Goal: Task Accomplishment & Management: Manage account settings

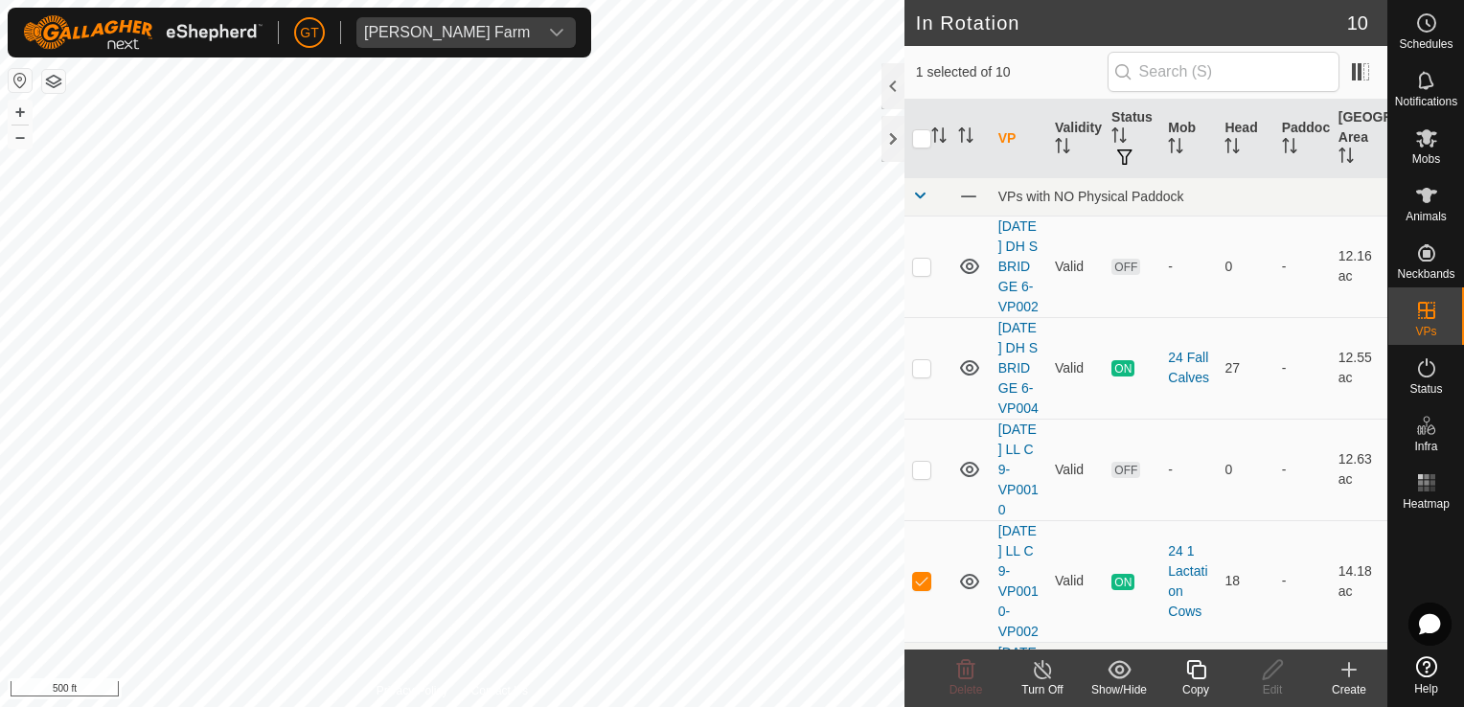
click at [1205, 674] on icon at bounding box center [1196, 669] width 24 height 23
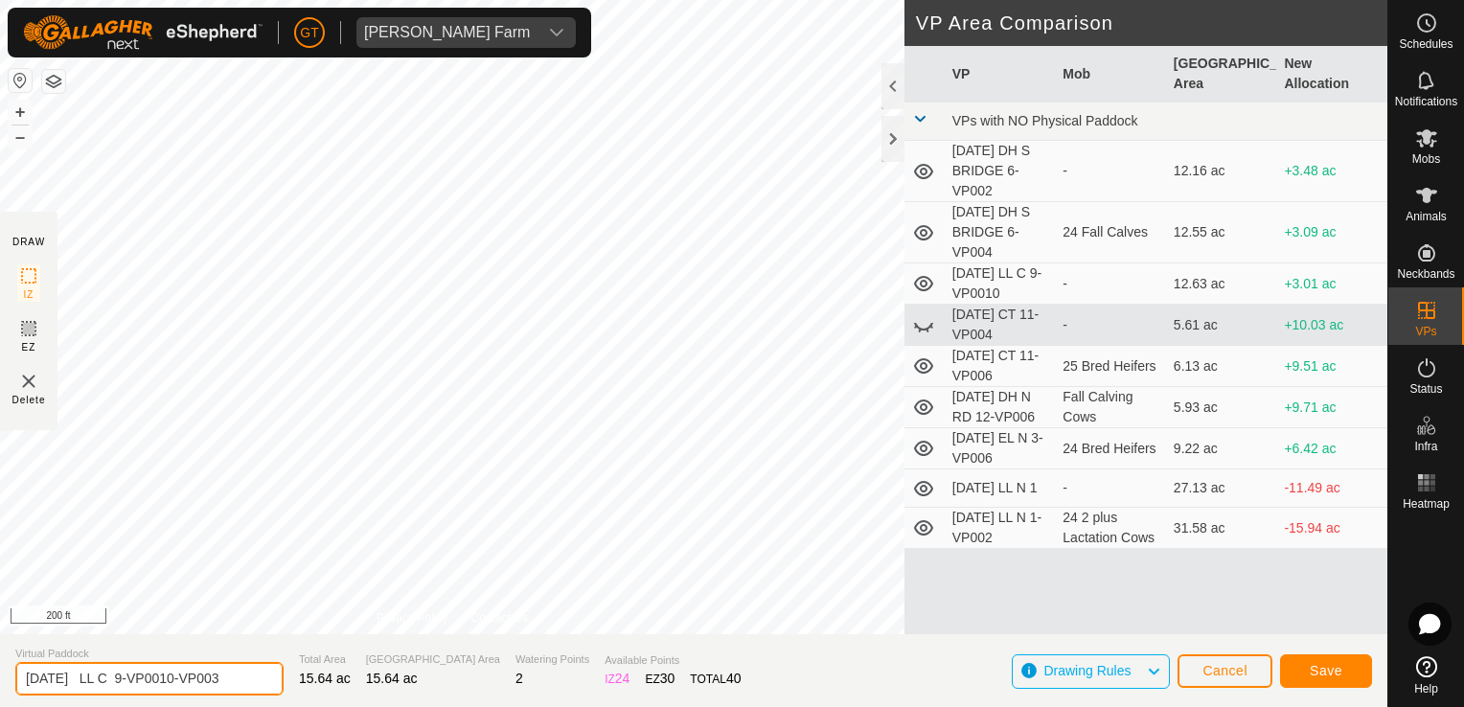
click at [260, 680] on input "[DATE] LL C 9-VP0010-VP003" at bounding box center [149, 679] width 268 height 34
type input "[DATE] LL C 9-VP0010-VP004"
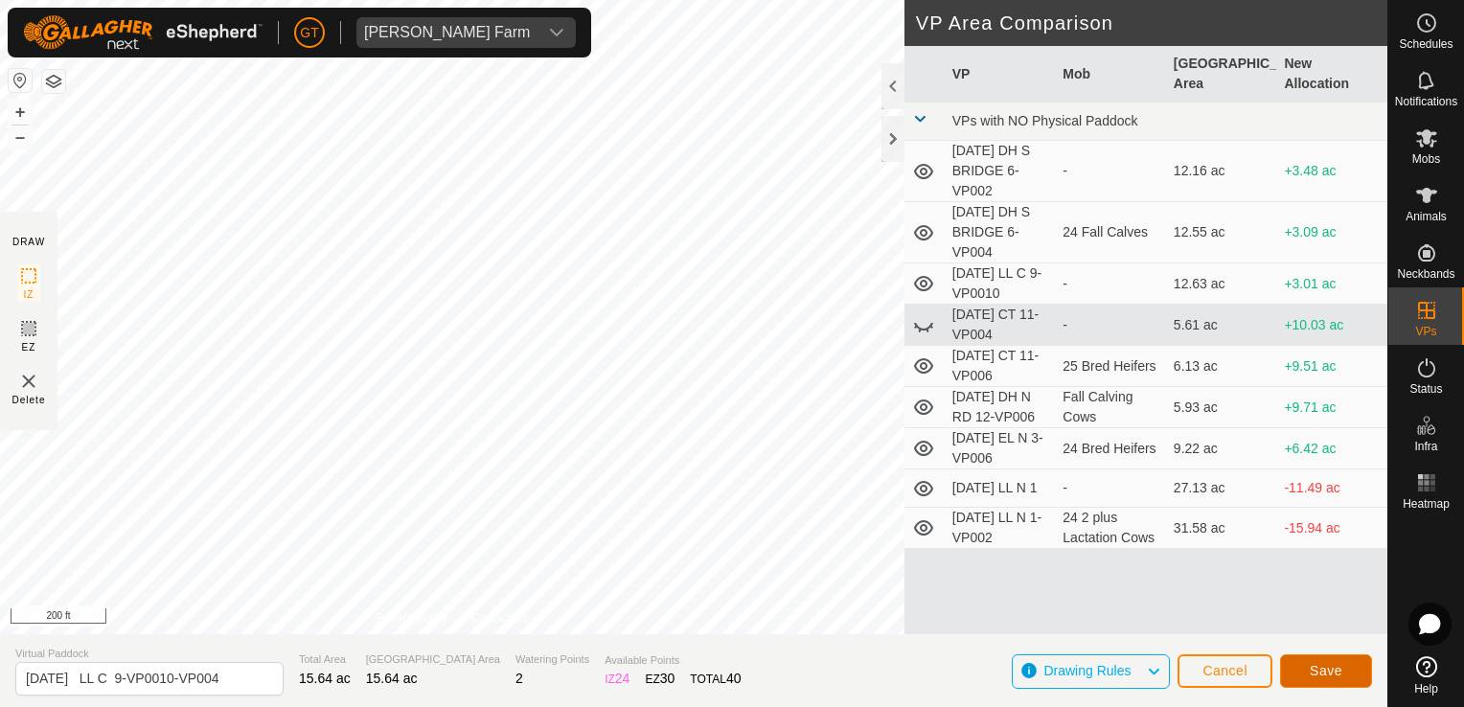
click at [1333, 677] on span "Save" at bounding box center [1325, 670] width 33 height 15
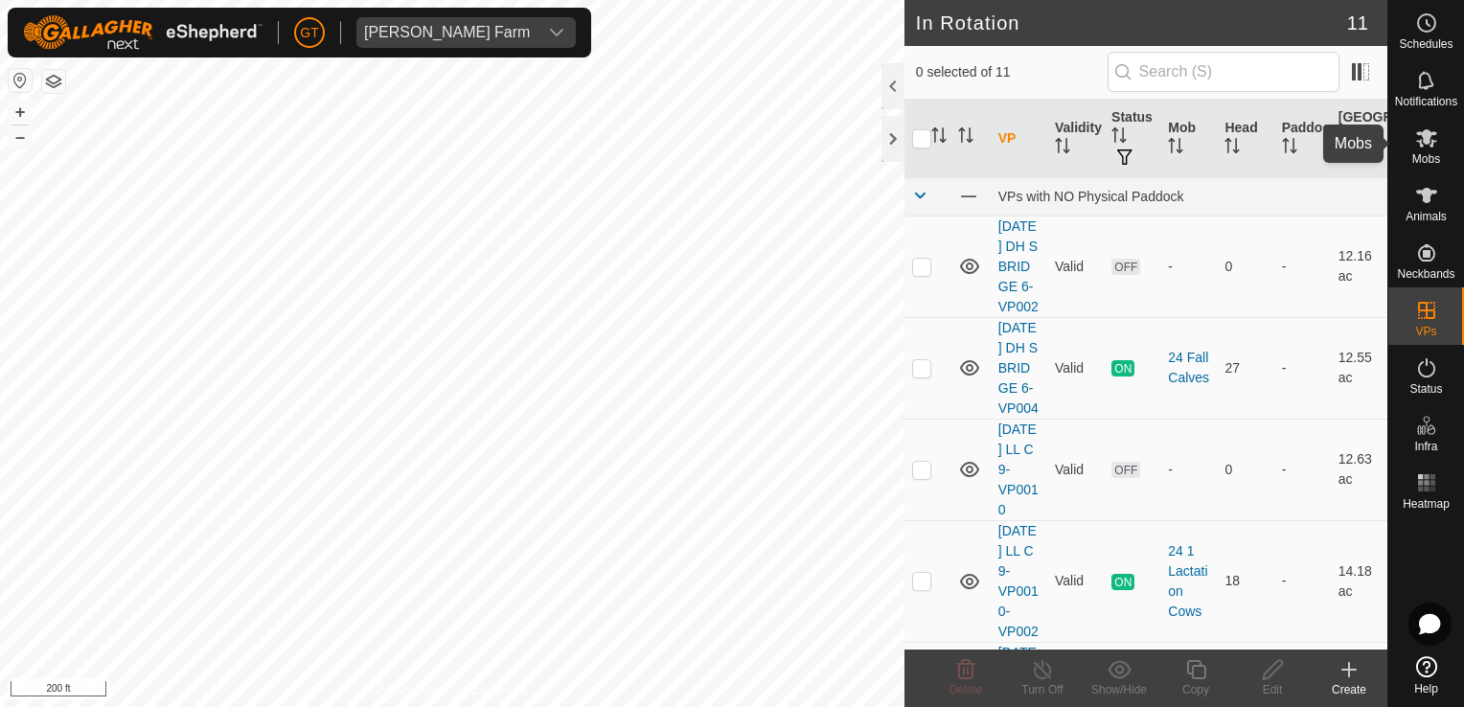
click at [1421, 138] on icon at bounding box center [1426, 137] width 23 height 23
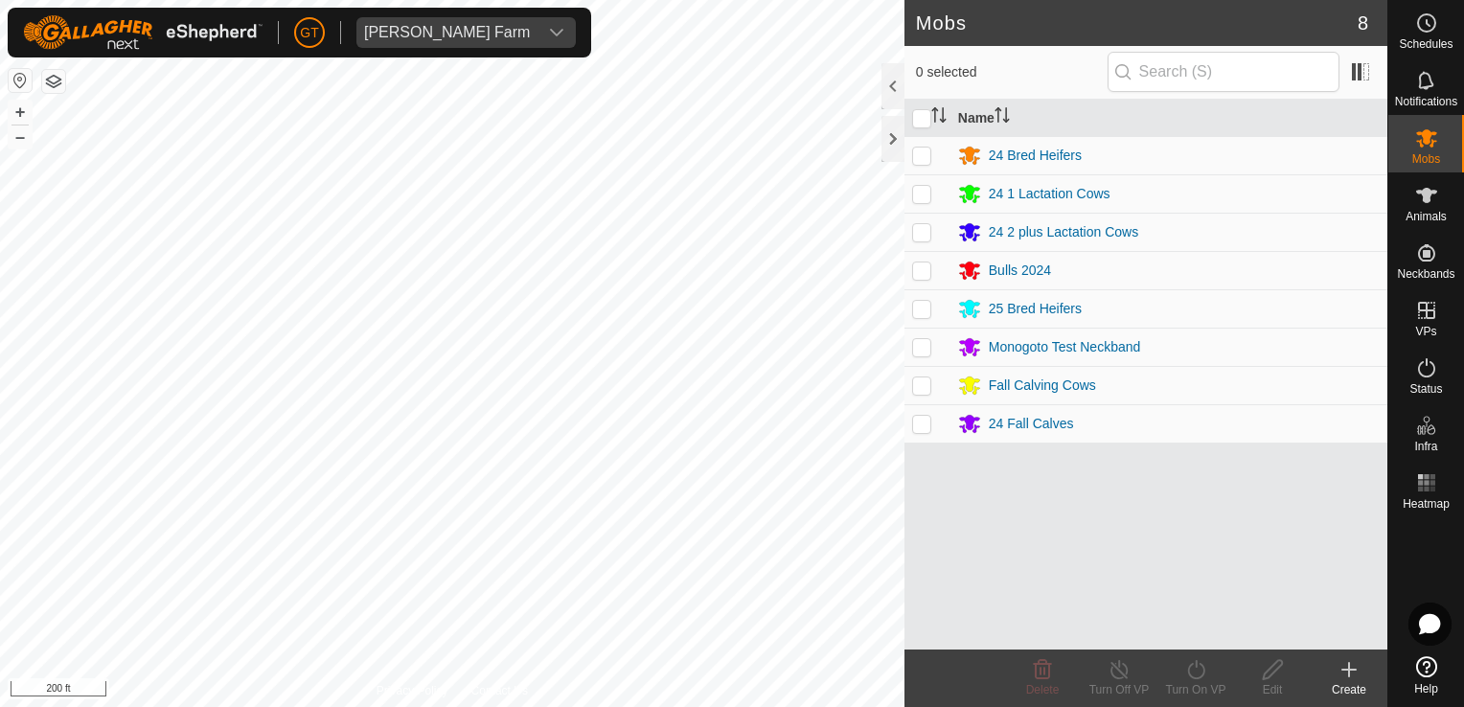
click at [931, 193] on td at bounding box center [927, 193] width 46 height 38
checkbox input "true"
click at [1195, 664] on icon at bounding box center [1195, 669] width 17 height 19
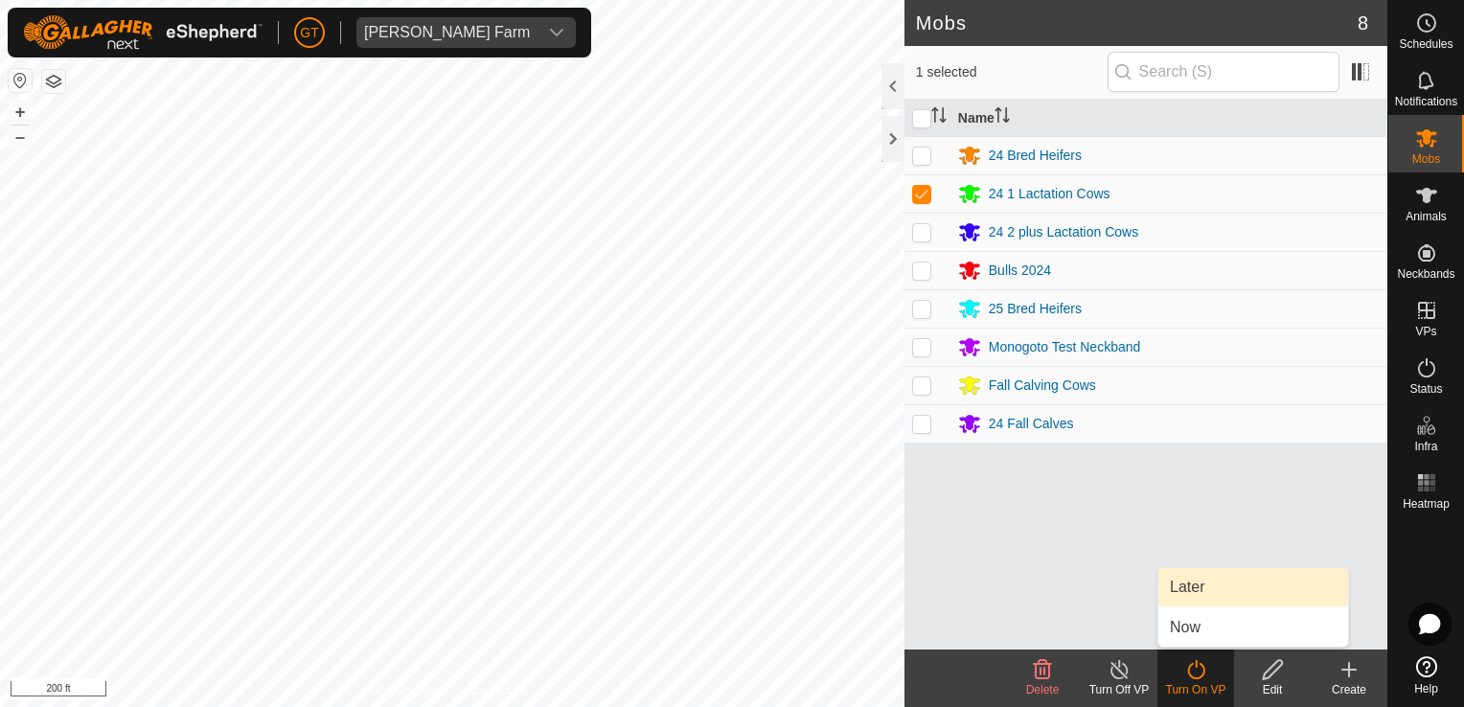
click at [1210, 596] on link "Later" at bounding box center [1253, 587] width 190 height 38
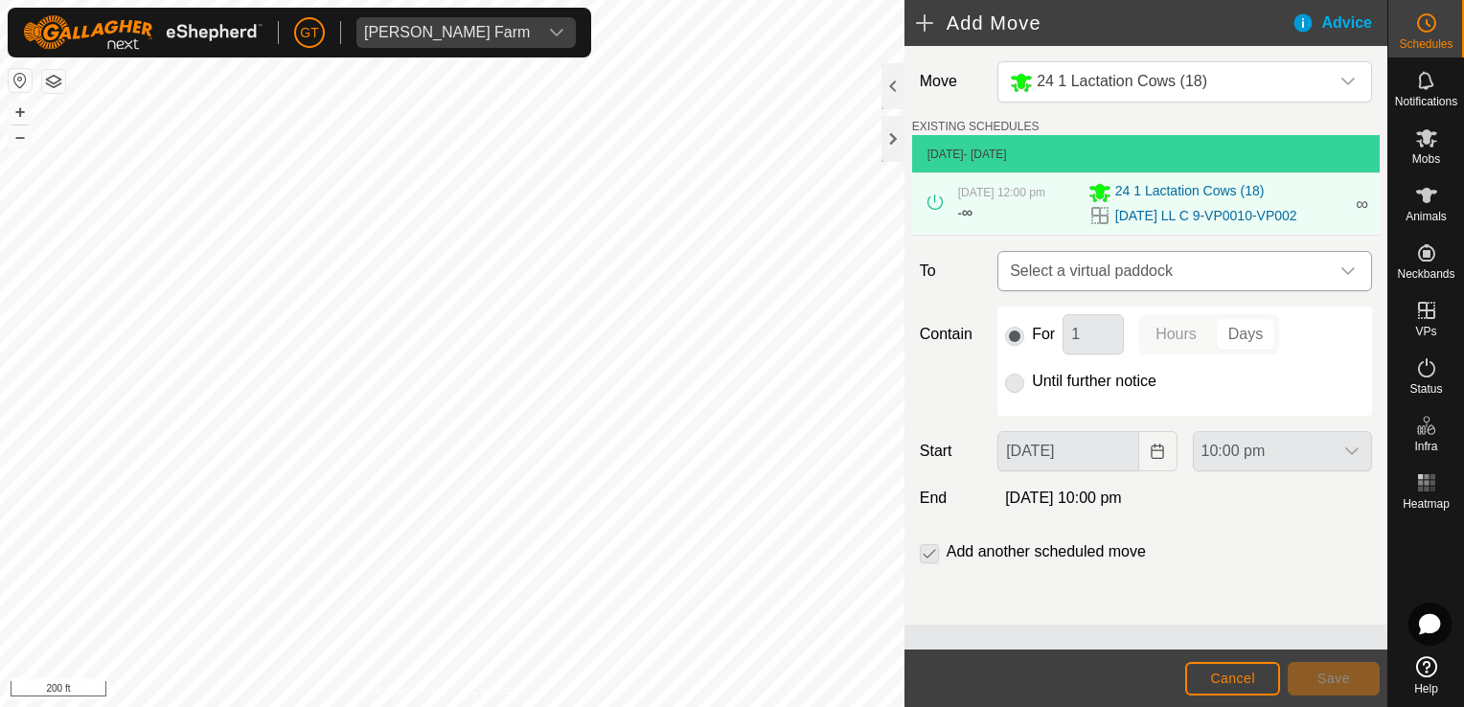
click at [1355, 264] on div "dropdown trigger" at bounding box center [1348, 271] width 38 height 38
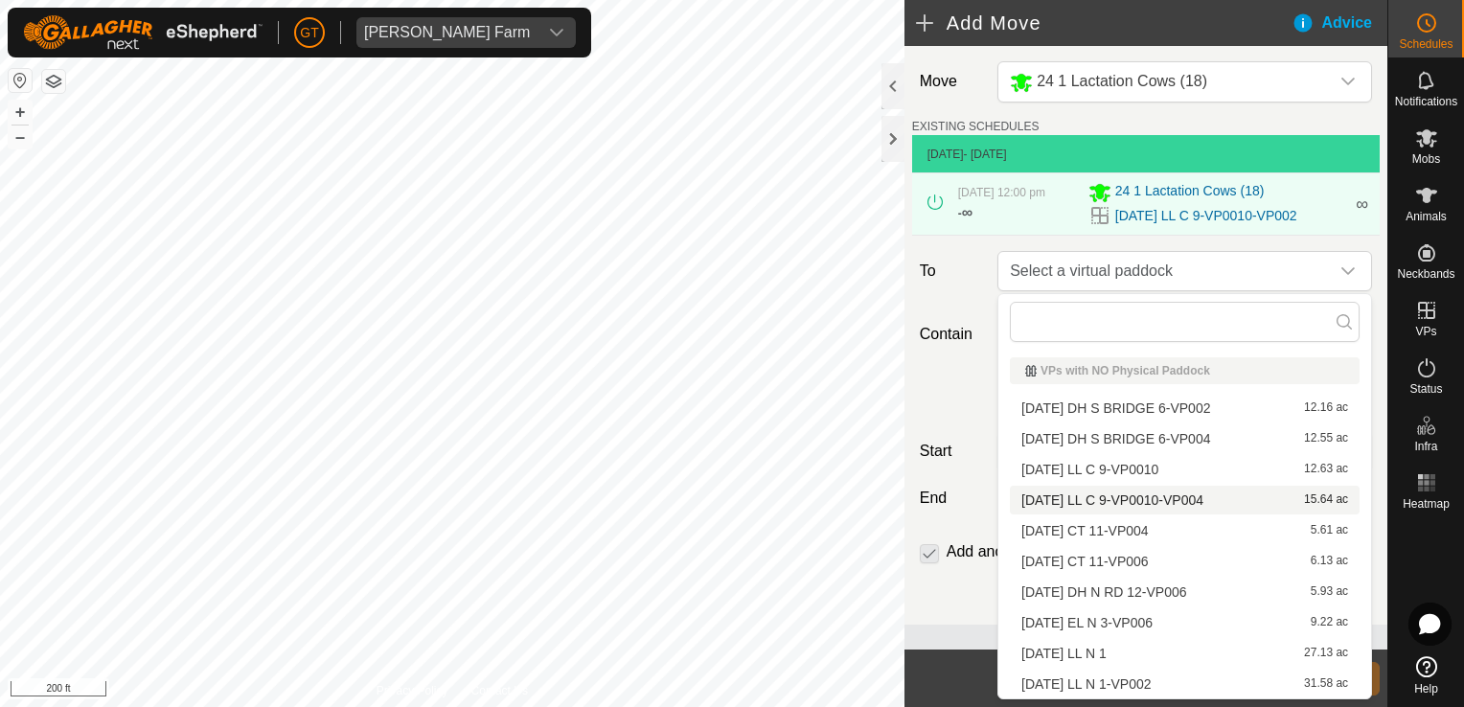
click at [1233, 500] on li "[DATE] LL C 9-VP0010-VP004 15.64 ac" at bounding box center [1185, 500] width 350 height 29
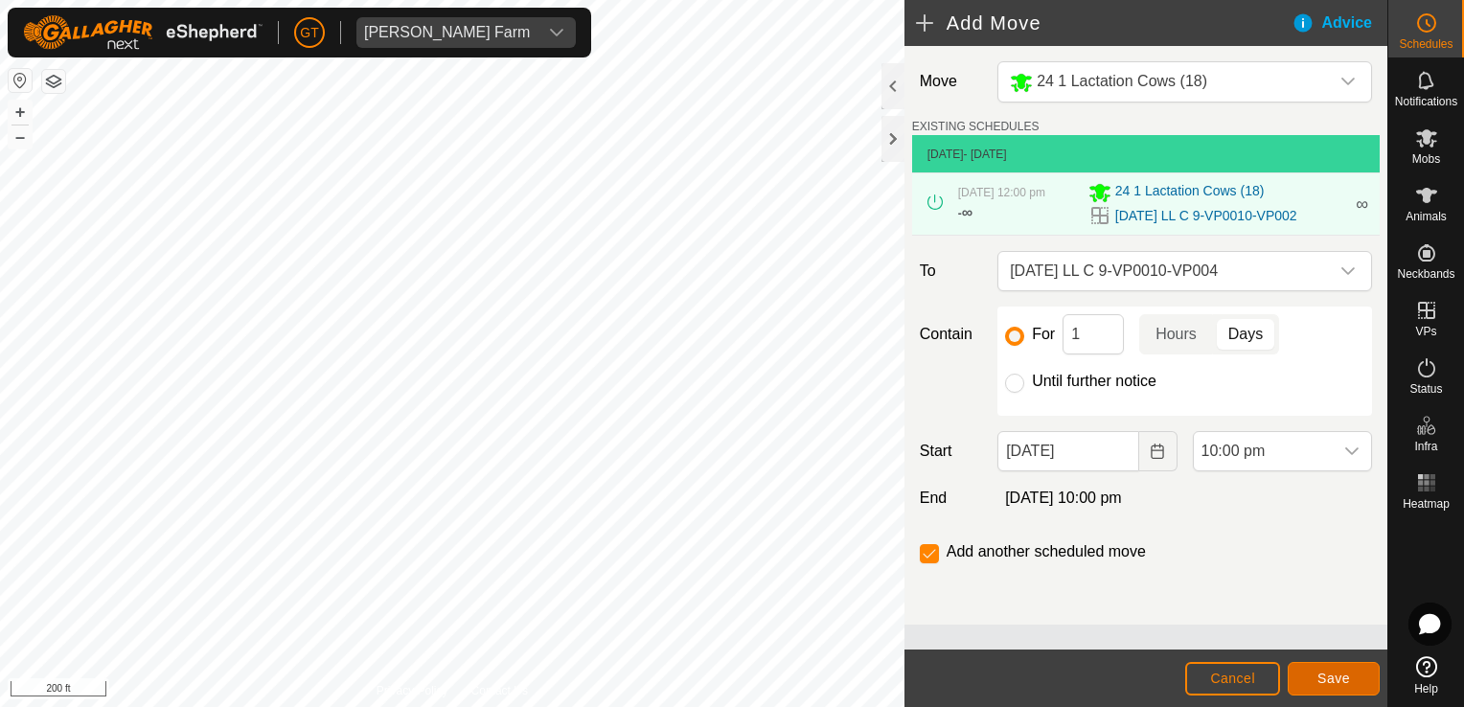
click at [1334, 675] on span "Save" at bounding box center [1333, 678] width 33 height 15
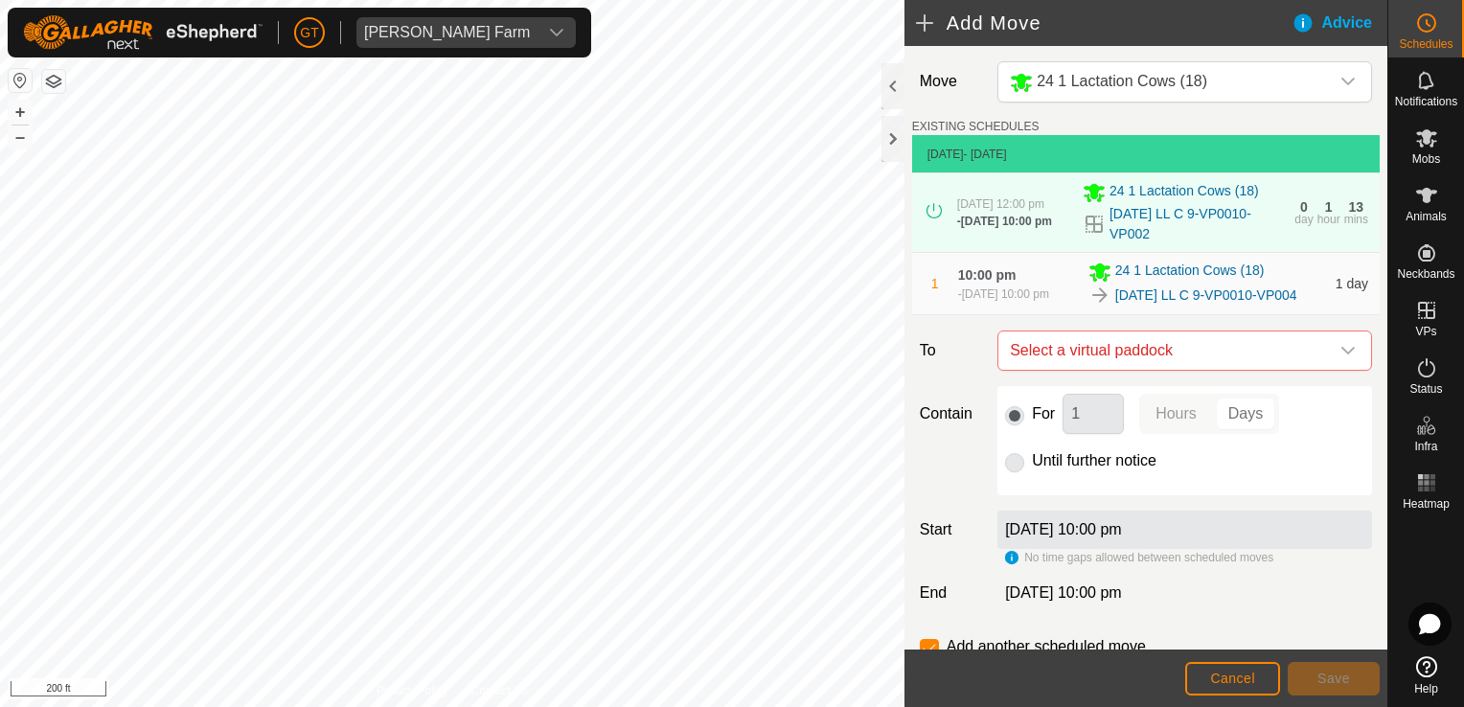
click at [1016, 472] on p-radiobutton at bounding box center [1014, 460] width 19 height 23
click at [1232, 660] on footer "Cancel Save" at bounding box center [1145, 677] width 483 height 57
click at [1236, 671] on span "Cancel" at bounding box center [1232, 678] width 45 height 15
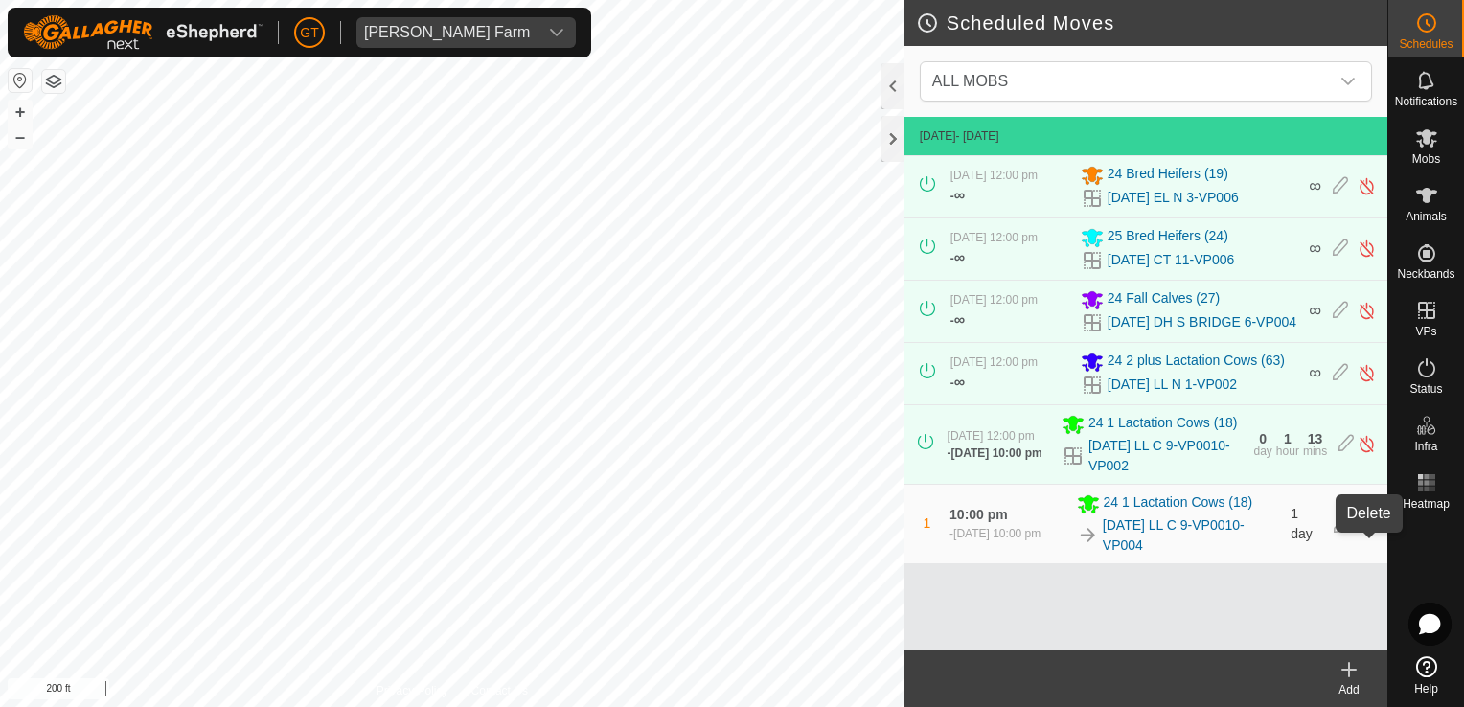
click at [1371, 533] on icon at bounding box center [1367, 523] width 15 height 17
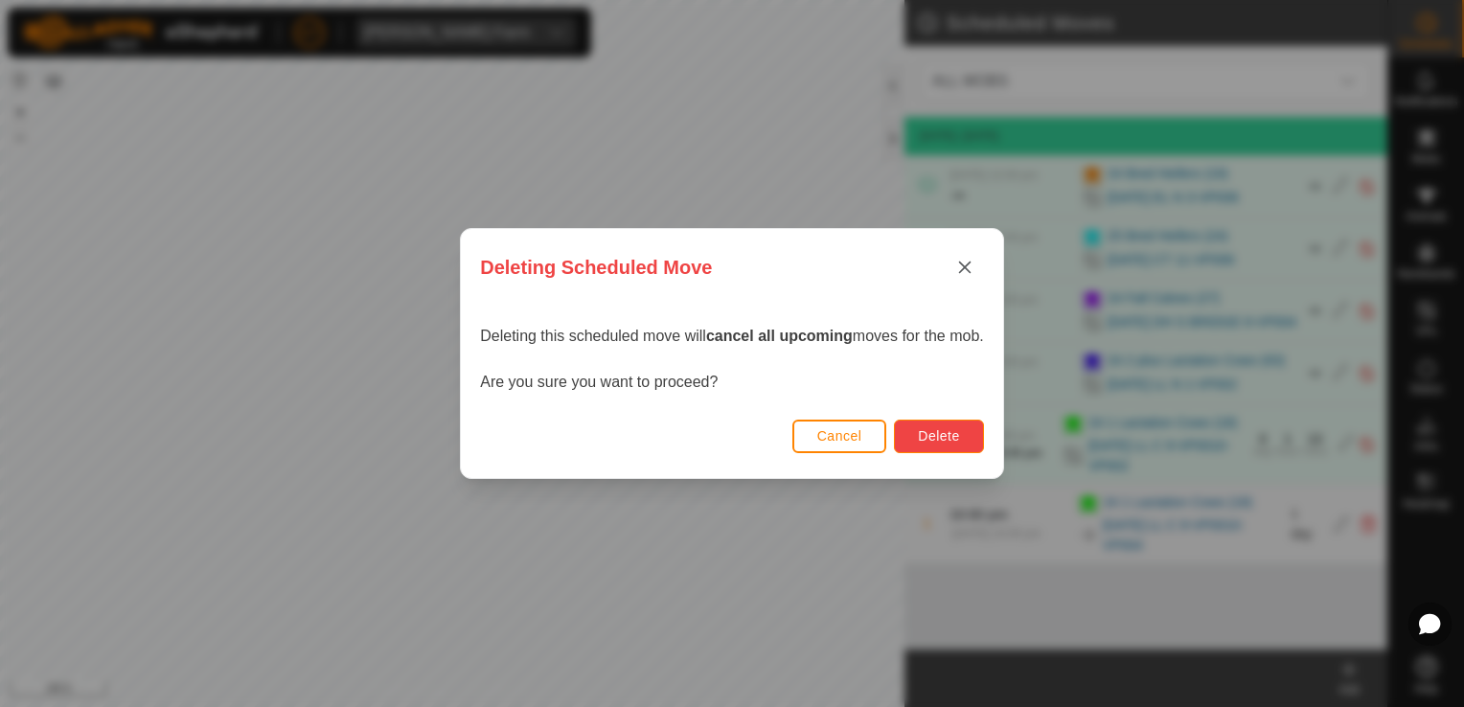
click at [943, 437] on span "Delete" at bounding box center [938, 435] width 41 height 15
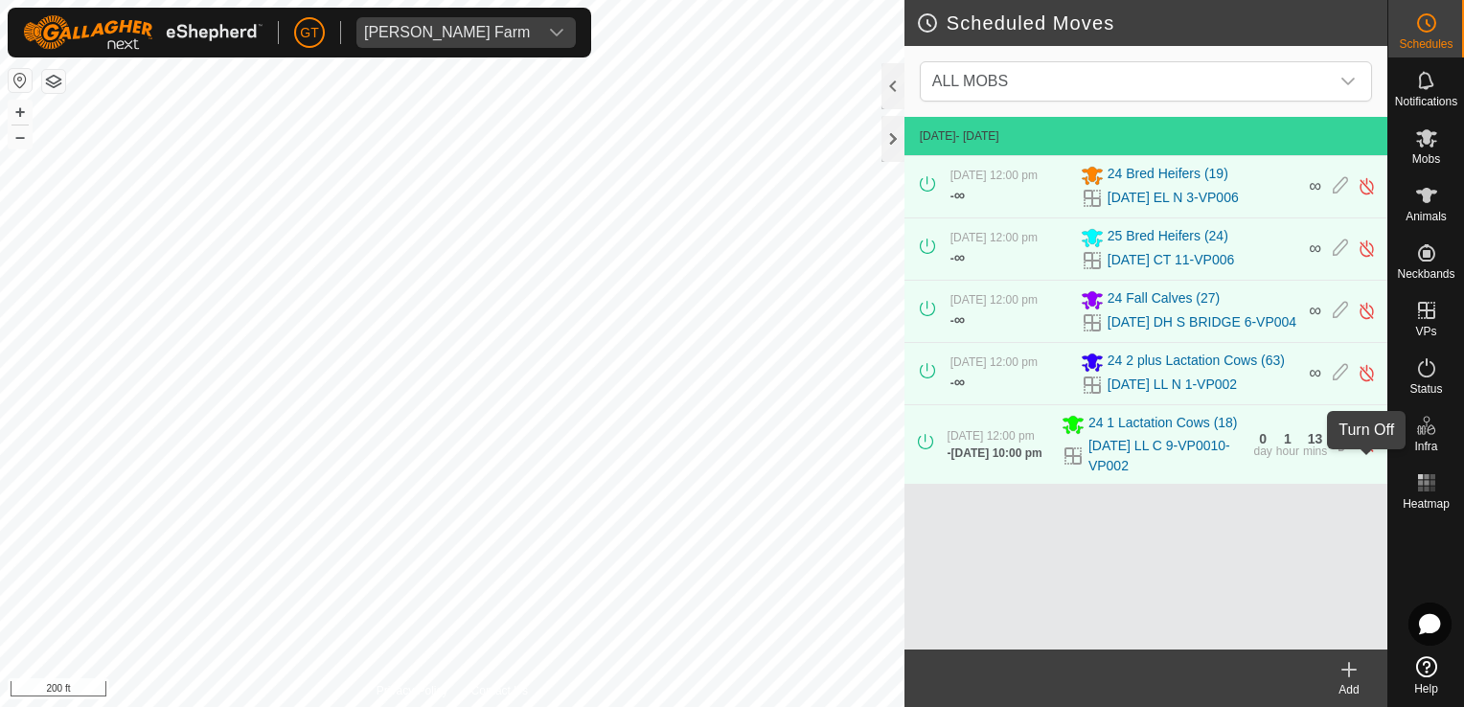
click at [1368, 454] on img at bounding box center [1366, 444] width 18 height 20
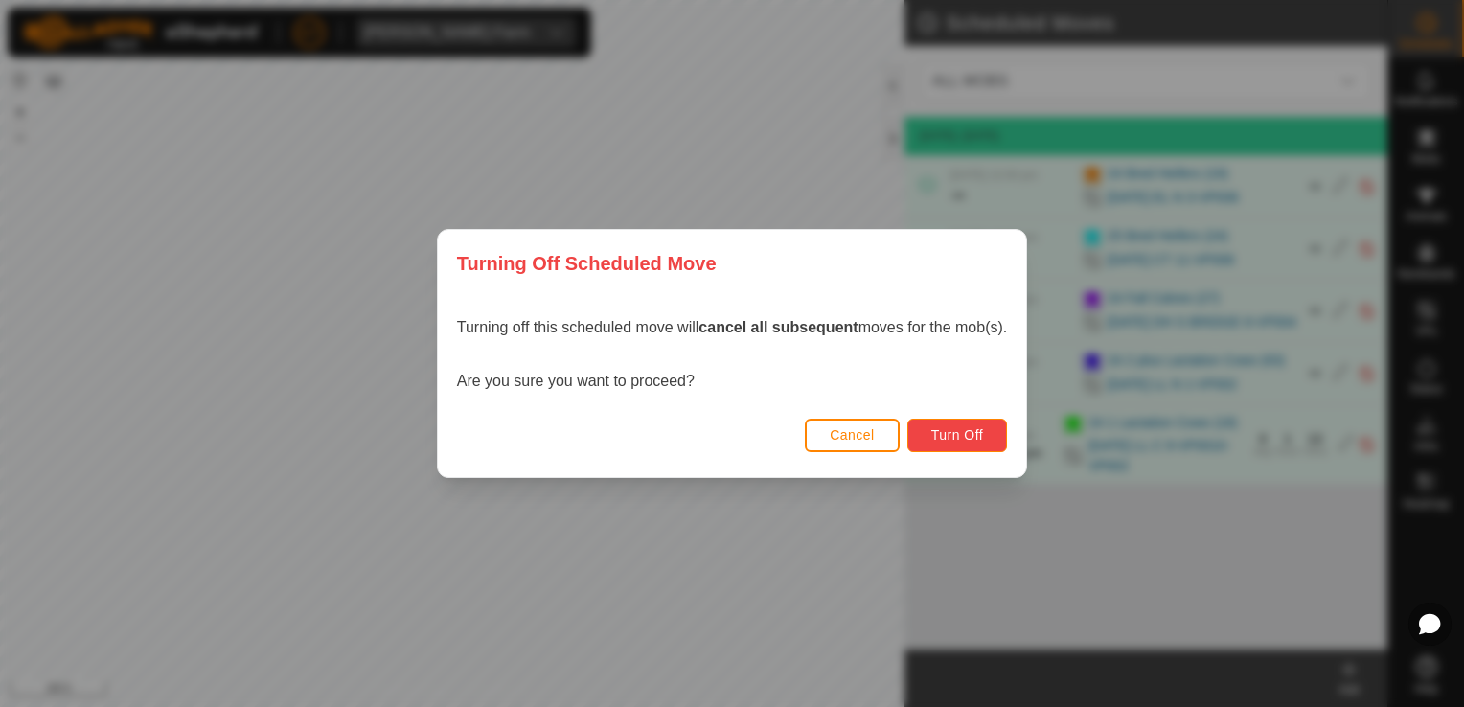
click at [967, 430] on span "Turn Off" at bounding box center [957, 434] width 53 height 15
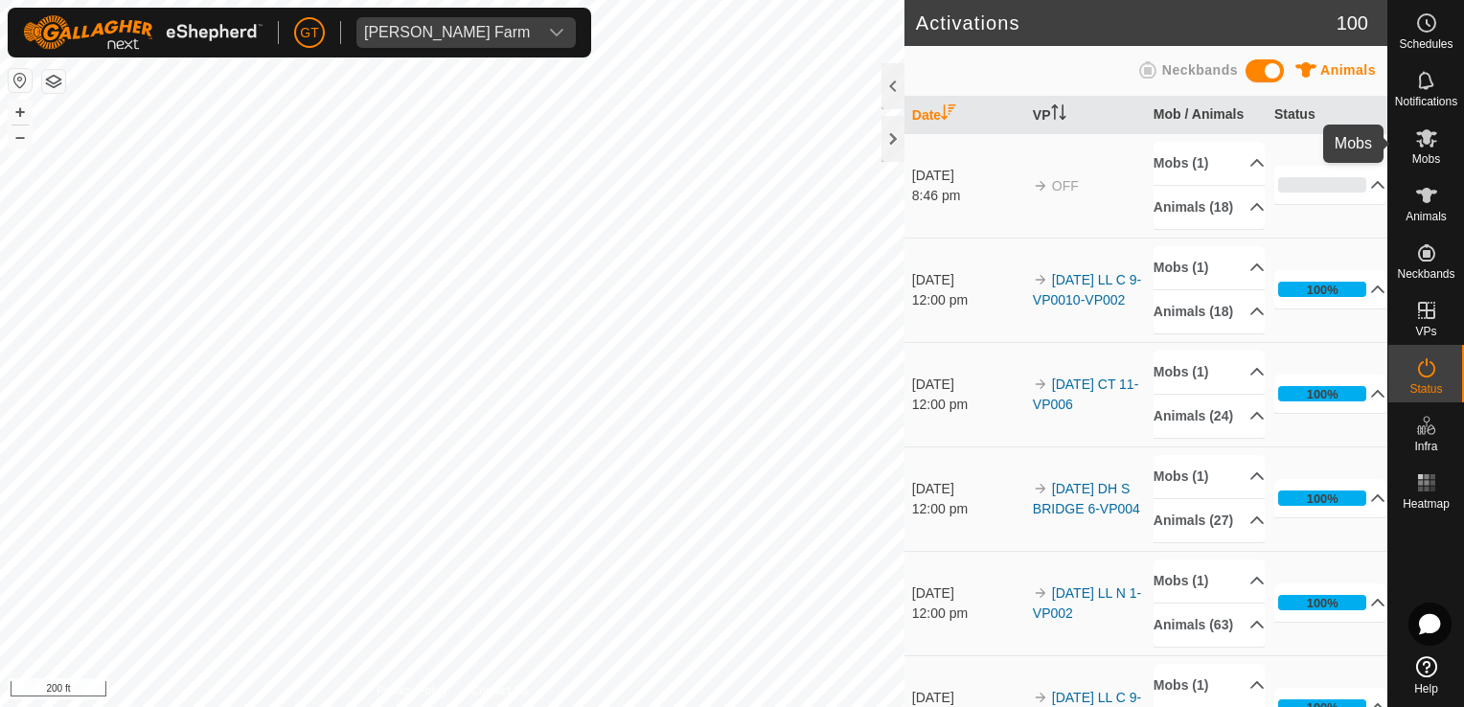
click at [1429, 128] on icon at bounding box center [1426, 137] width 23 height 23
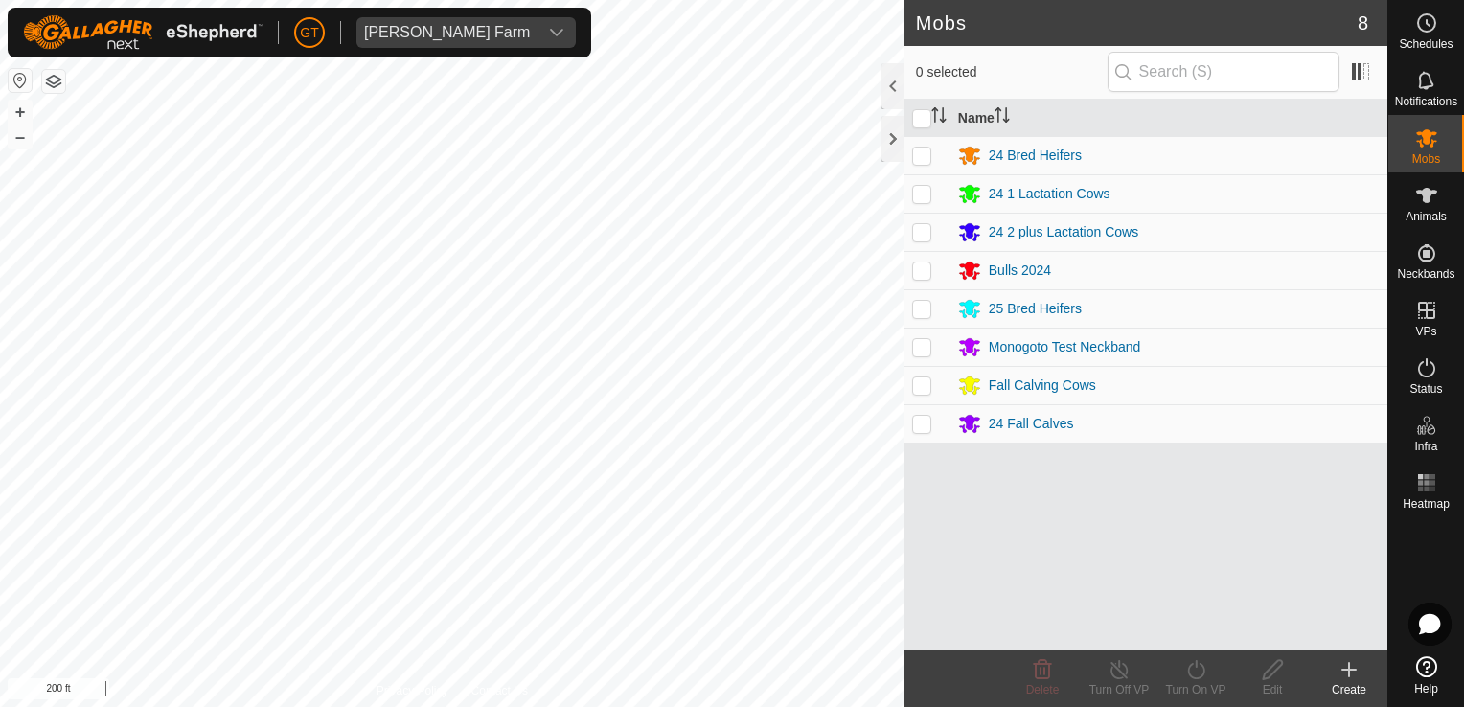
click at [924, 193] on p-checkbox at bounding box center [921, 193] width 19 height 15
checkbox input "true"
click at [1188, 677] on icon at bounding box center [1196, 669] width 24 height 23
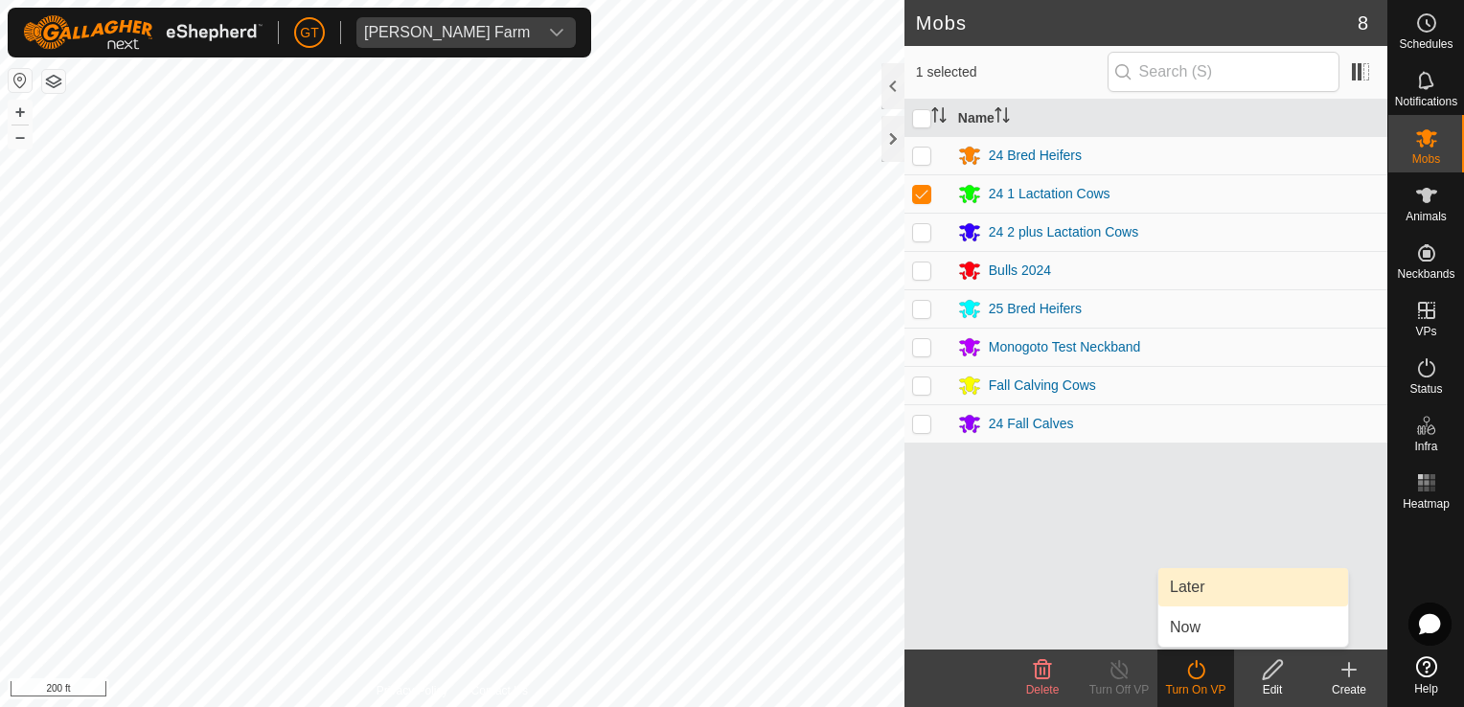
click at [1206, 596] on link "Later" at bounding box center [1253, 587] width 190 height 38
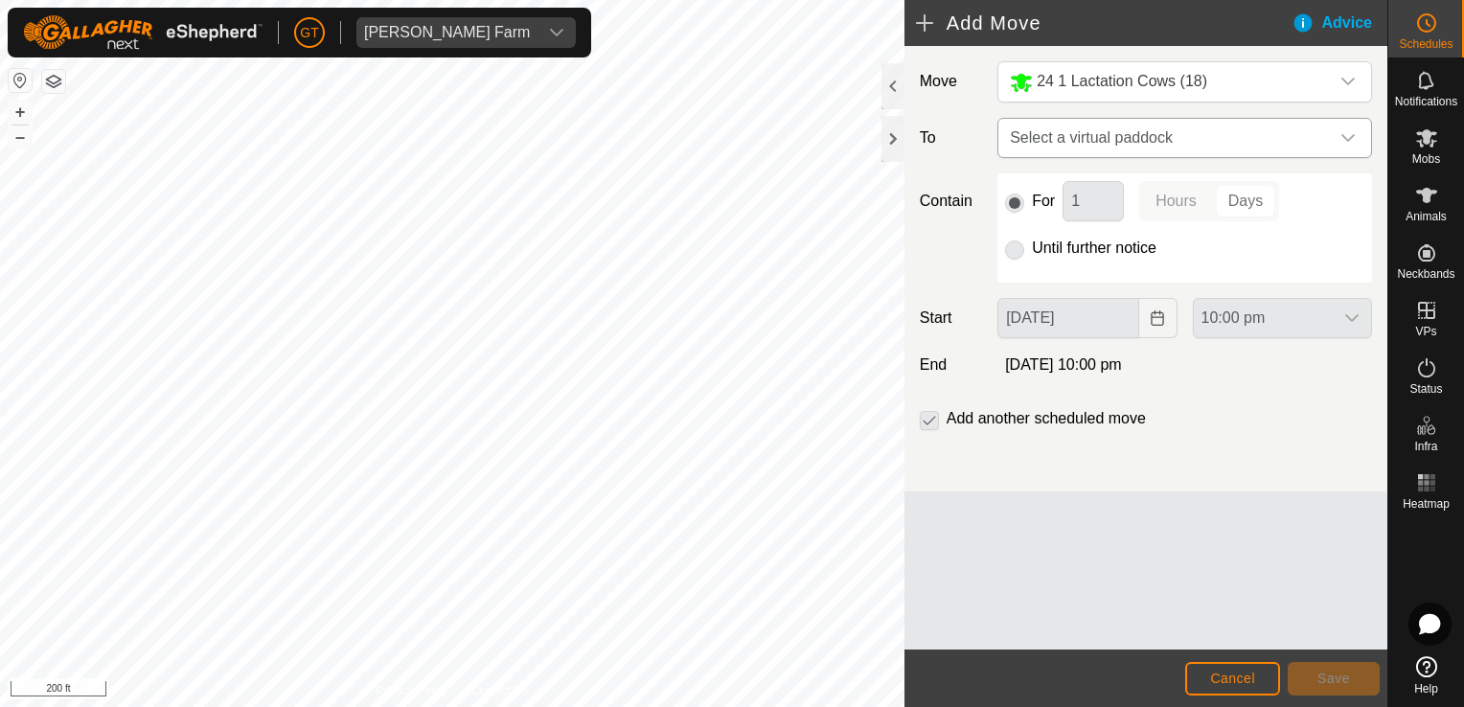
click at [1349, 133] on icon "dropdown trigger" at bounding box center [1347, 137] width 15 height 15
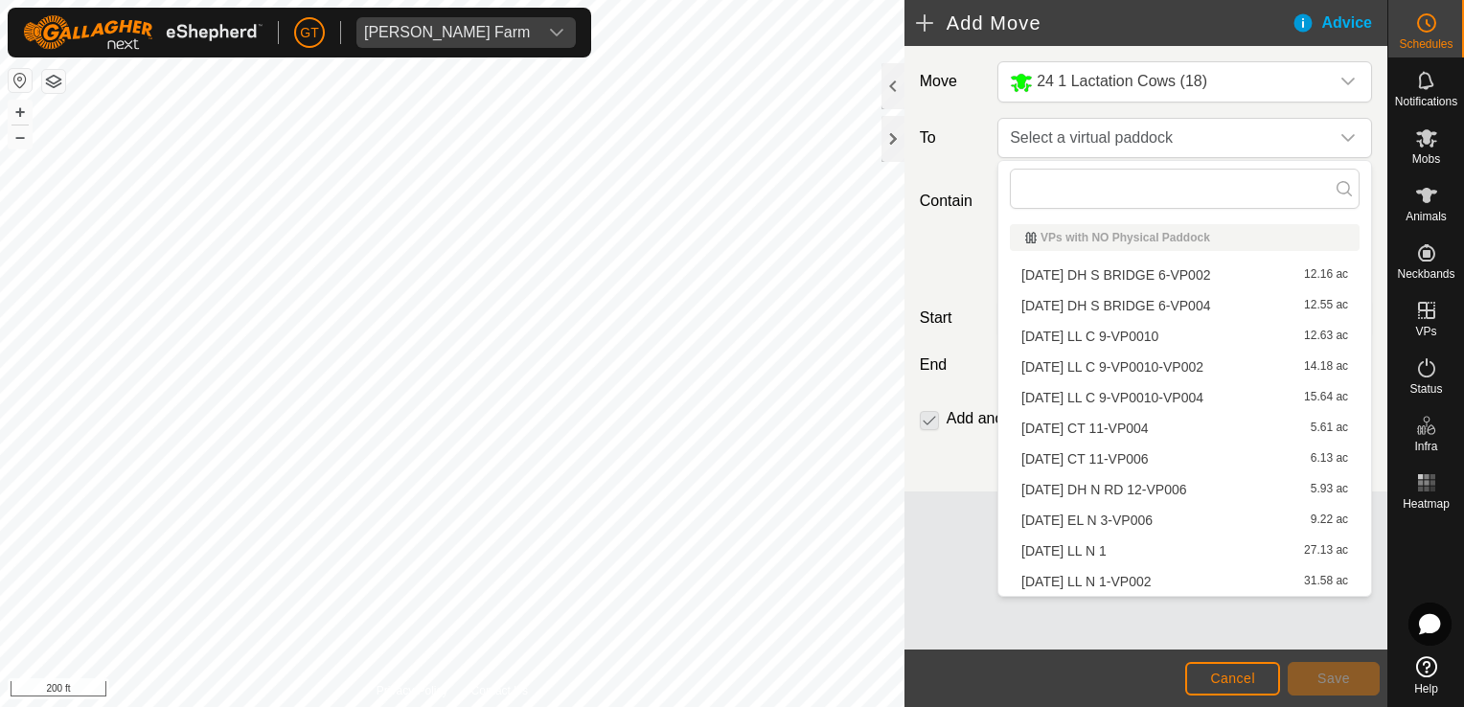
click at [1238, 299] on li "[DATE] DH S BRIDGE 6-VP004 12.55 ac" at bounding box center [1185, 305] width 350 height 29
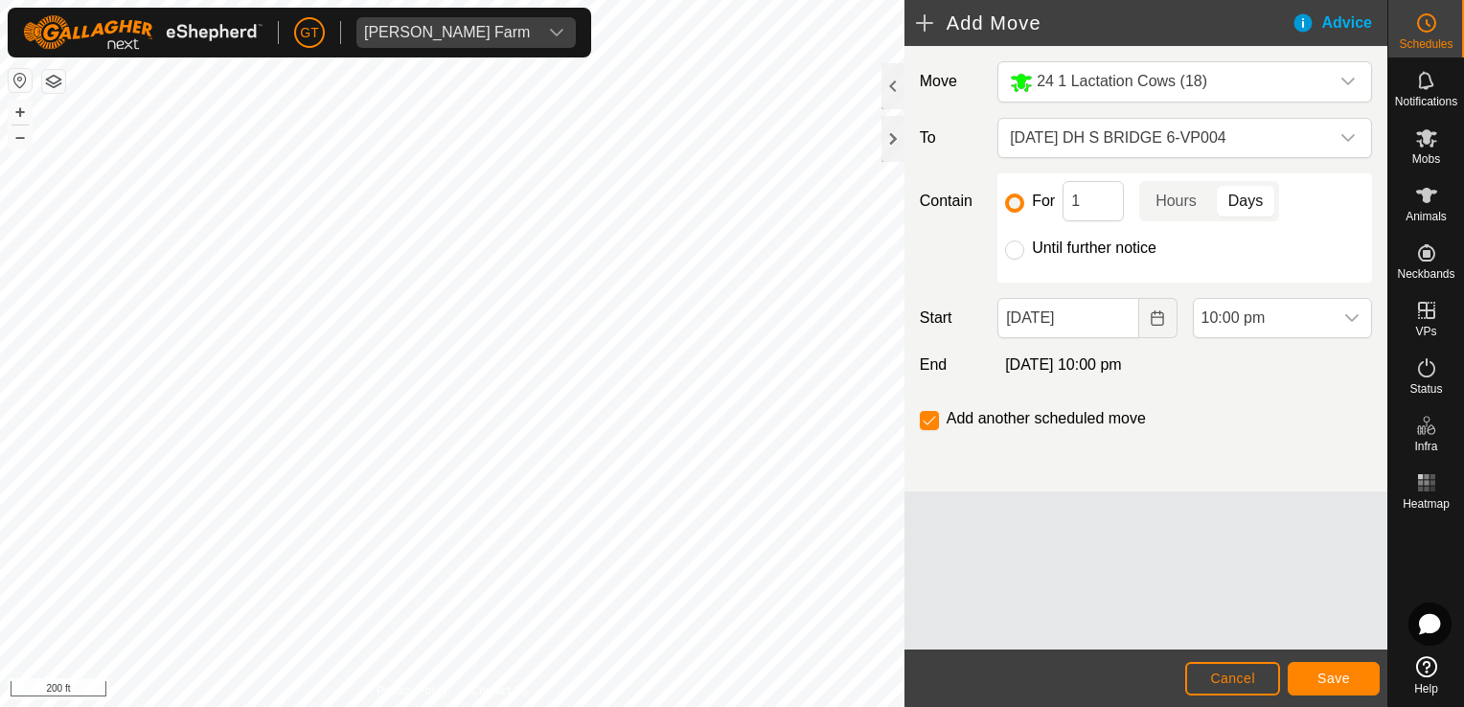
drag, startPoint x: 1019, startPoint y: 249, endPoint x: 1040, endPoint y: 248, distance: 21.1
click at [1023, 249] on input "Until further notice" at bounding box center [1014, 249] width 19 height 19
radio input "true"
checkbox input "false"
click at [1162, 324] on icon "Choose Date" at bounding box center [1156, 317] width 12 height 15
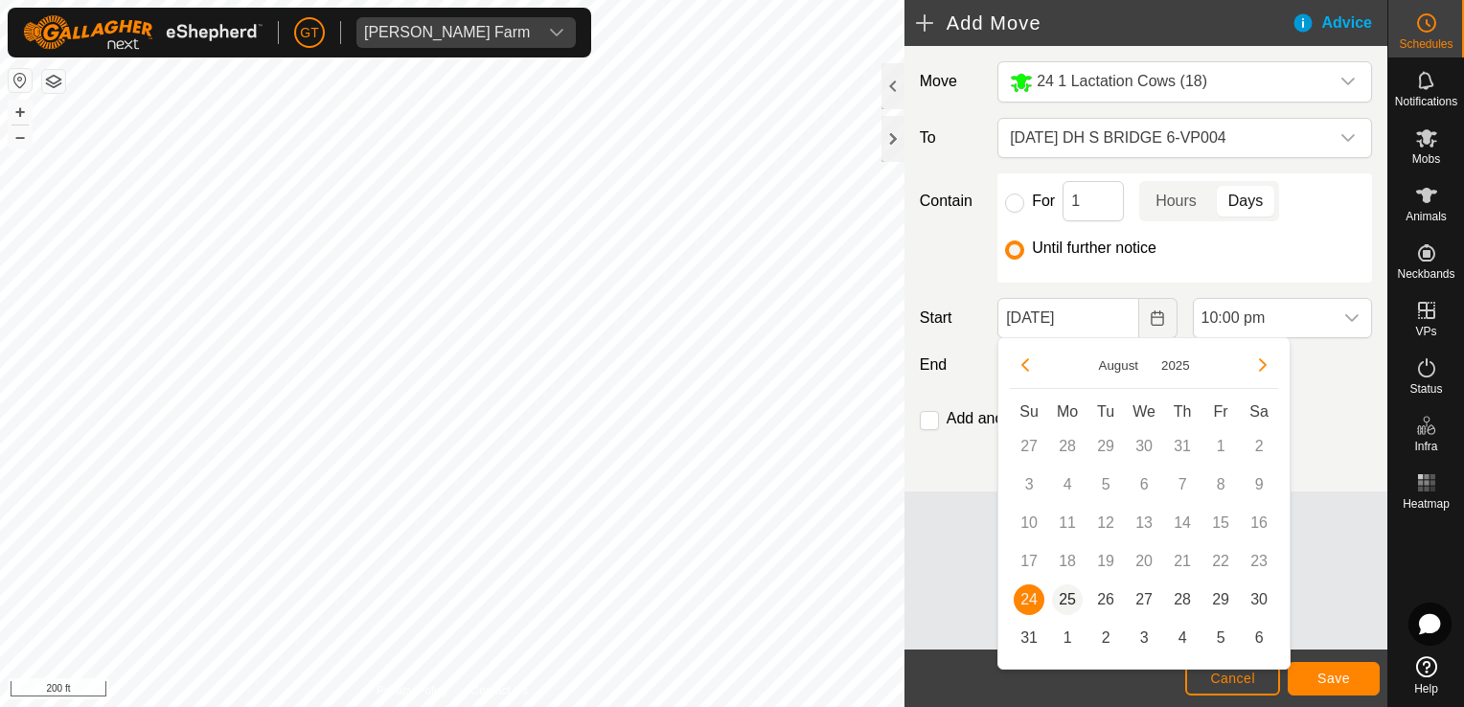
click at [1064, 594] on span "25" at bounding box center [1067, 599] width 31 height 31
type input "[DATE]"
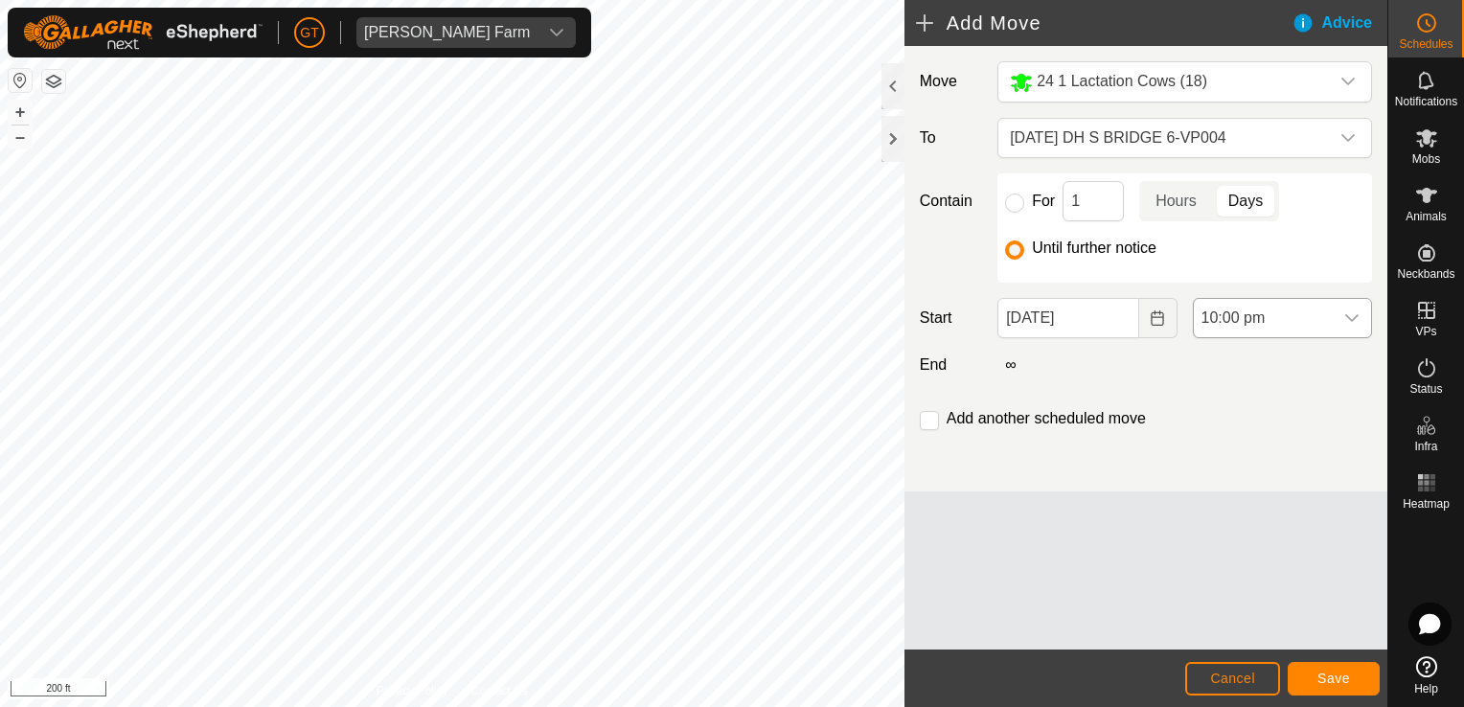
click at [1350, 318] on icon "dropdown trigger" at bounding box center [1351, 318] width 13 height 8
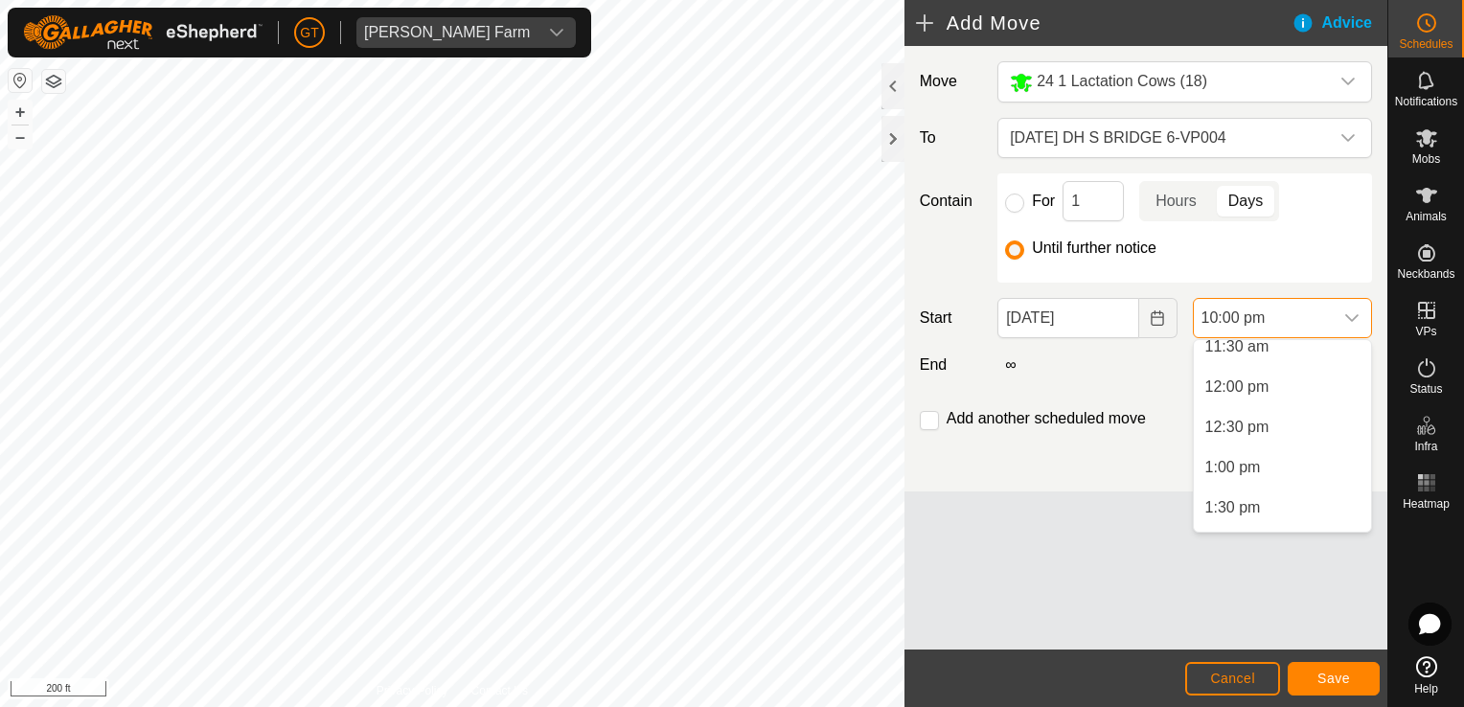
scroll to position [939, 0]
click at [1314, 389] on li "12:00 pm" at bounding box center [1281, 386] width 177 height 38
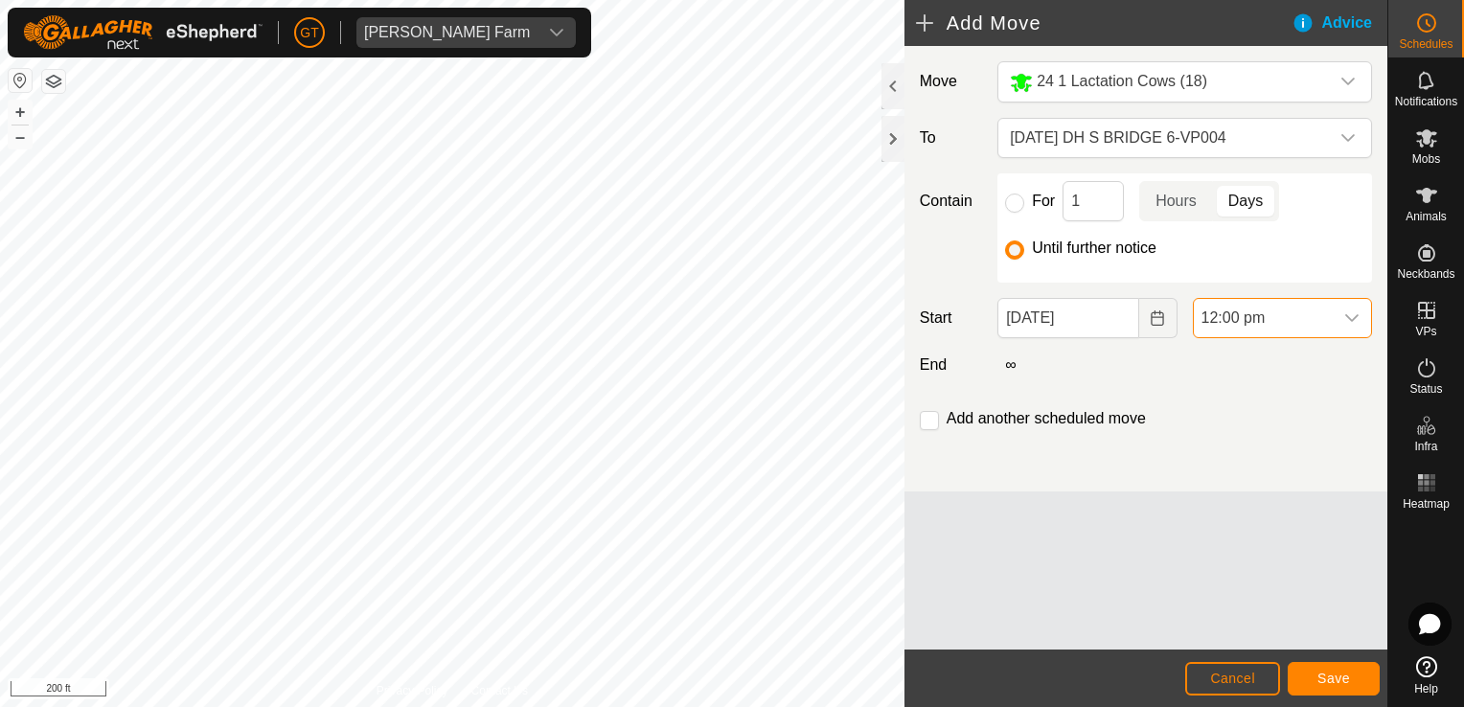
scroll to position [1617, 0]
click at [1348, 134] on icon "dropdown trigger" at bounding box center [1347, 137] width 15 height 15
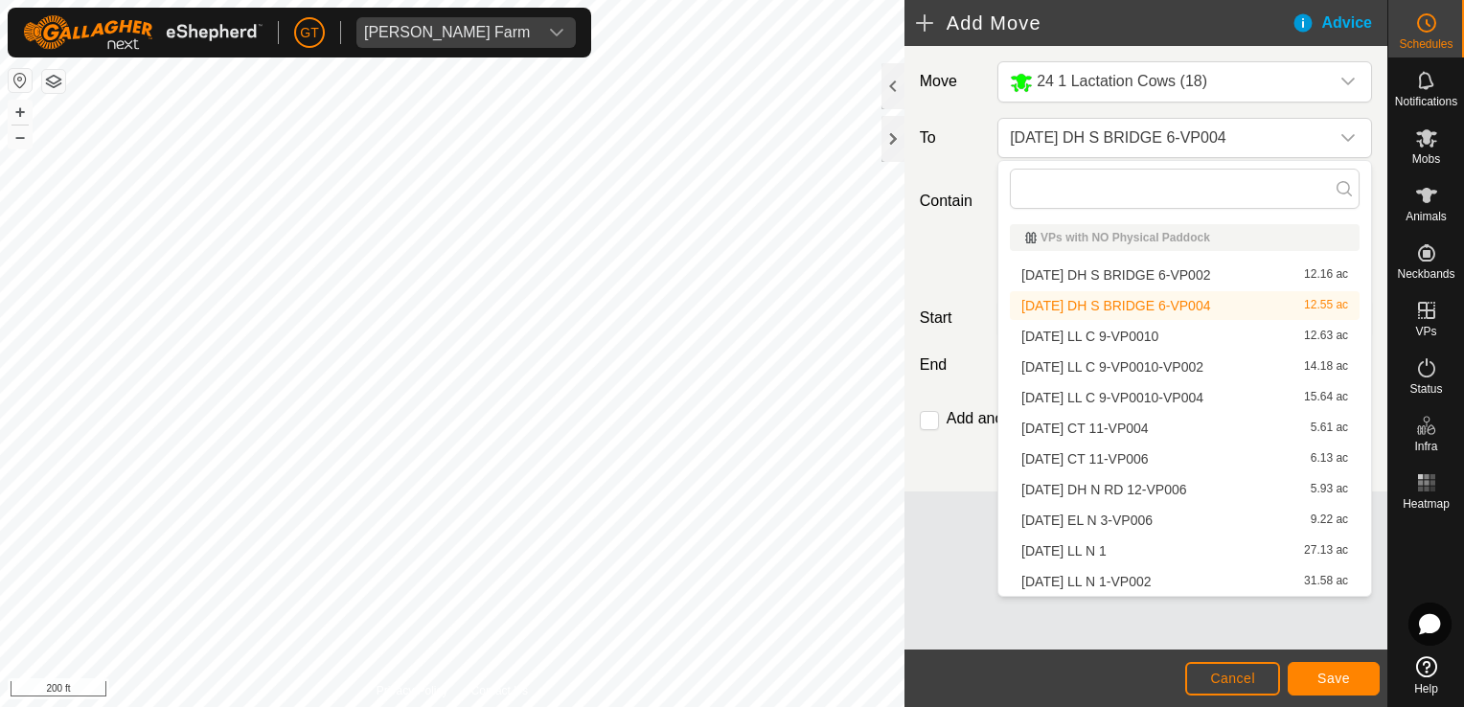
click at [1198, 395] on li "[DATE] LL C 9-VP0010-VP004 15.64 ac" at bounding box center [1185, 397] width 350 height 29
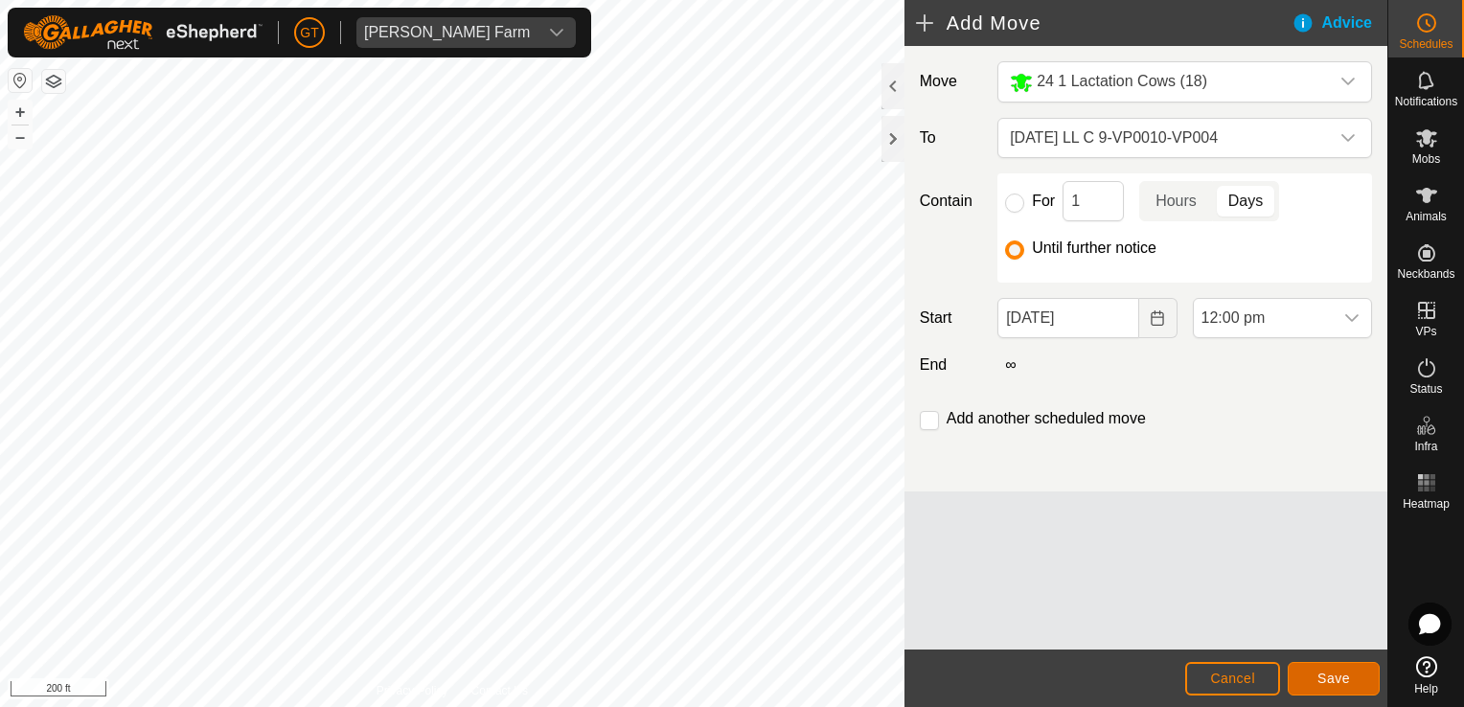
click at [1352, 682] on button "Save" at bounding box center [1333, 679] width 92 height 34
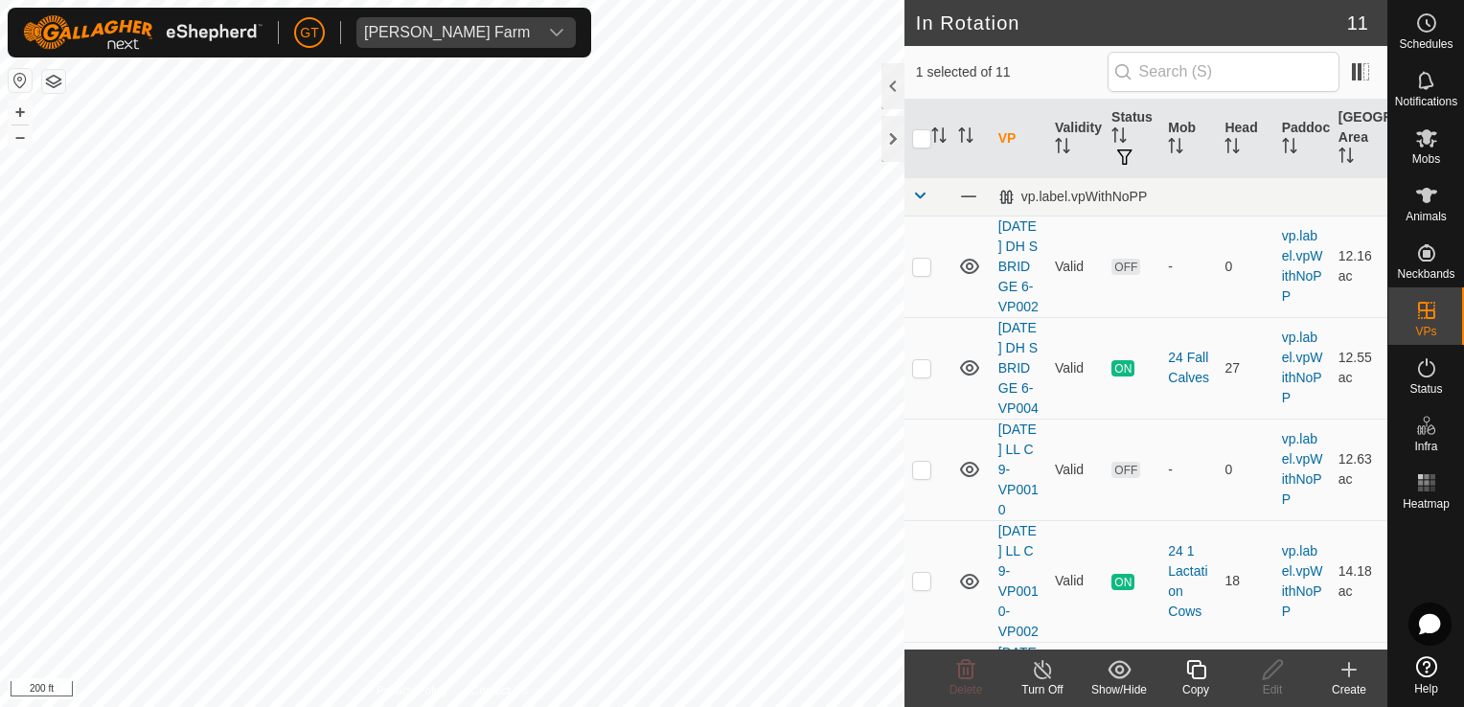
click at [1196, 669] on icon at bounding box center [1196, 669] width 24 height 23
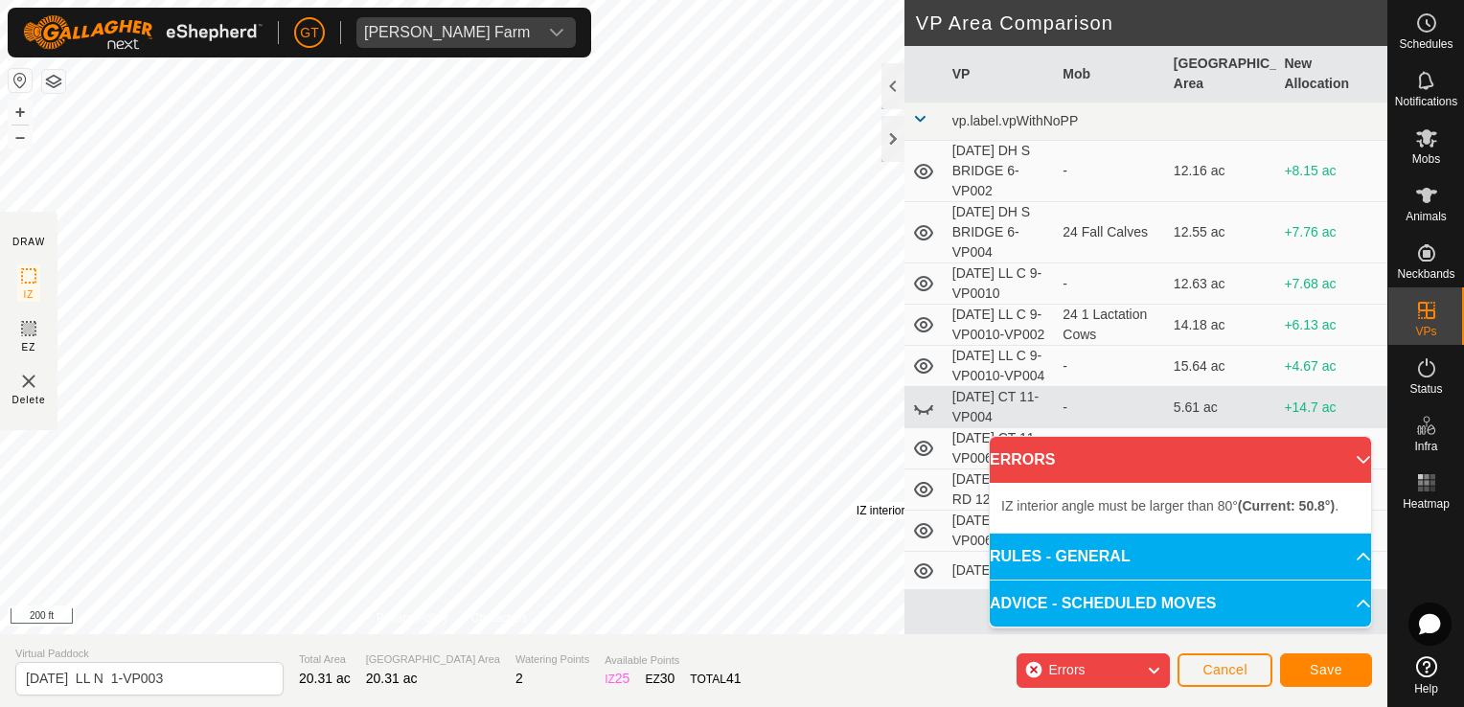
click at [856, 502] on div "IZ interior angle must be larger than 80° (Current: 50.8°) ." at bounding box center [1000, 510] width 289 height 17
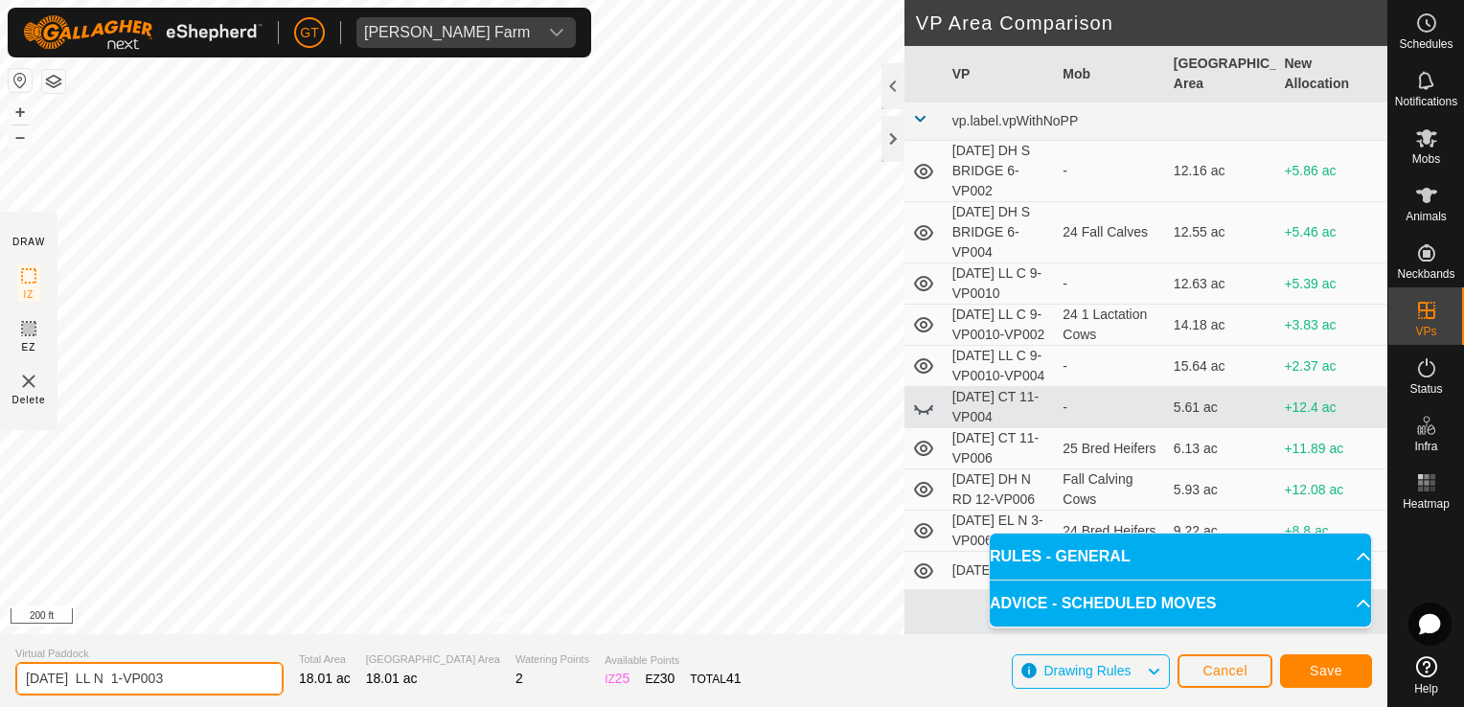
click at [229, 676] on input "[DATE] LL N 1-VP003" at bounding box center [149, 679] width 268 height 34
type input "[DATE] LL N 1-VP004"
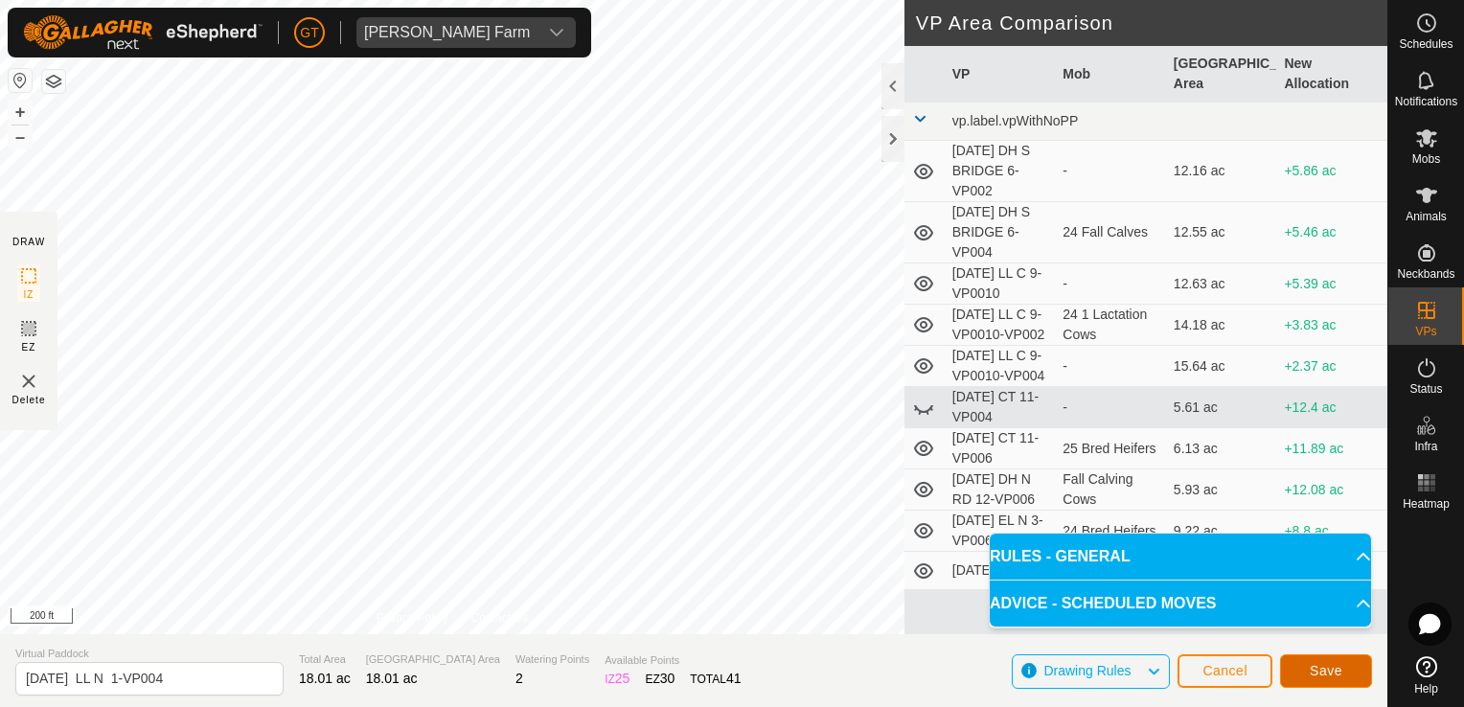
click at [1342, 672] on button "Save" at bounding box center [1326, 671] width 92 height 34
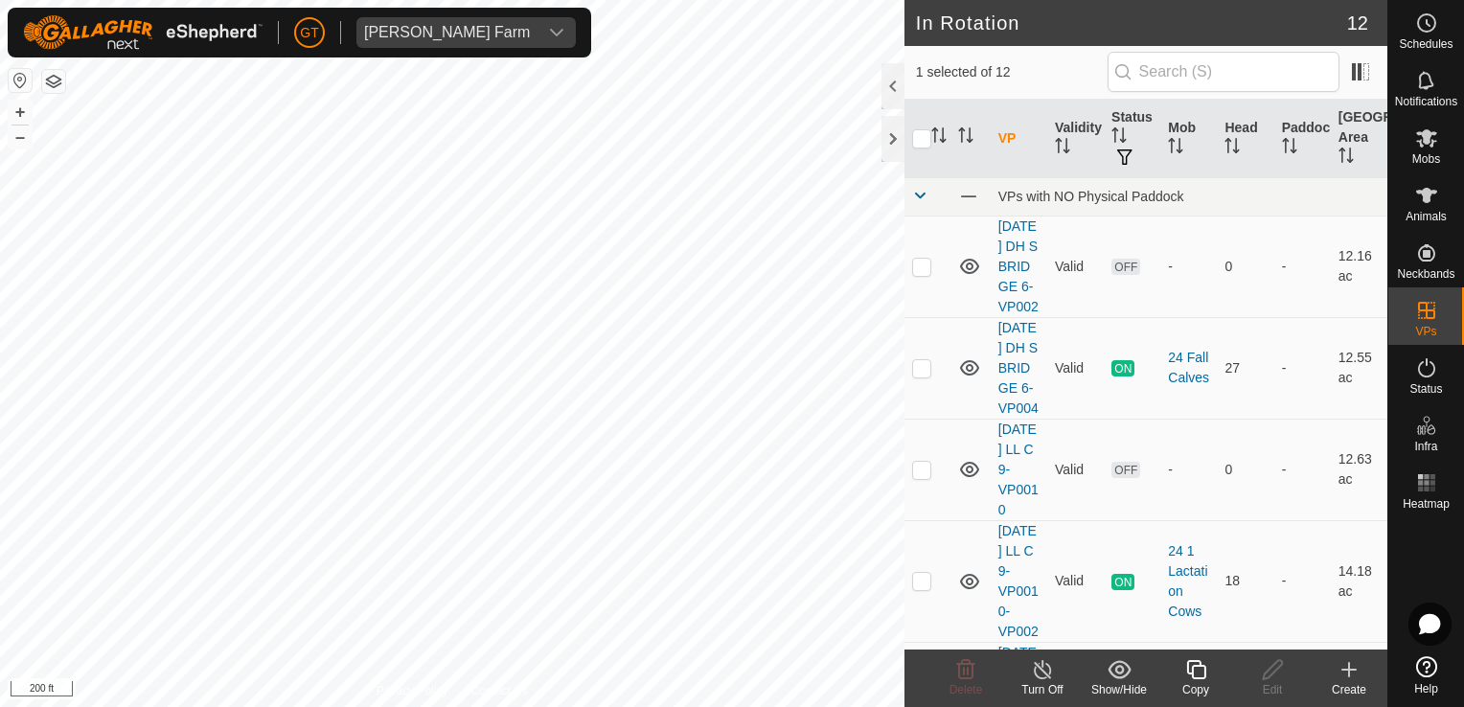
checkbox input "false"
checkbox input "true"
click at [1193, 669] on icon at bounding box center [1196, 669] width 24 height 23
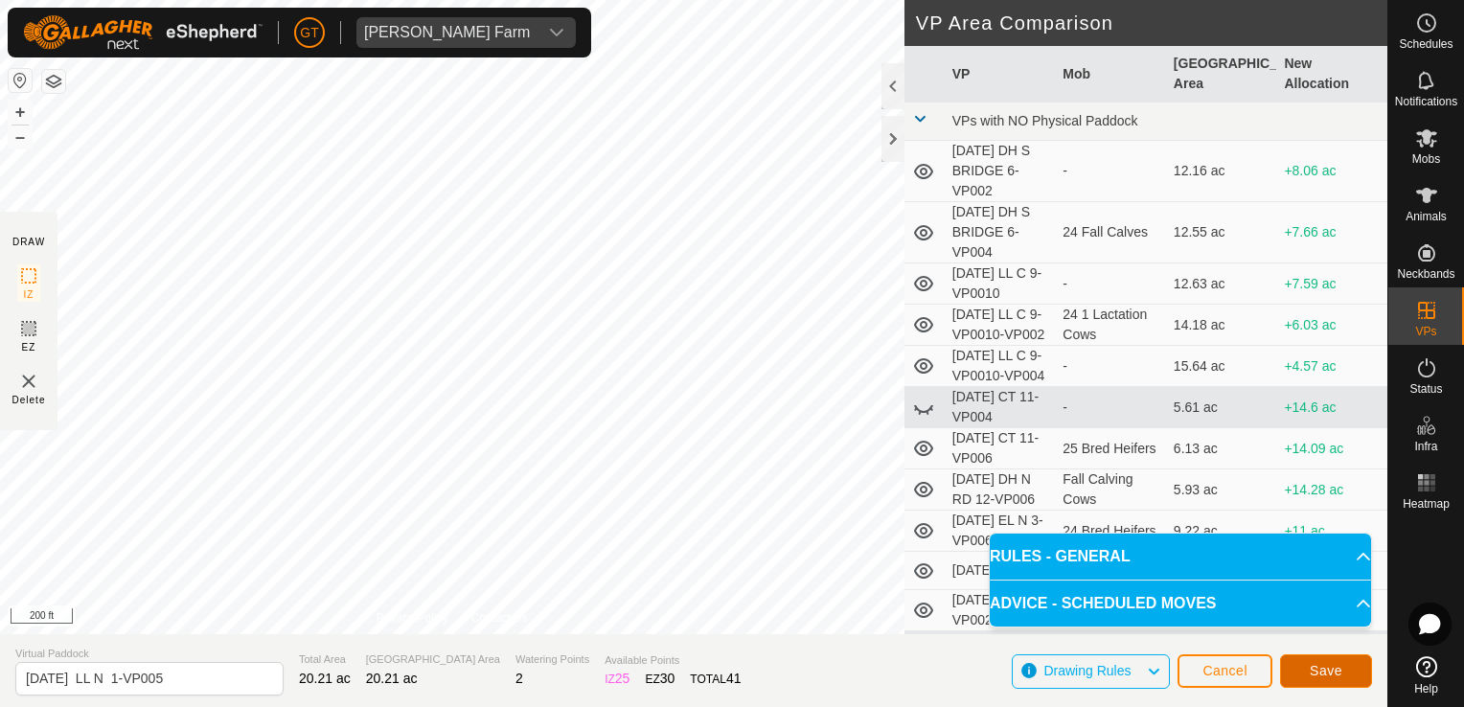
click at [1318, 668] on span "Save" at bounding box center [1325, 670] width 33 height 15
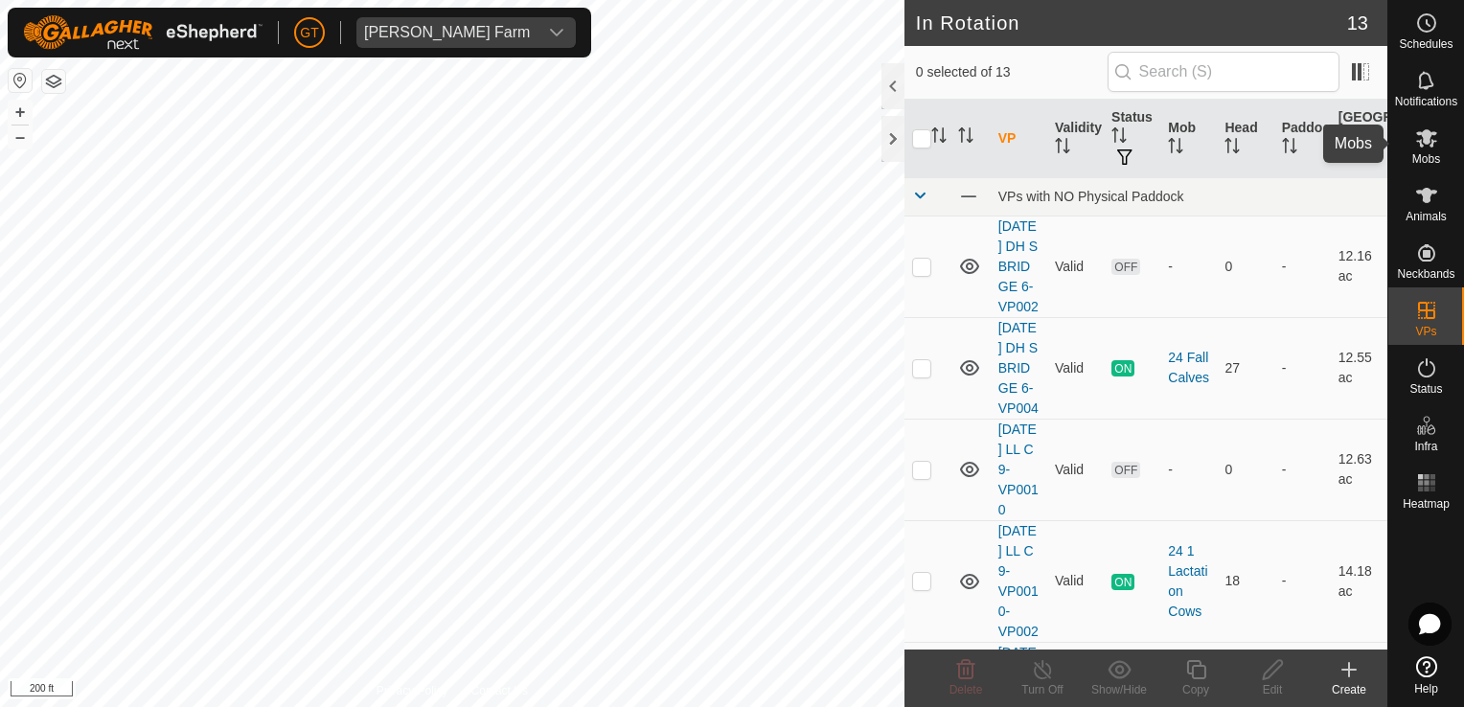
click at [1427, 131] on icon at bounding box center [1426, 138] width 21 height 18
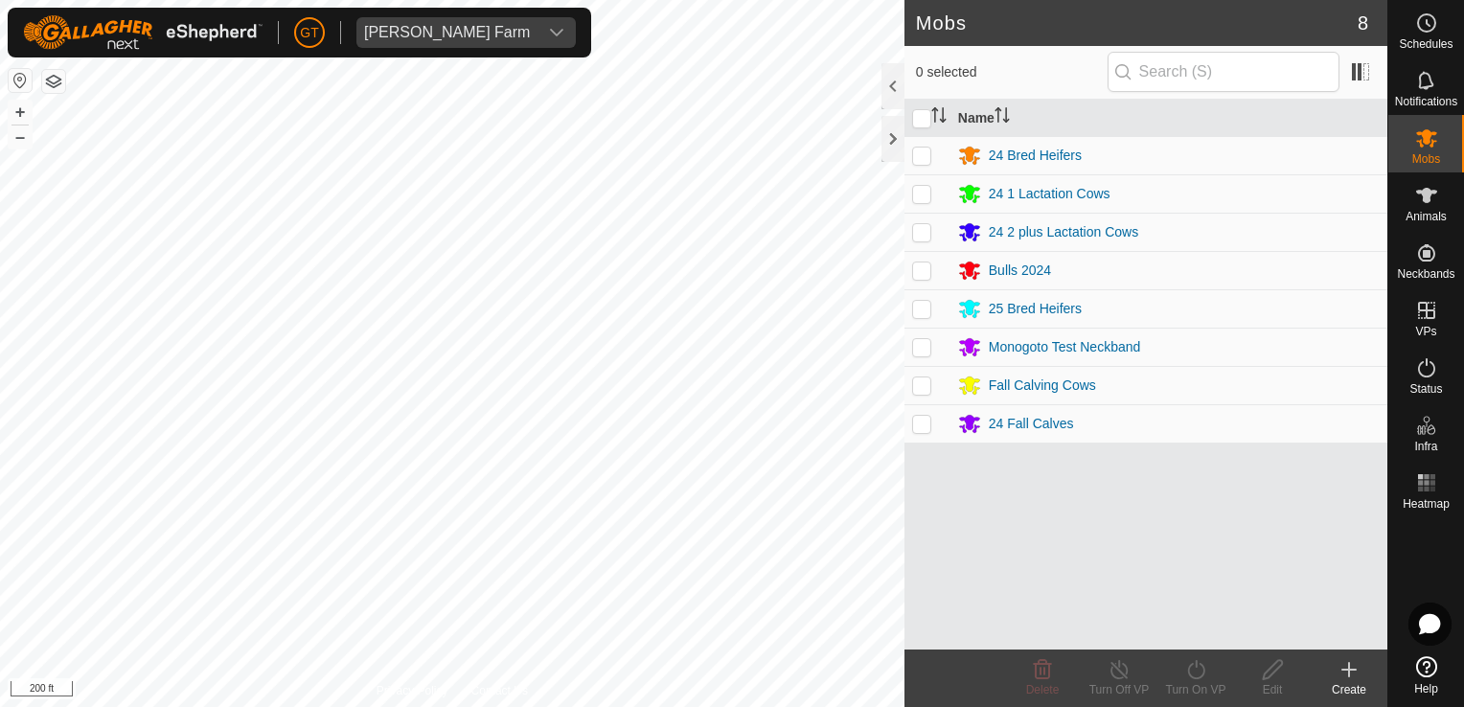
click at [923, 231] on p-checkbox at bounding box center [921, 231] width 19 height 15
checkbox input "true"
click at [1207, 666] on icon at bounding box center [1196, 669] width 24 height 23
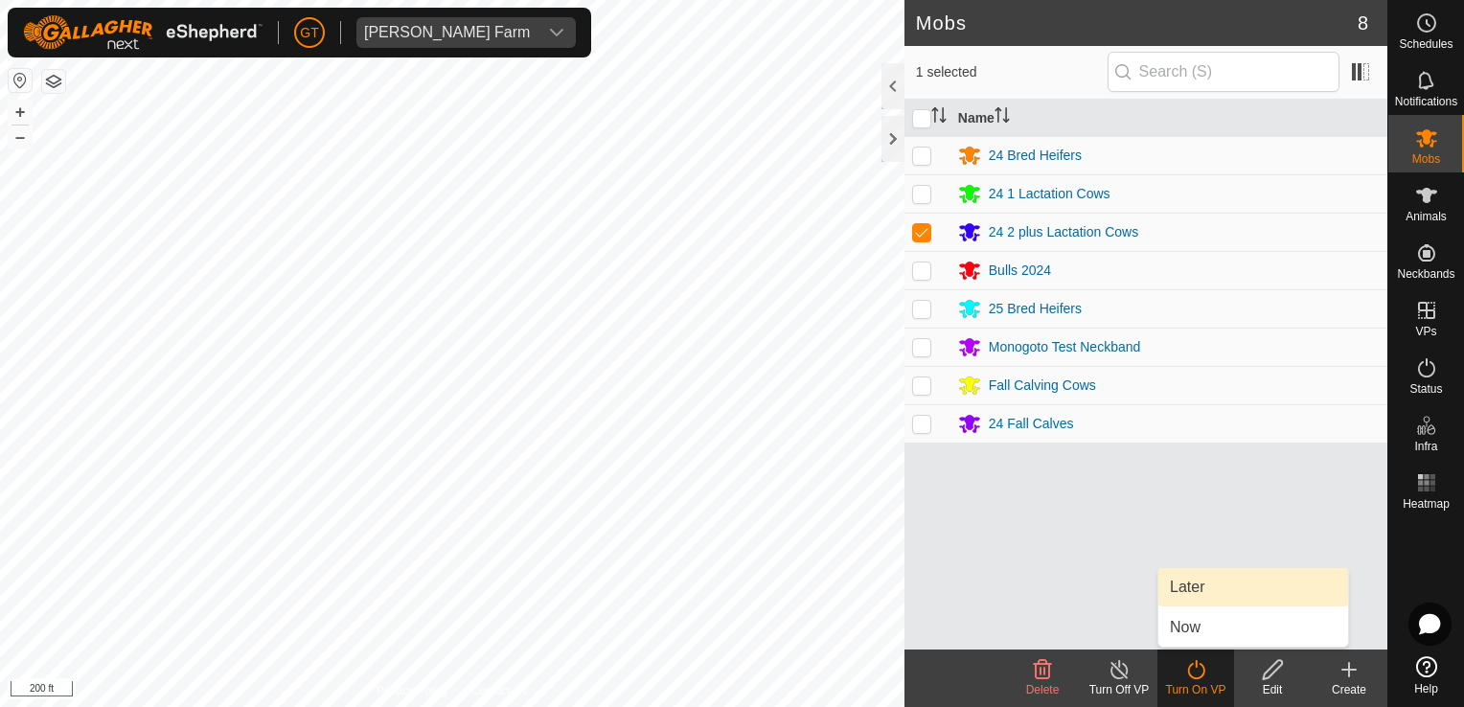
click at [1211, 593] on link "Later" at bounding box center [1253, 587] width 190 height 38
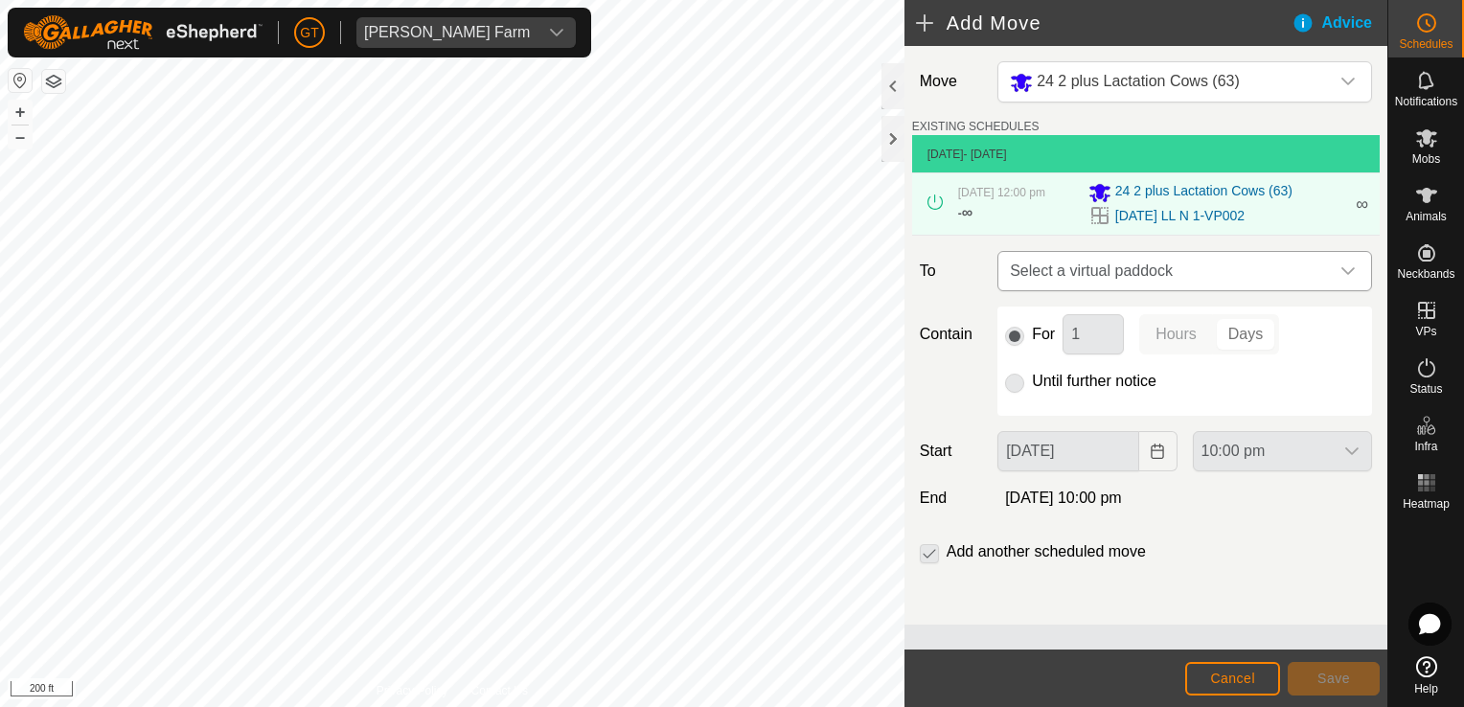
click at [1351, 270] on icon "dropdown trigger" at bounding box center [1347, 271] width 13 height 8
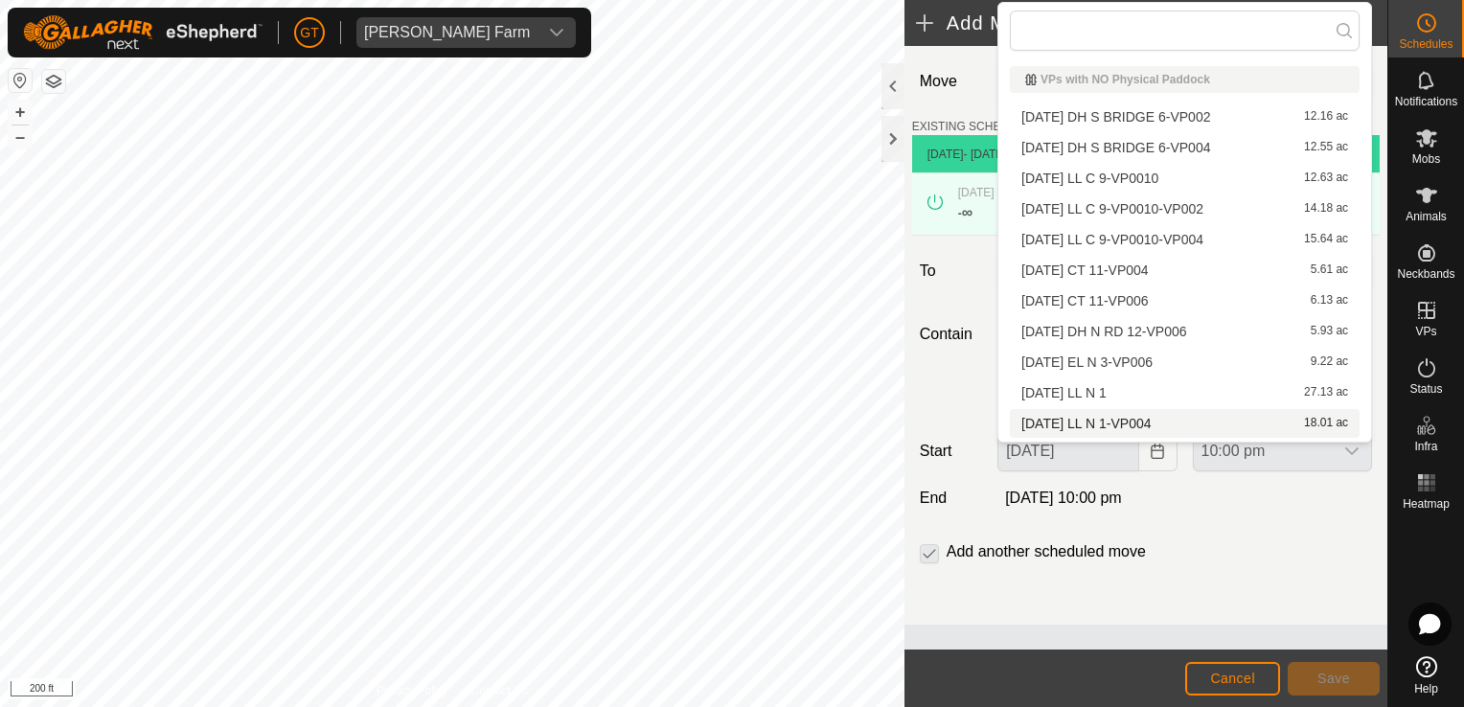
scroll to position [27, 0]
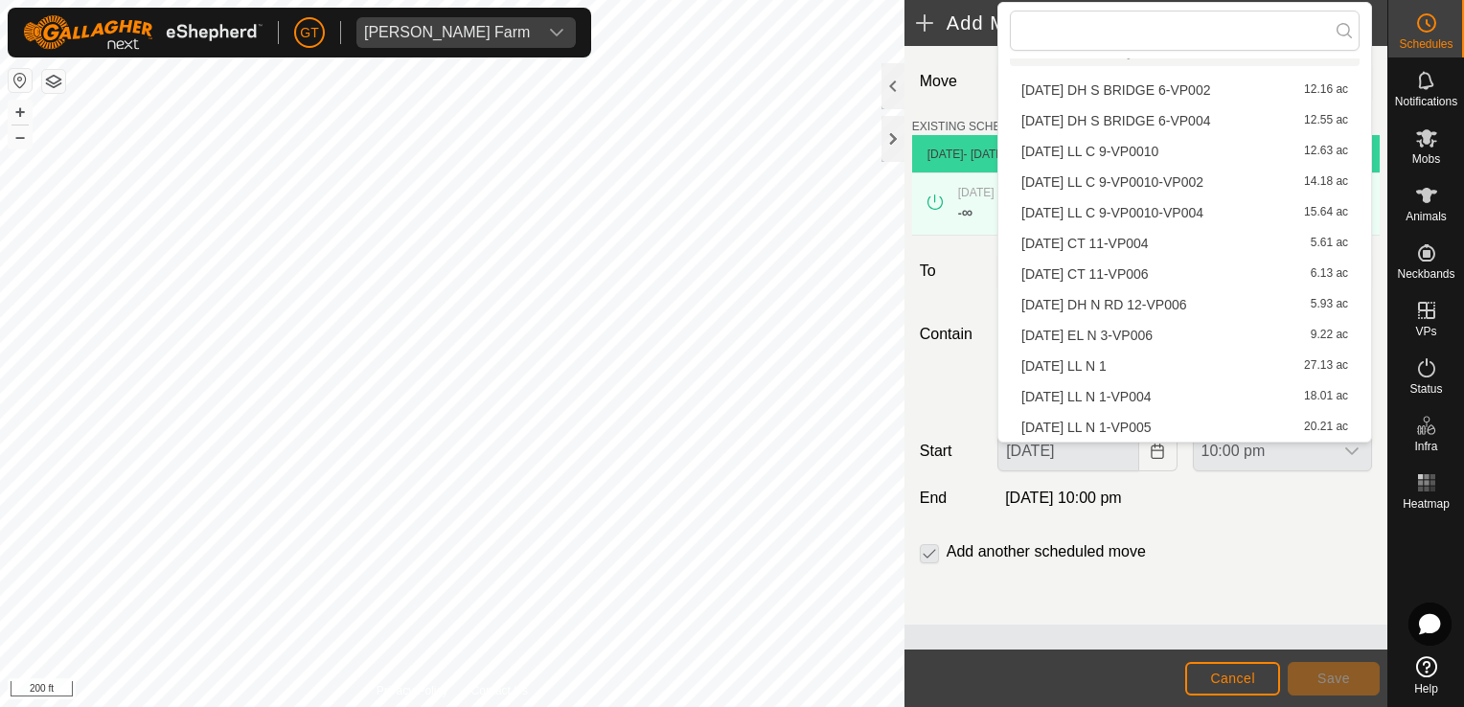
click at [1163, 431] on li "[DATE] LL N 1-VP005 20.21 ac" at bounding box center [1185, 427] width 350 height 29
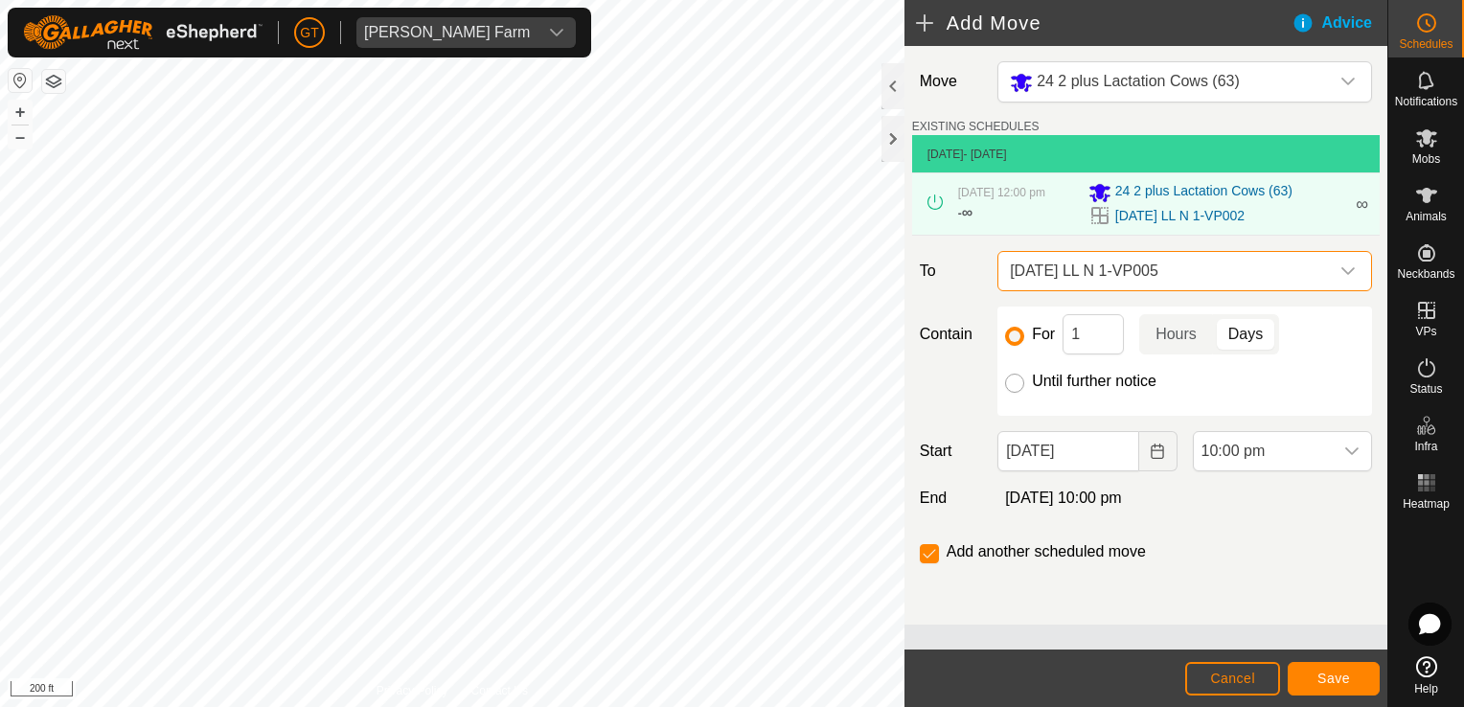
click at [1015, 377] on input "Until further notice" at bounding box center [1014, 383] width 19 height 19
radio input "true"
checkbox input "false"
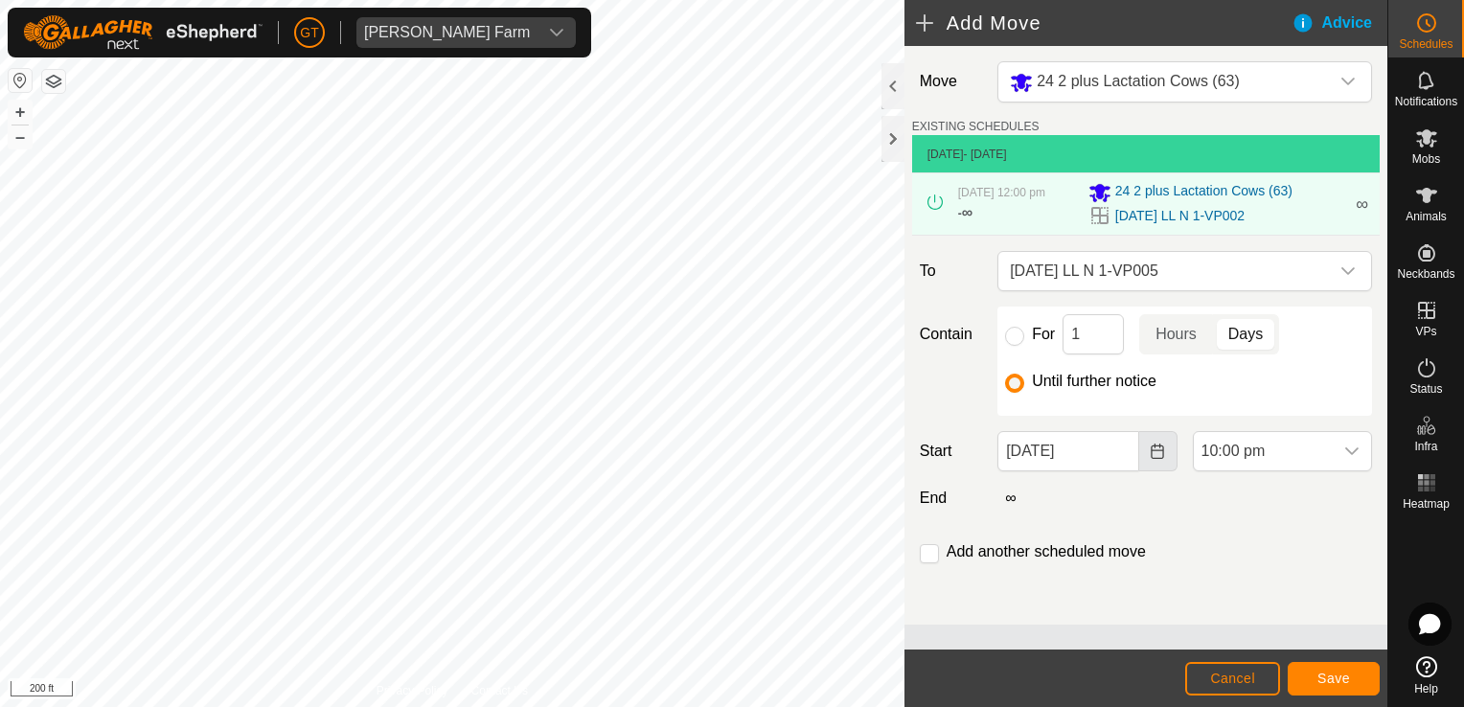
click at [1159, 458] on button "Choose Date" at bounding box center [1158, 451] width 38 height 40
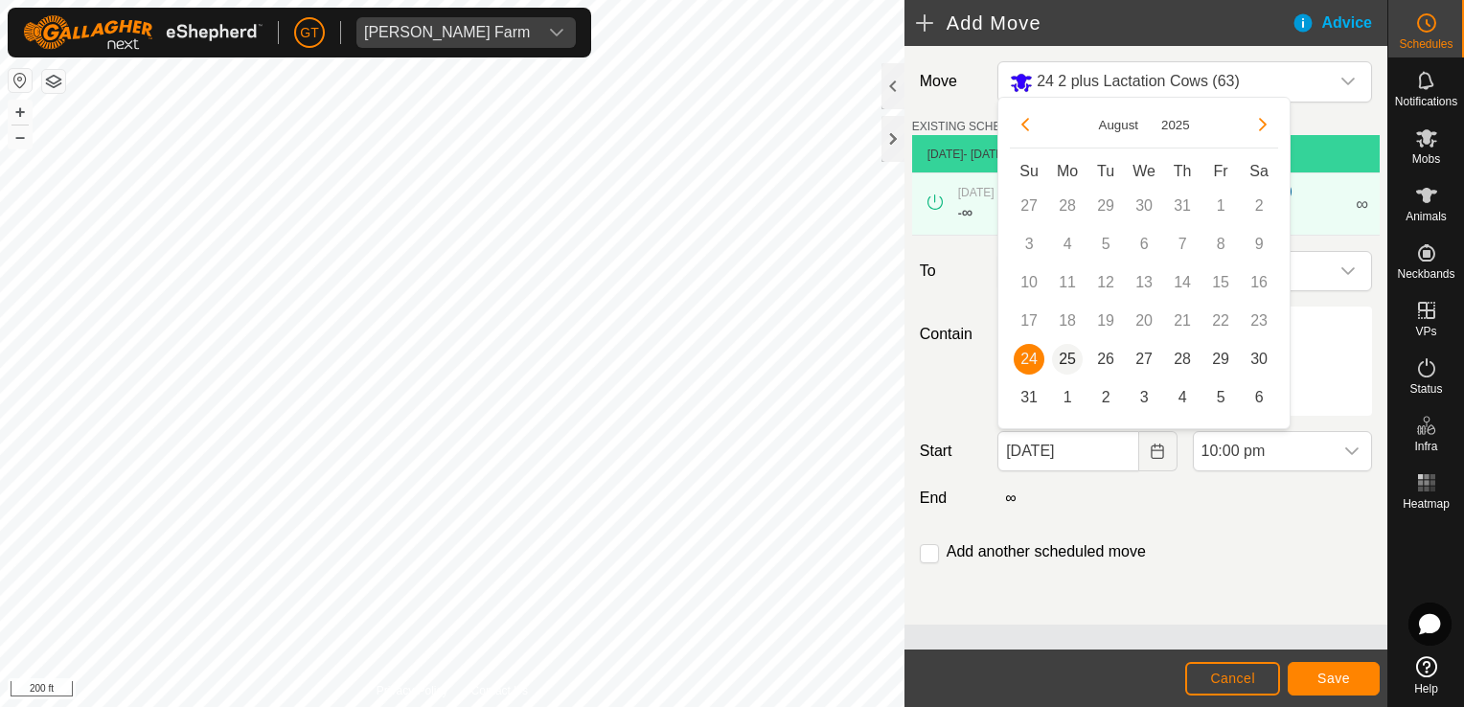
click at [1073, 362] on span "25" at bounding box center [1067, 359] width 31 height 31
type input "[DATE]"
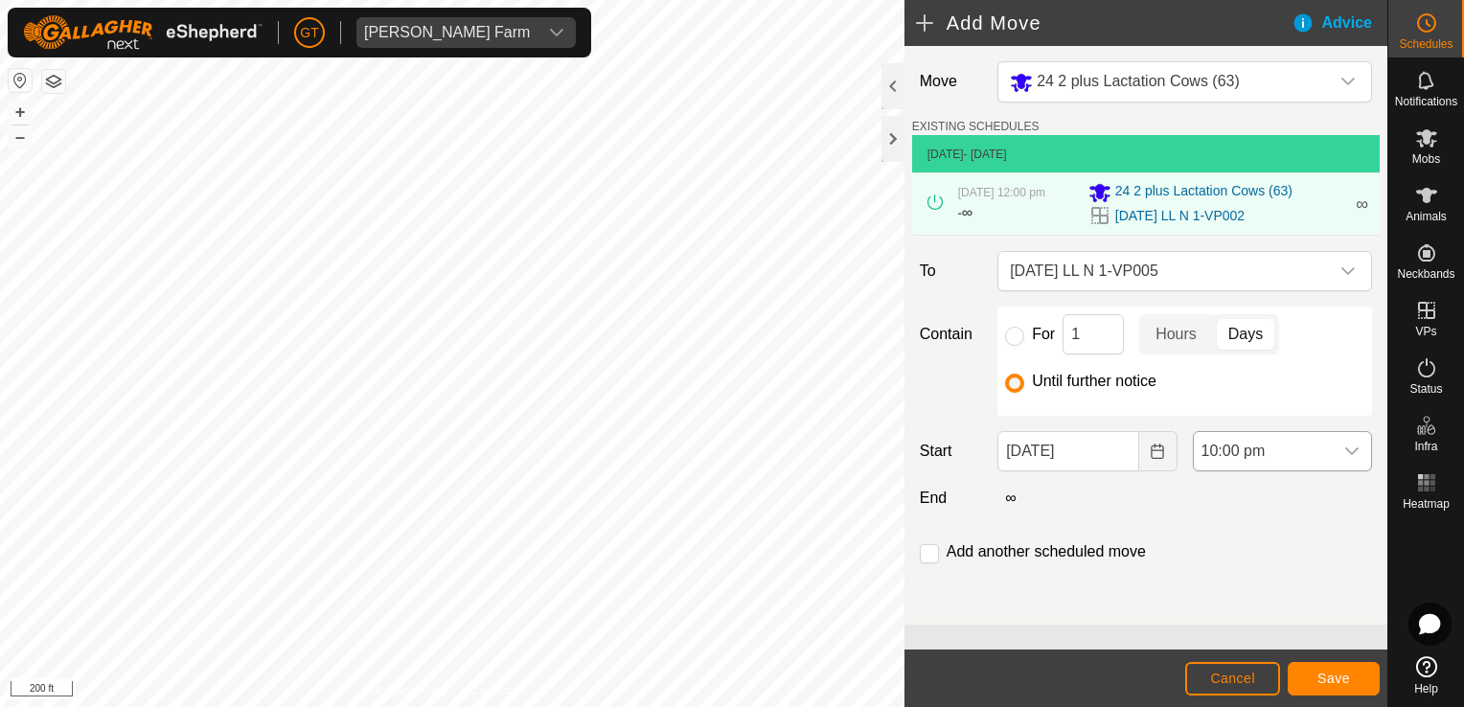
click at [1351, 447] on icon "dropdown trigger" at bounding box center [1351, 450] width 15 height 15
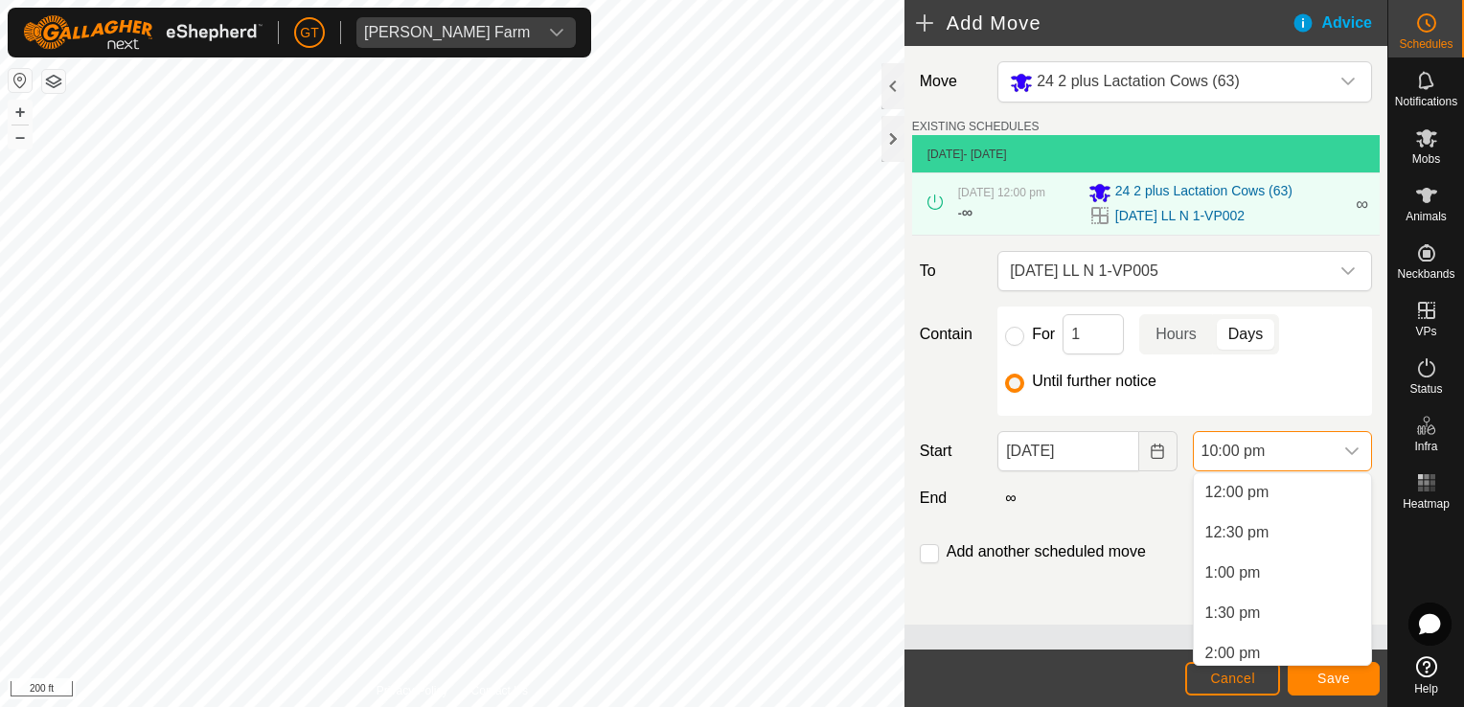
scroll to position [875, 0]
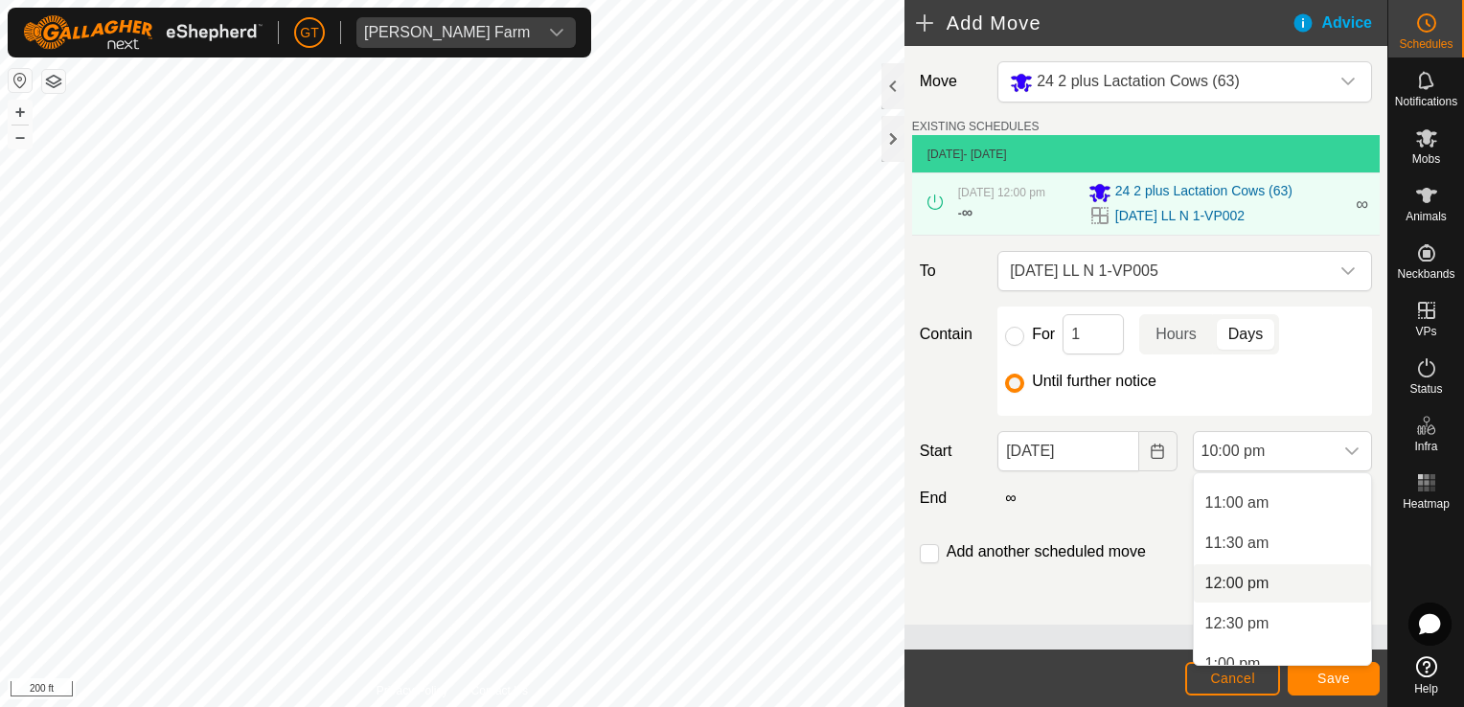
click at [1293, 582] on li "12:00 pm" at bounding box center [1281, 583] width 177 height 38
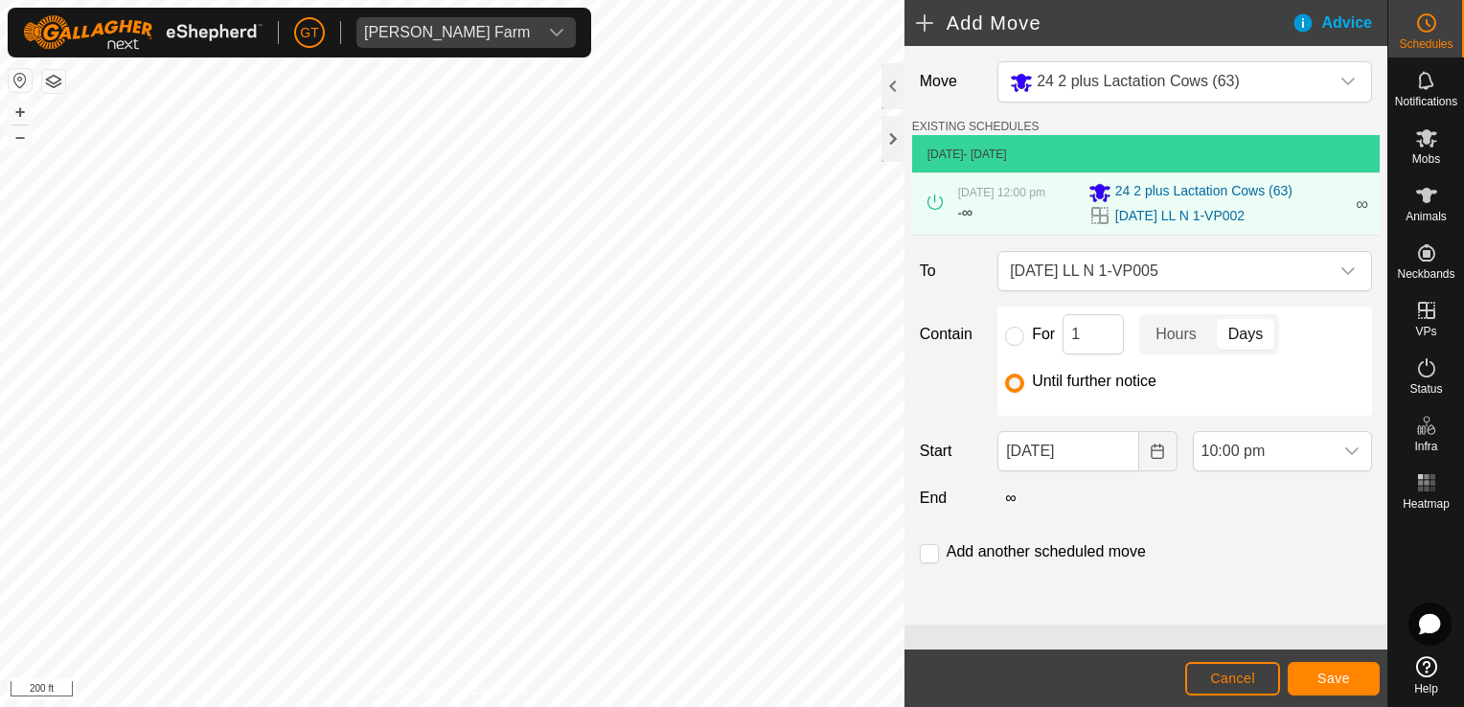
scroll to position [1617, 0]
click at [1336, 675] on span "Save" at bounding box center [1333, 678] width 33 height 15
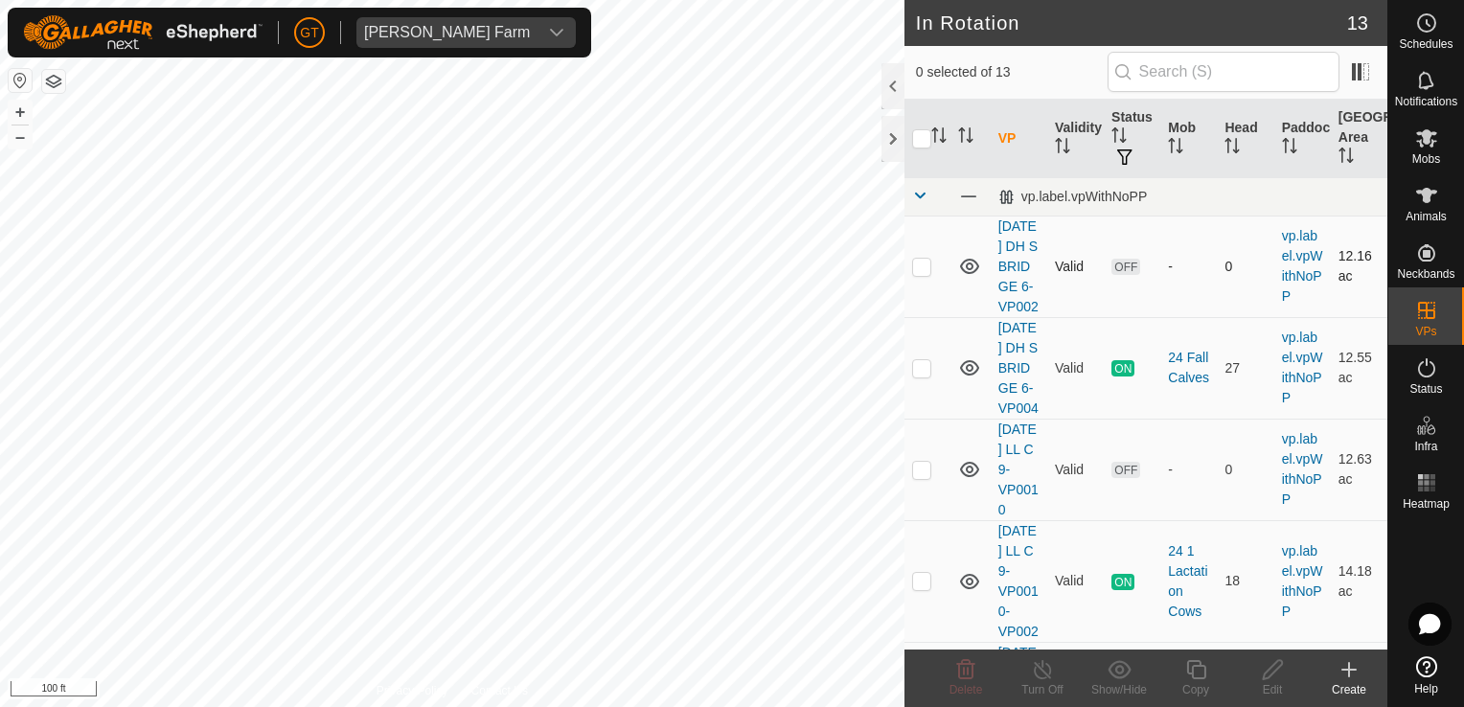
checkbox input "true"
click at [1195, 666] on icon at bounding box center [1195, 669] width 19 height 19
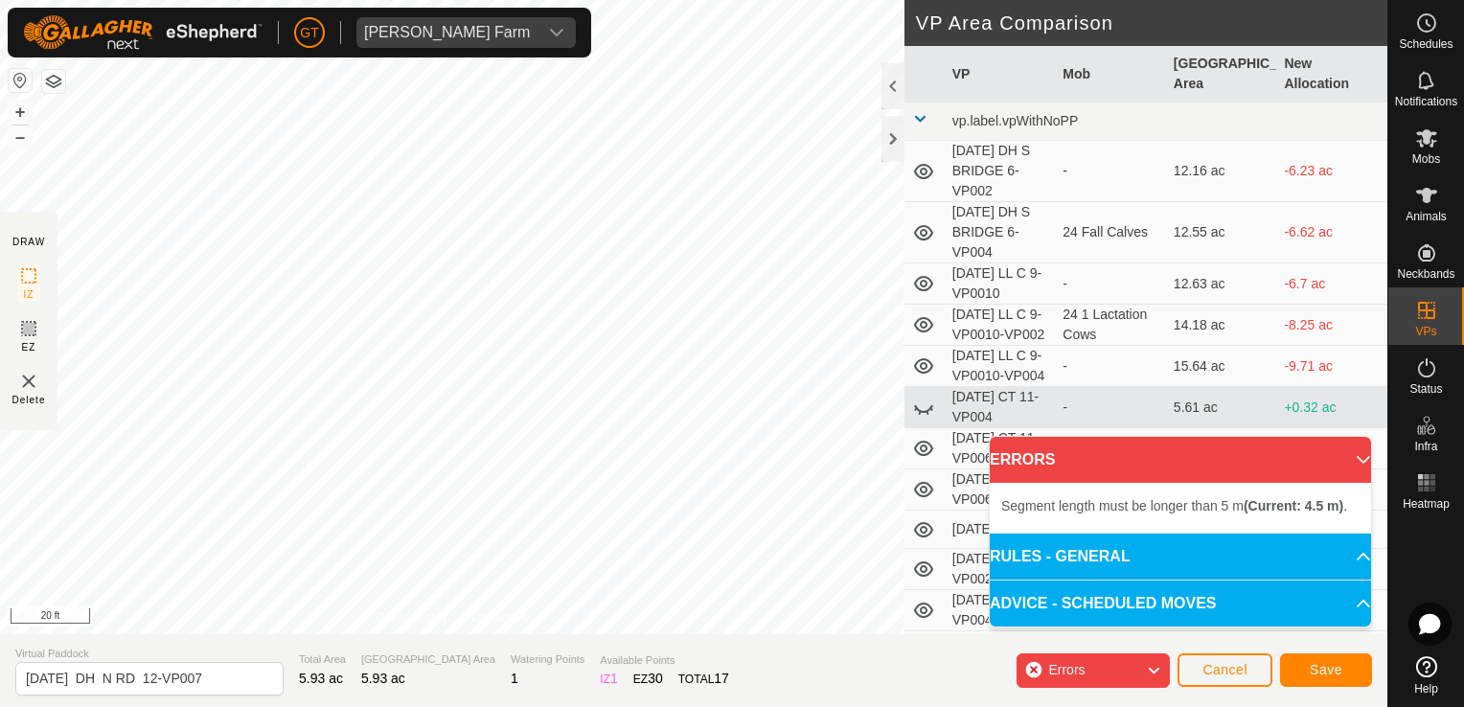
click at [564, 370] on div "Segment length must be longer than 5 m (Current: 4.5 m) . + – ⇧ i 20 ft" at bounding box center [452, 317] width 904 height 634
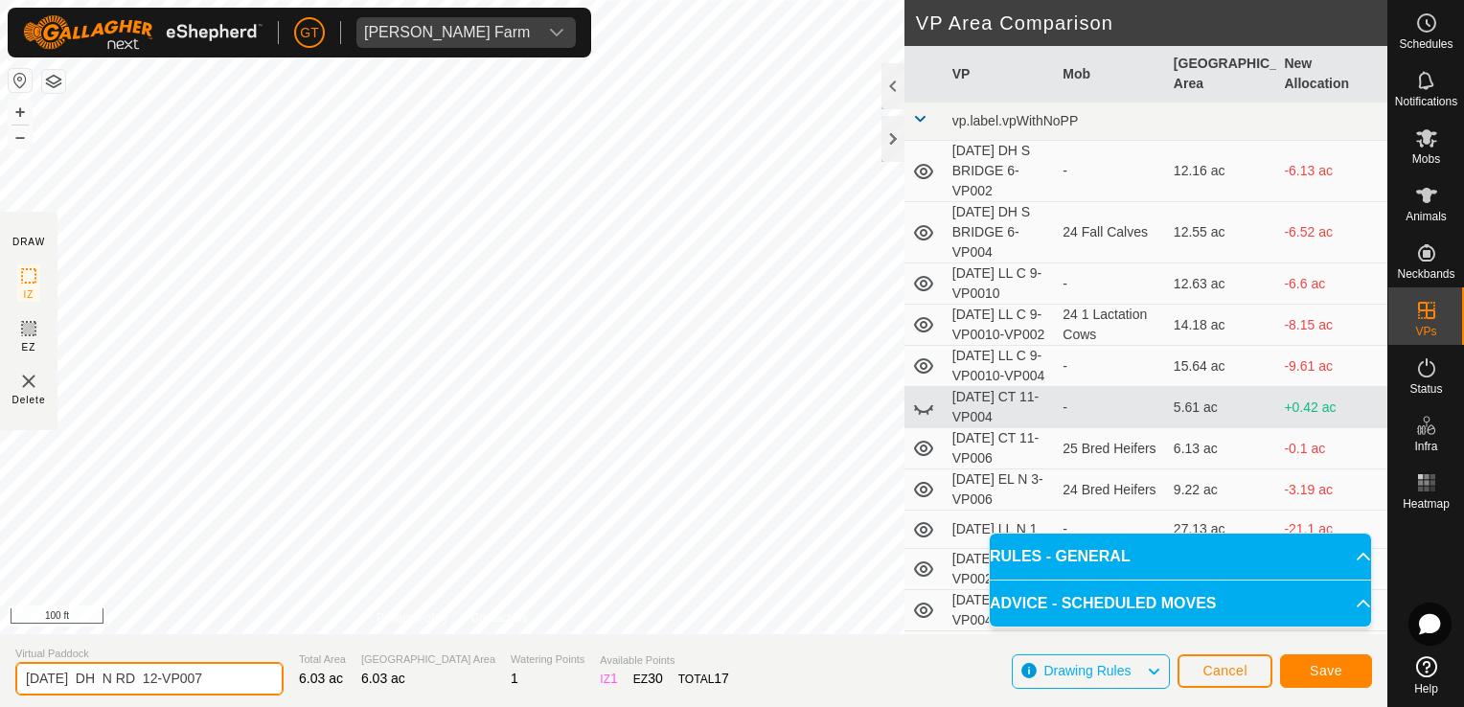
click at [236, 683] on input "[DATE] DH N RD 12-VP007" at bounding box center [149, 679] width 268 height 34
type input "[DATE] DH N RD 12-VP008"
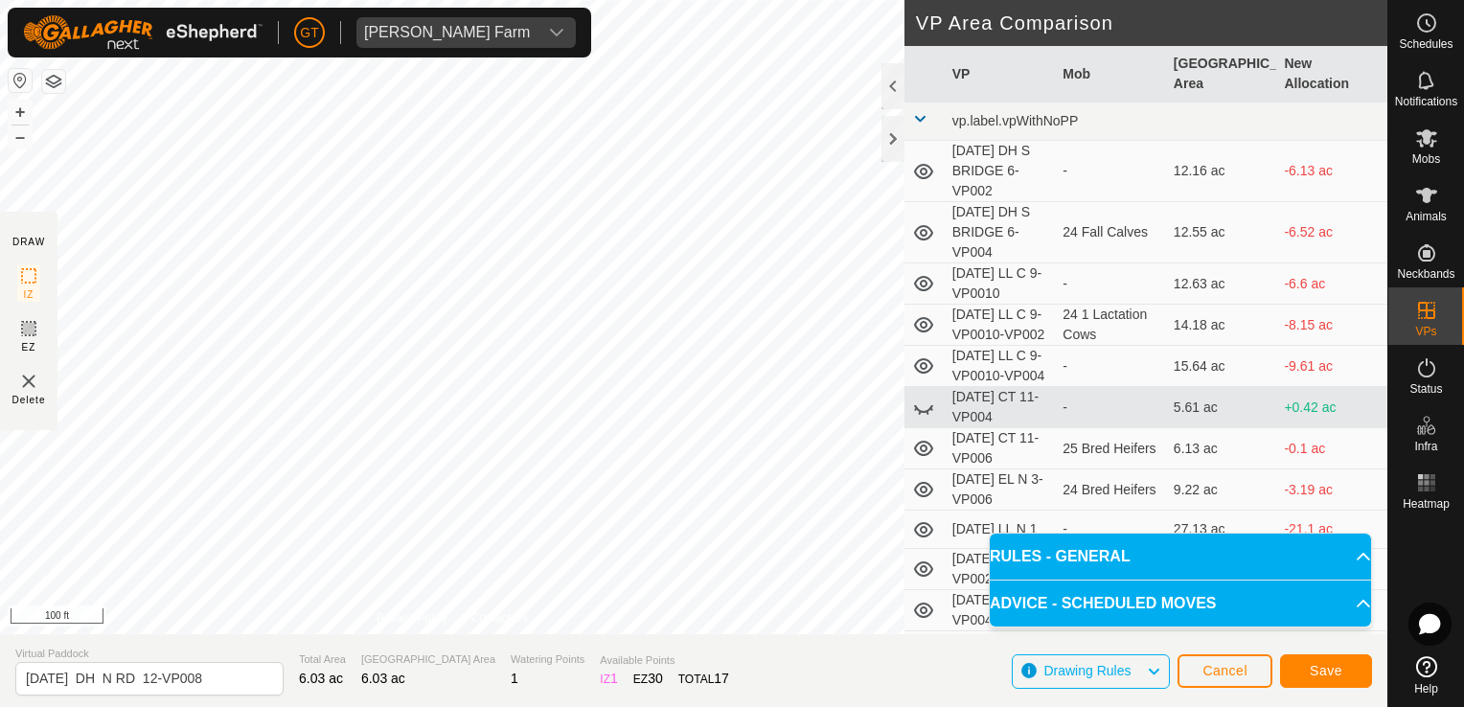
click at [0, 518] on html "[PERSON_NAME] Farm Schedules Notifications Mobs Animals Neckbands VPs Status In…" at bounding box center [732, 353] width 1464 height 707
click at [1320, 667] on span "Save" at bounding box center [1325, 670] width 33 height 15
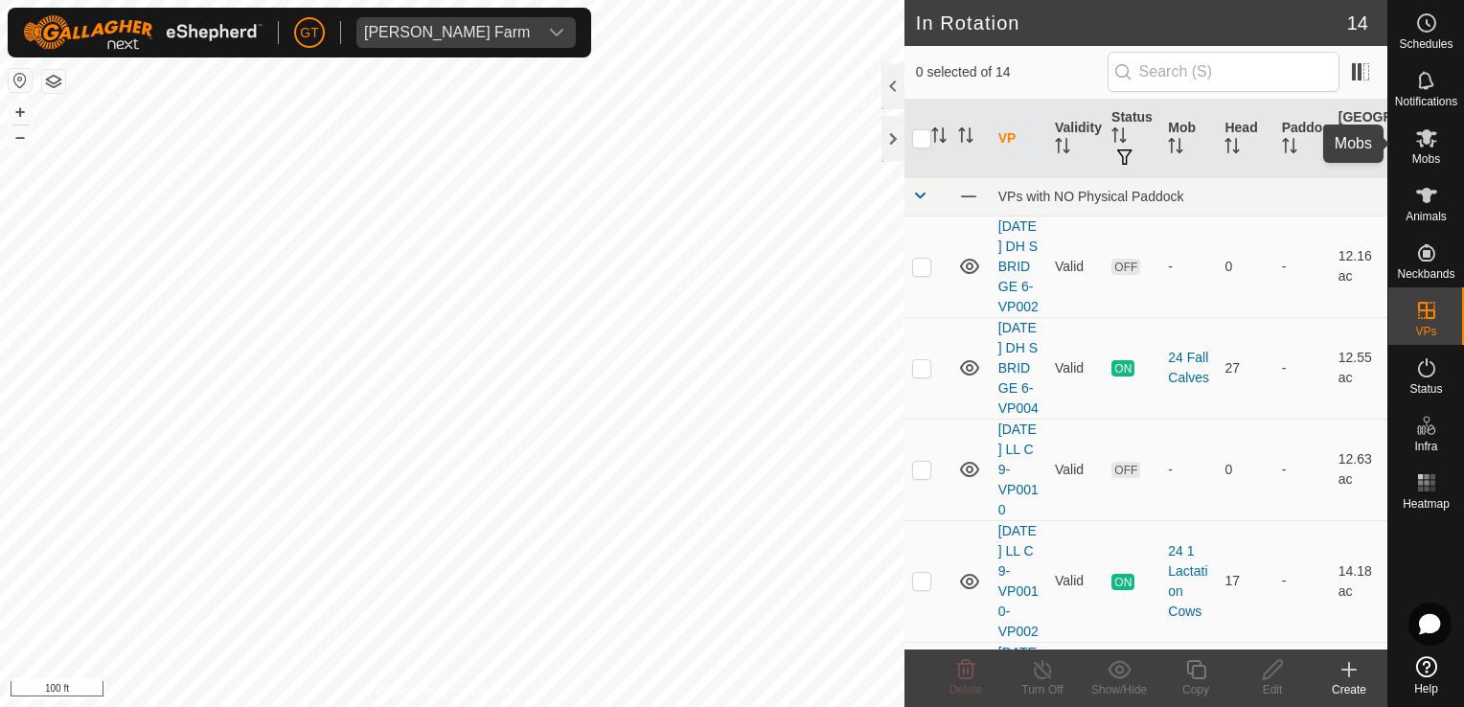
click at [1433, 142] on icon at bounding box center [1426, 138] width 21 height 18
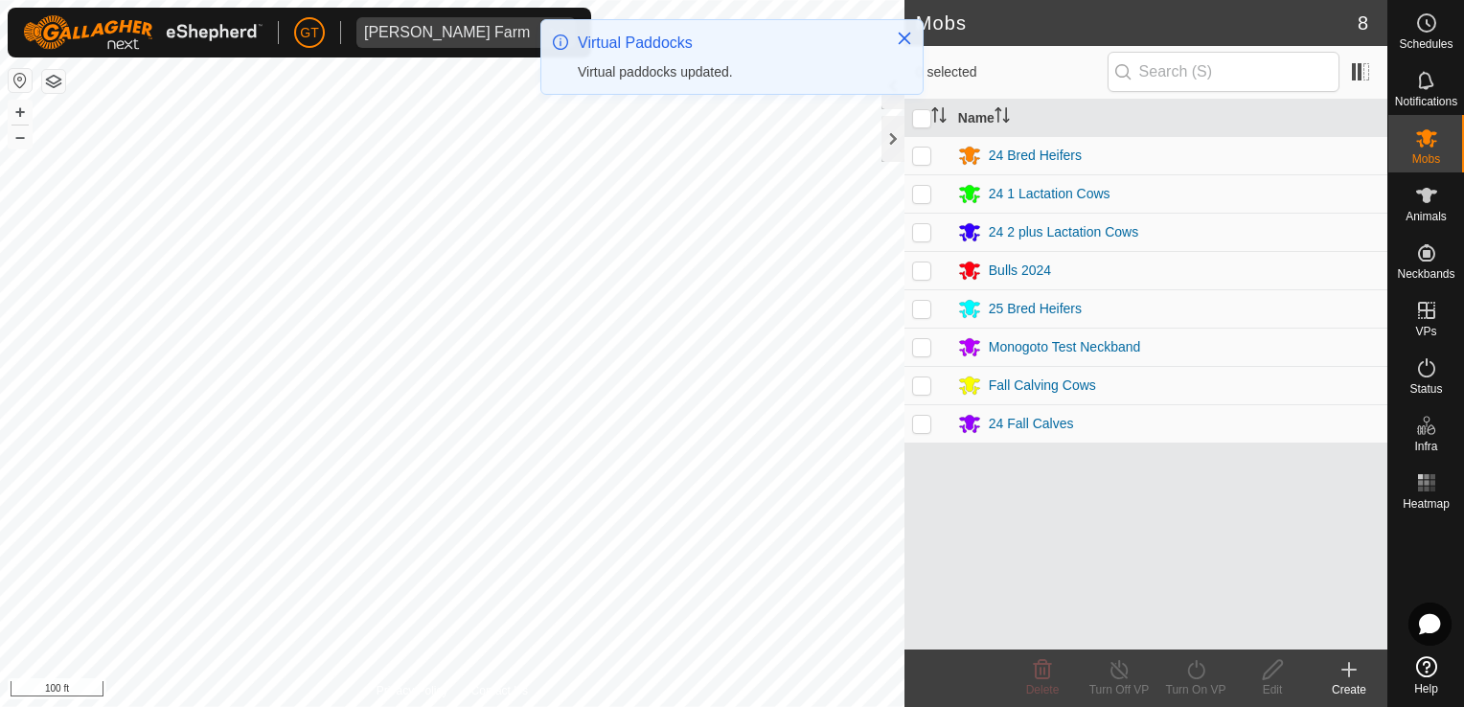
drag, startPoint x: 917, startPoint y: 390, endPoint x: 932, endPoint y: 387, distance: 15.6
click at [932, 387] on td at bounding box center [927, 385] width 46 height 38
checkbox input "true"
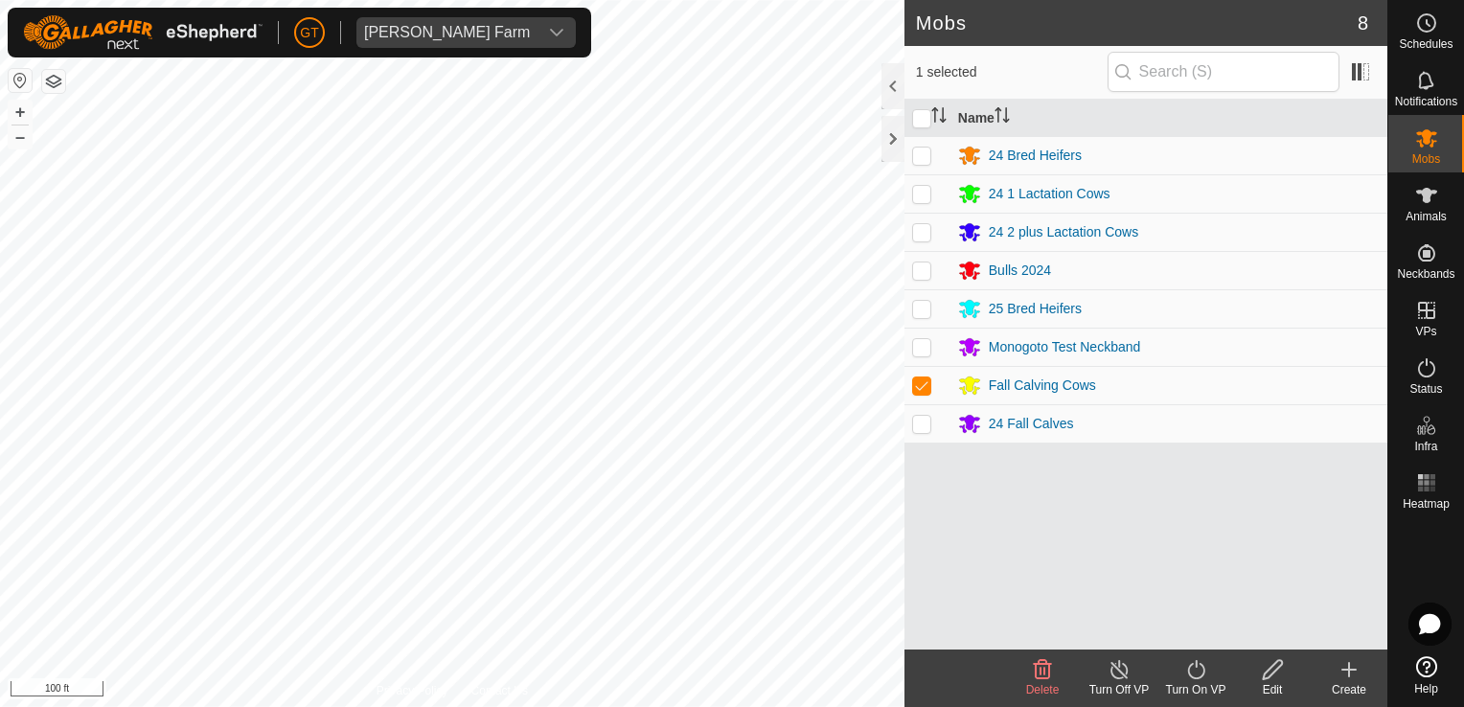
click at [1199, 677] on icon at bounding box center [1195, 669] width 17 height 19
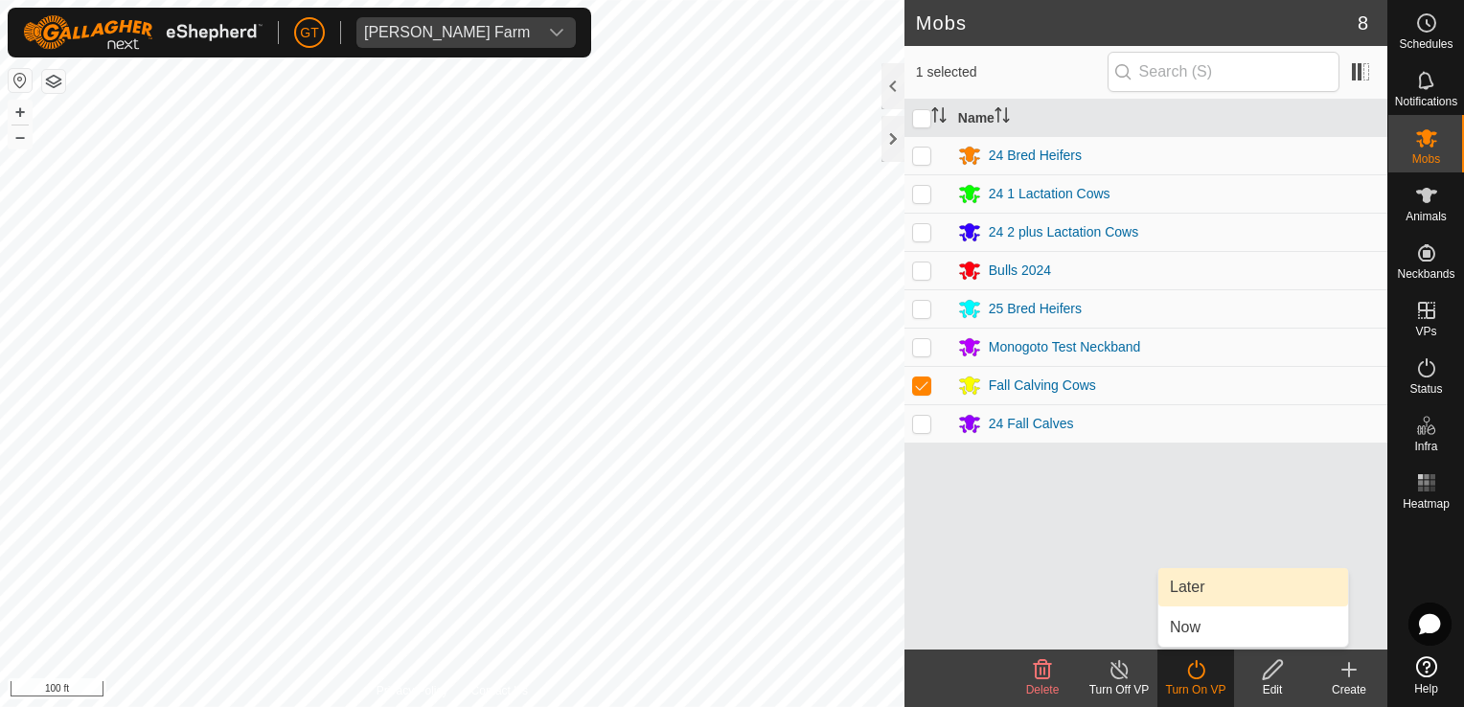
click at [1233, 580] on link "Later" at bounding box center [1253, 587] width 190 height 38
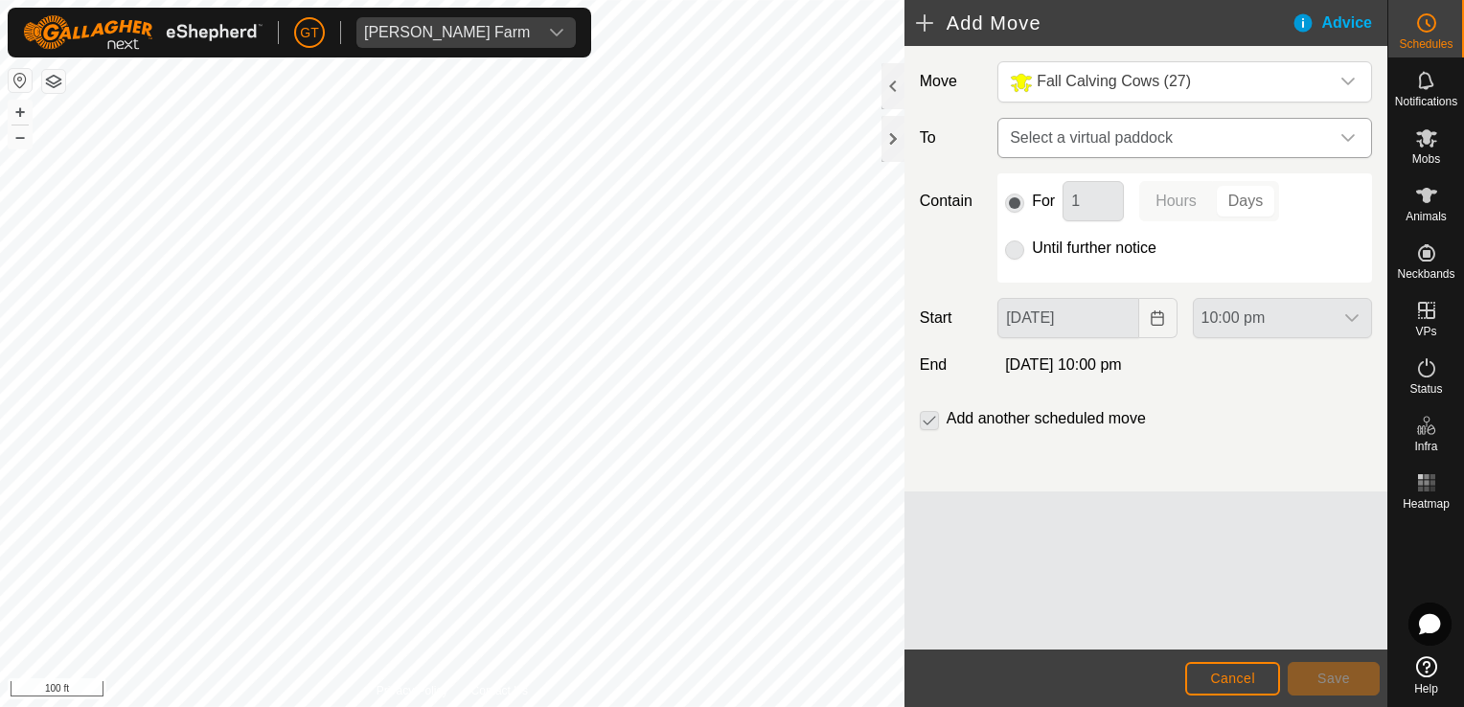
click at [1354, 136] on icon "dropdown trigger" at bounding box center [1347, 137] width 15 height 15
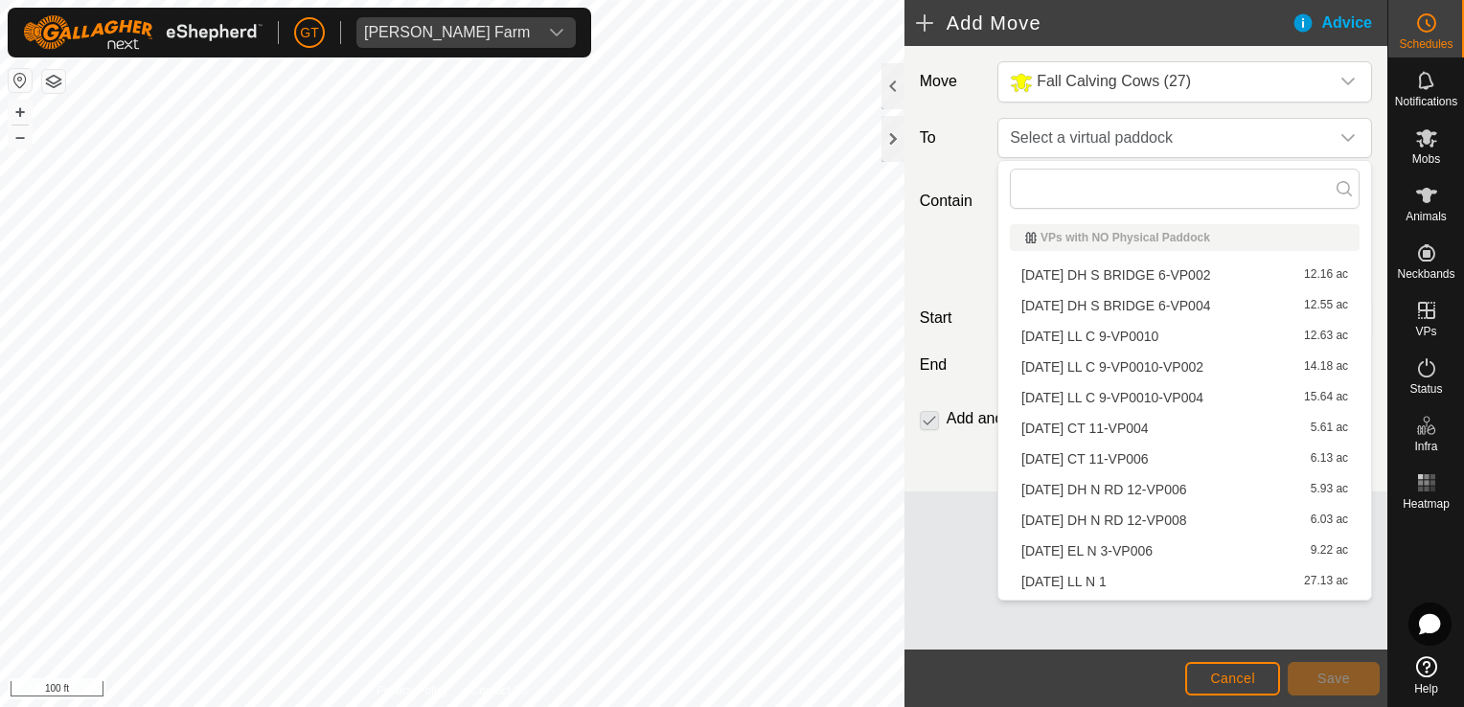
click at [1216, 524] on li "[DATE] DH N RD 12-VP008 6.03 ac" at bounding box center [1185, 520] width 350 height 29
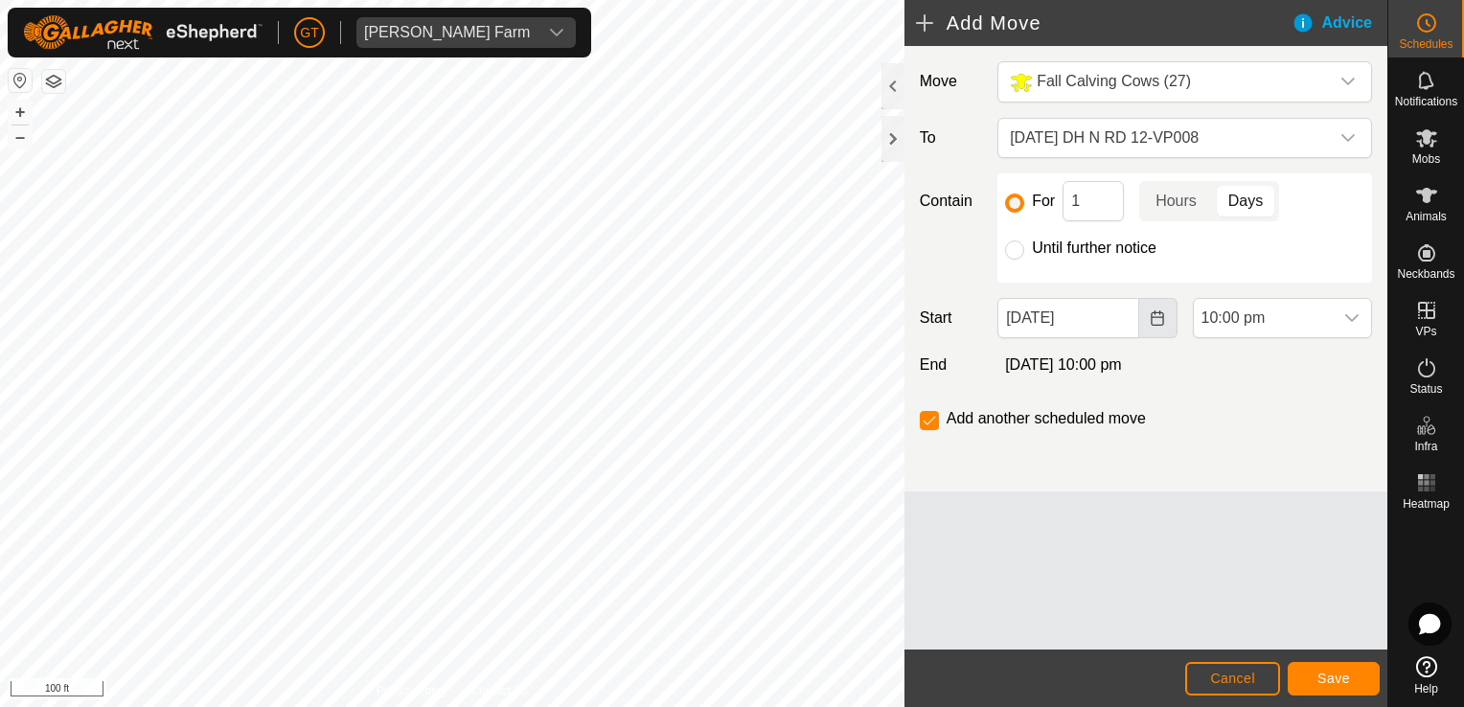
click at [1158, 321] on icon "Choose Date" at bounding box center [1156, 317] width 15 height 15
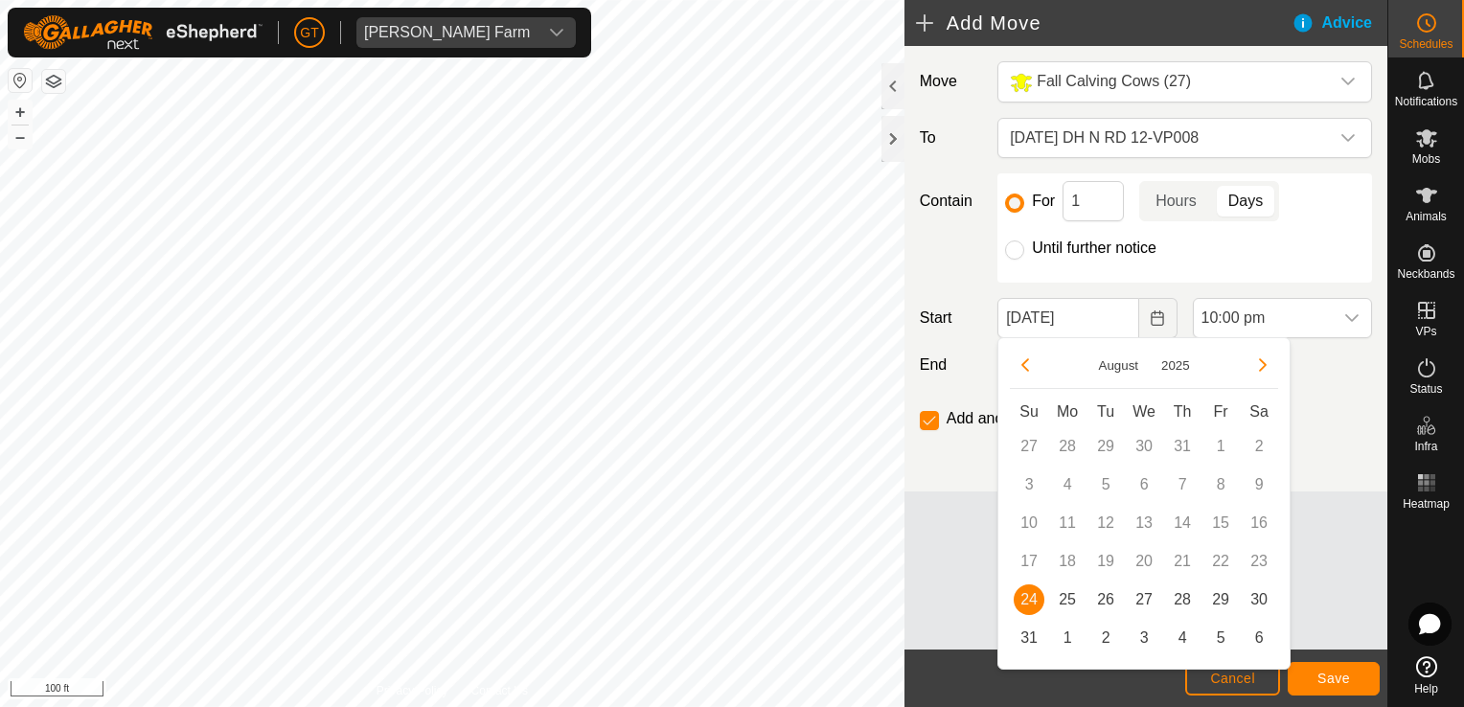
drag, startPoint x: 1068, startPoint y: 598, endPoint x: 1086, endPoint y: 587, distance: 21.0
click at [1071, 596] on span "25" at bounding box center [1067, 599] width 31 height 31
type input "[DATE]"
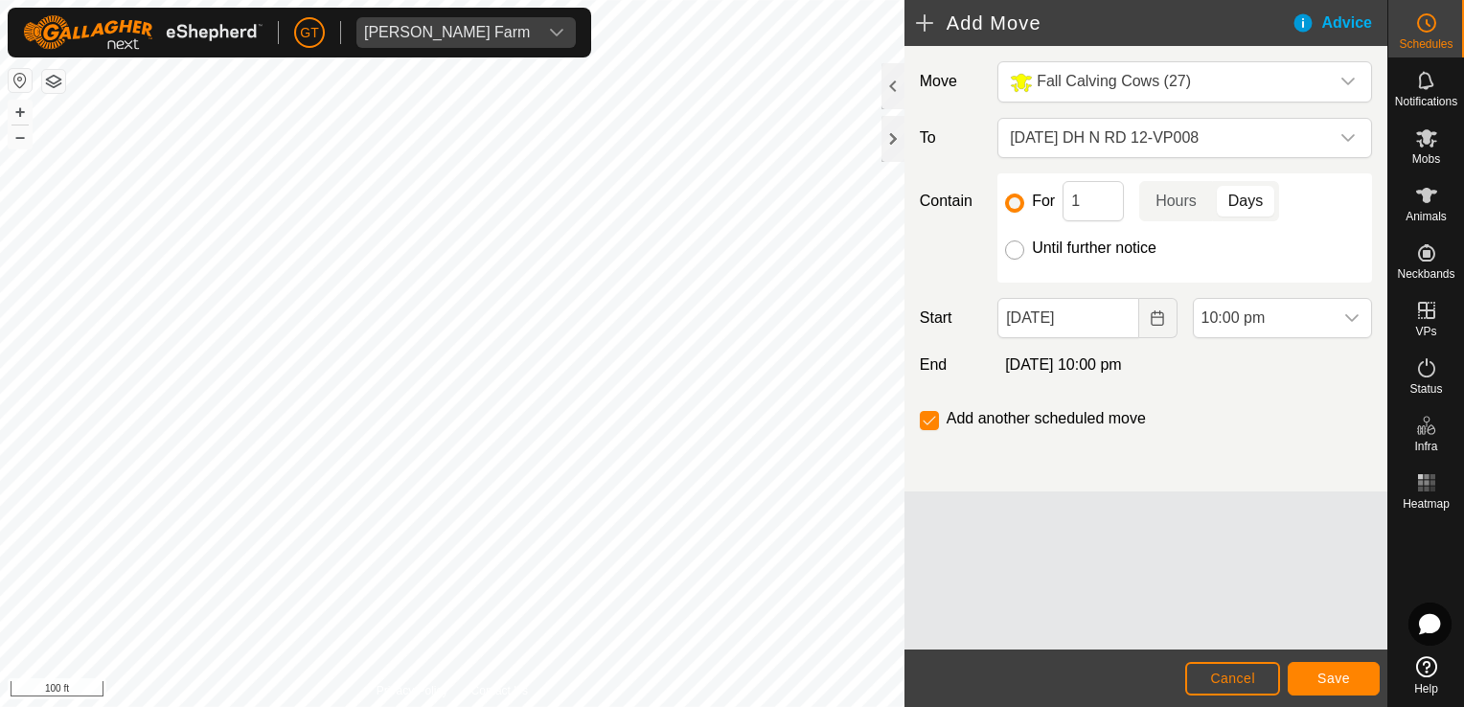
click at [1020, 254] on input "Until further notice" at bounding box center [1014, 249] width 19 height 19
radio input "true"
checkbox input "false"
click at [1357, 321] on icon "dropdown trigger" at bounding box center [1351, 317] width 15 height 15
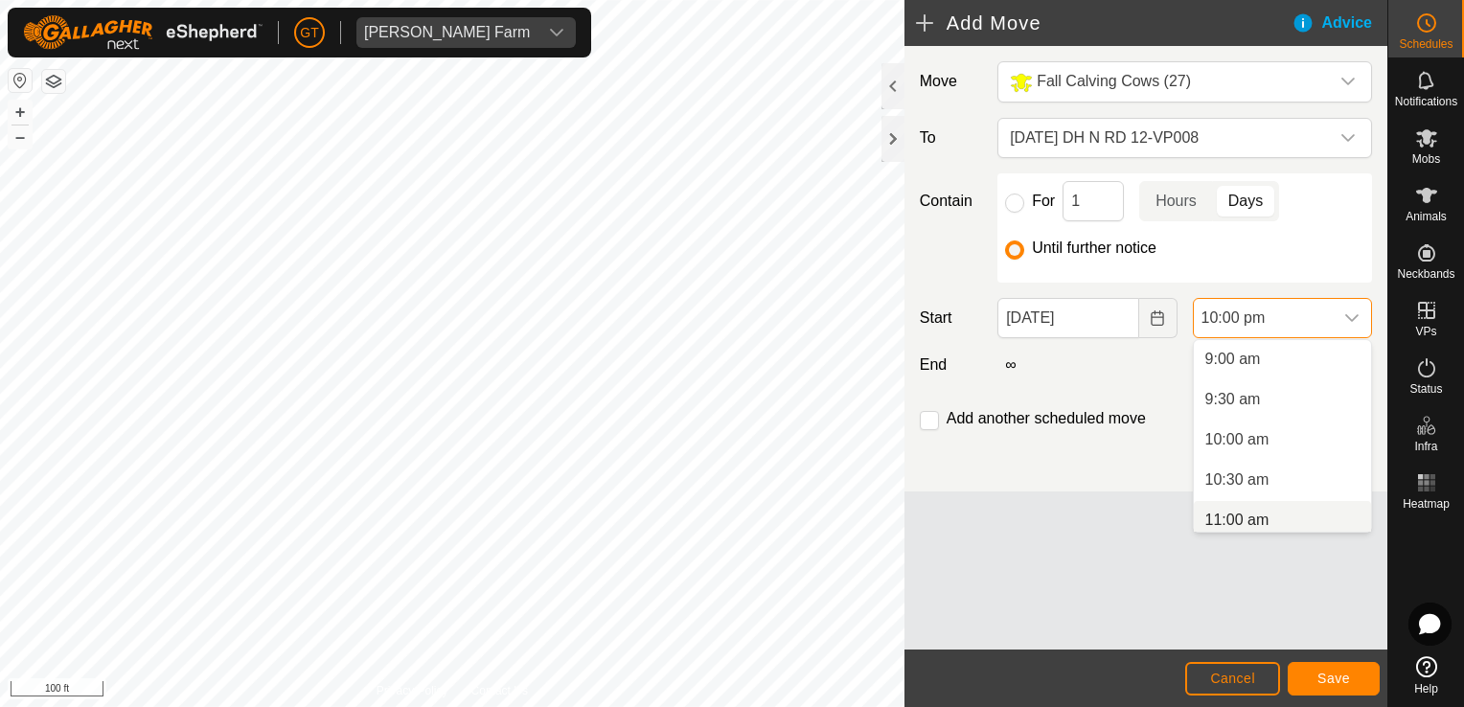
scroll to position [939, 0]
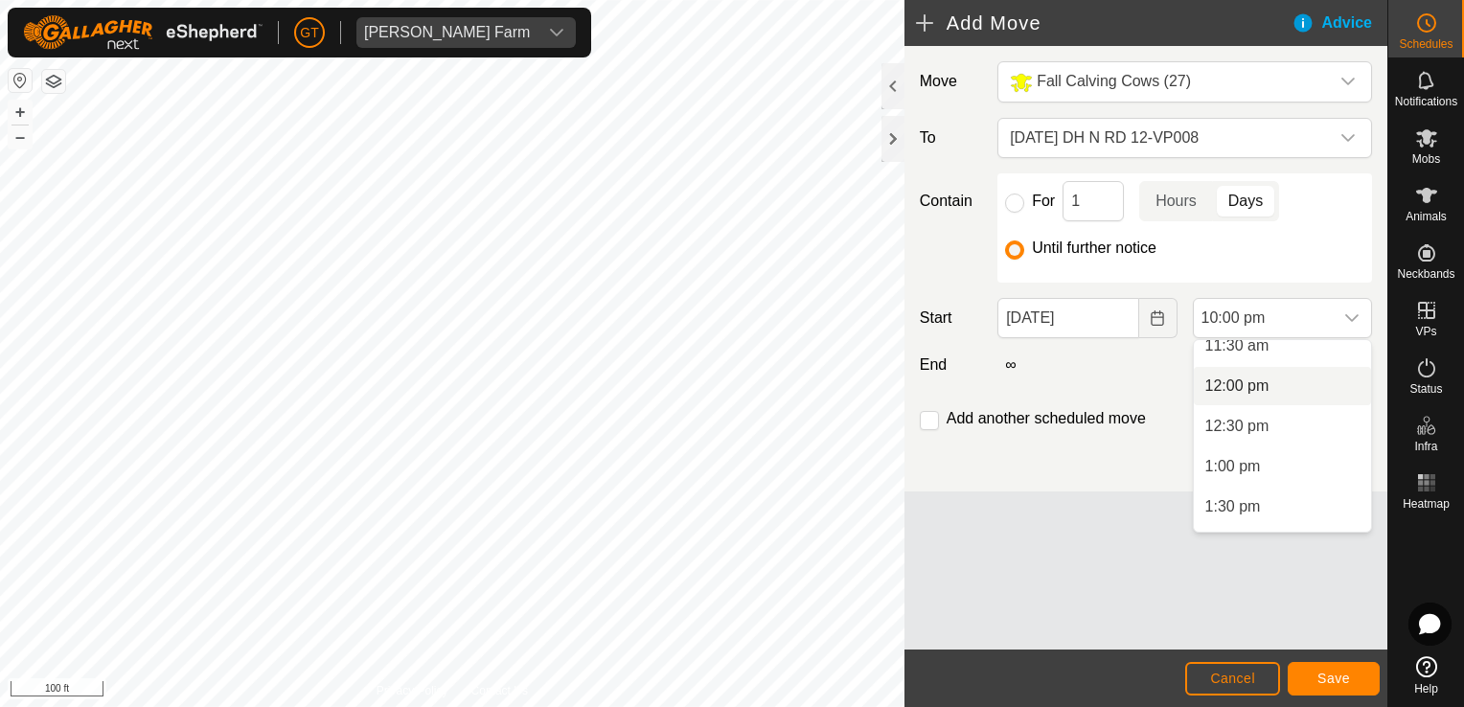
click at [1288, 386] on li "12:00 pm" at bounding box center [1281, 386] width 177 height 38
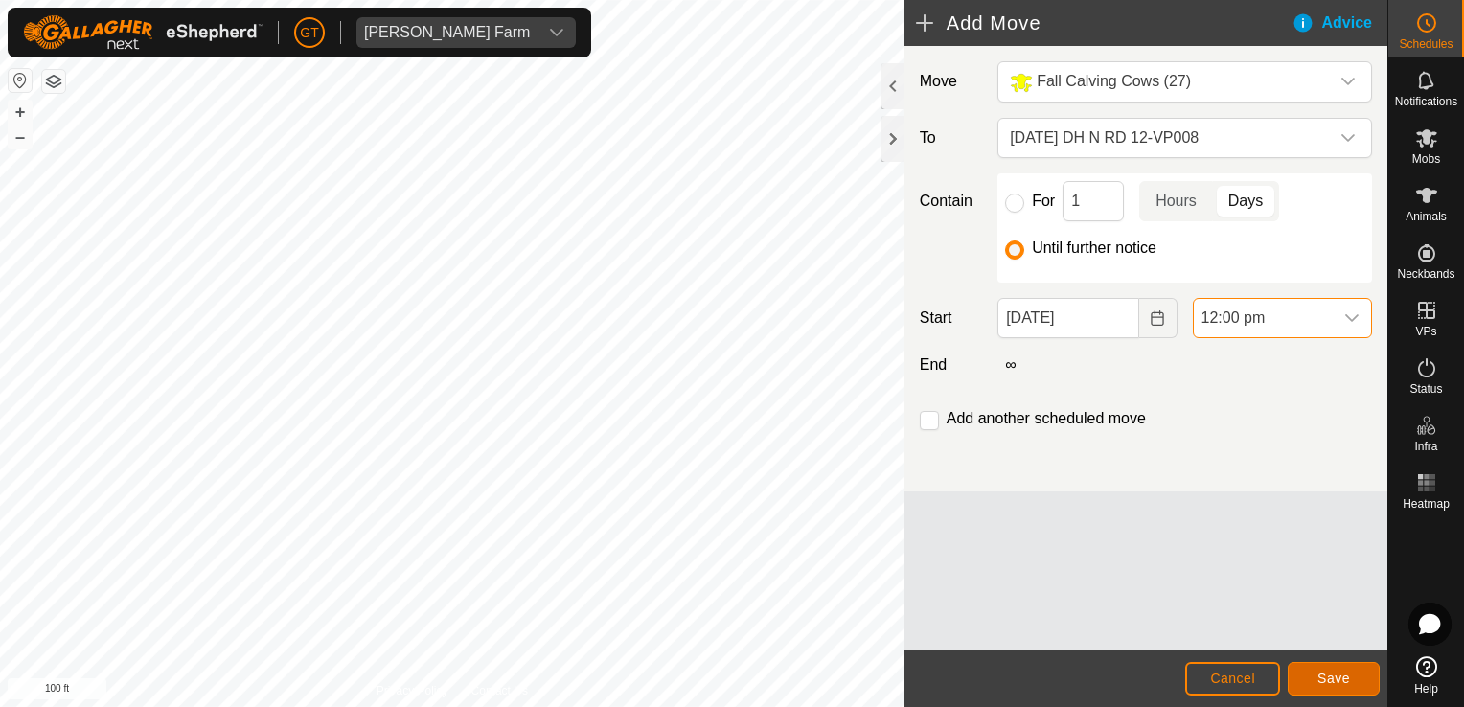
click at [1353, 678] on button "Save" at bounding box center [1333, 679] width 92 height 34
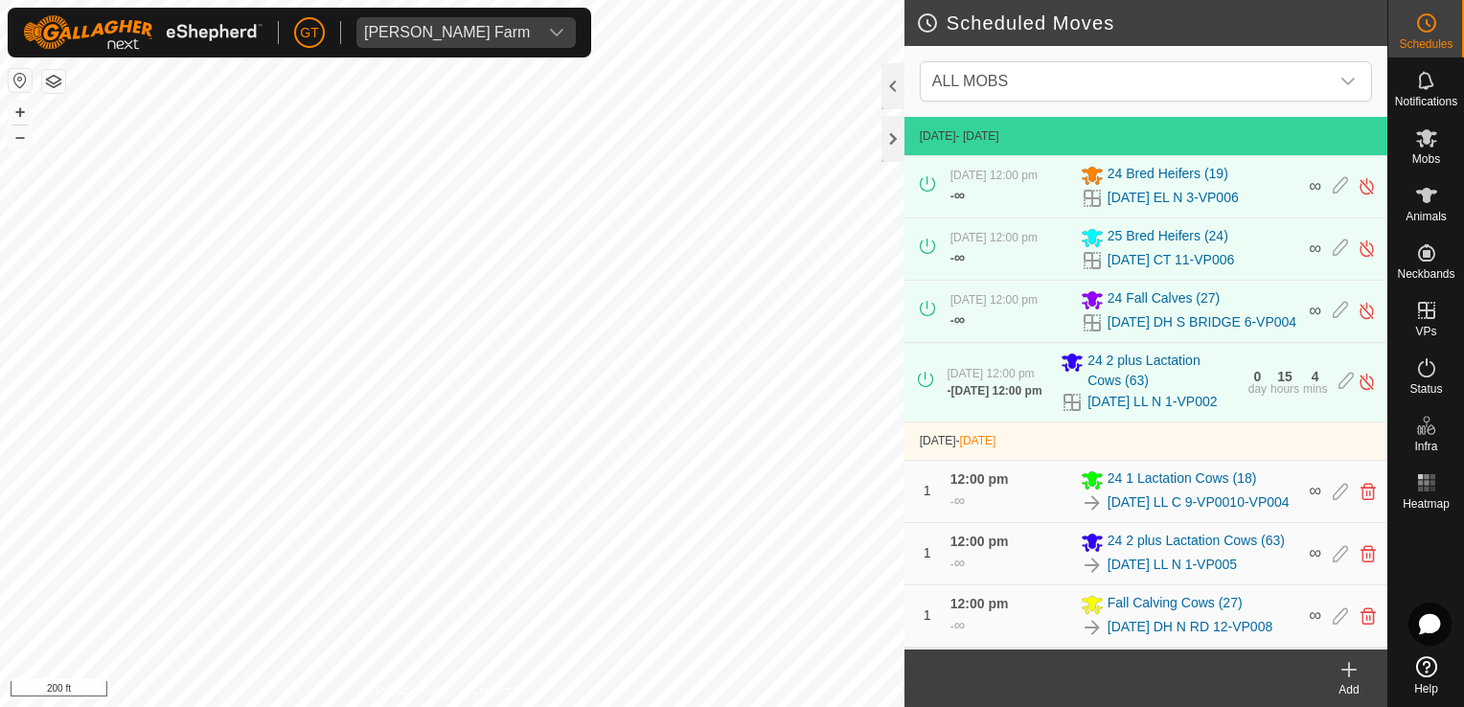
click at [523, 0] on html "[PERSON_NAME] Farm Schedules Notifications Mobs Animals Neckbands VPs Status In…" at bounding box center [732, 353] width 1464 height 707
click at [1088, 375] on div "Scheduled Moves ALL MOBS [DATE] - [DATE] [DATE] 12:00 pm - ∞ 24 Bred Heifers [P…" at bounding box center [693, 353] width 1387 height 707
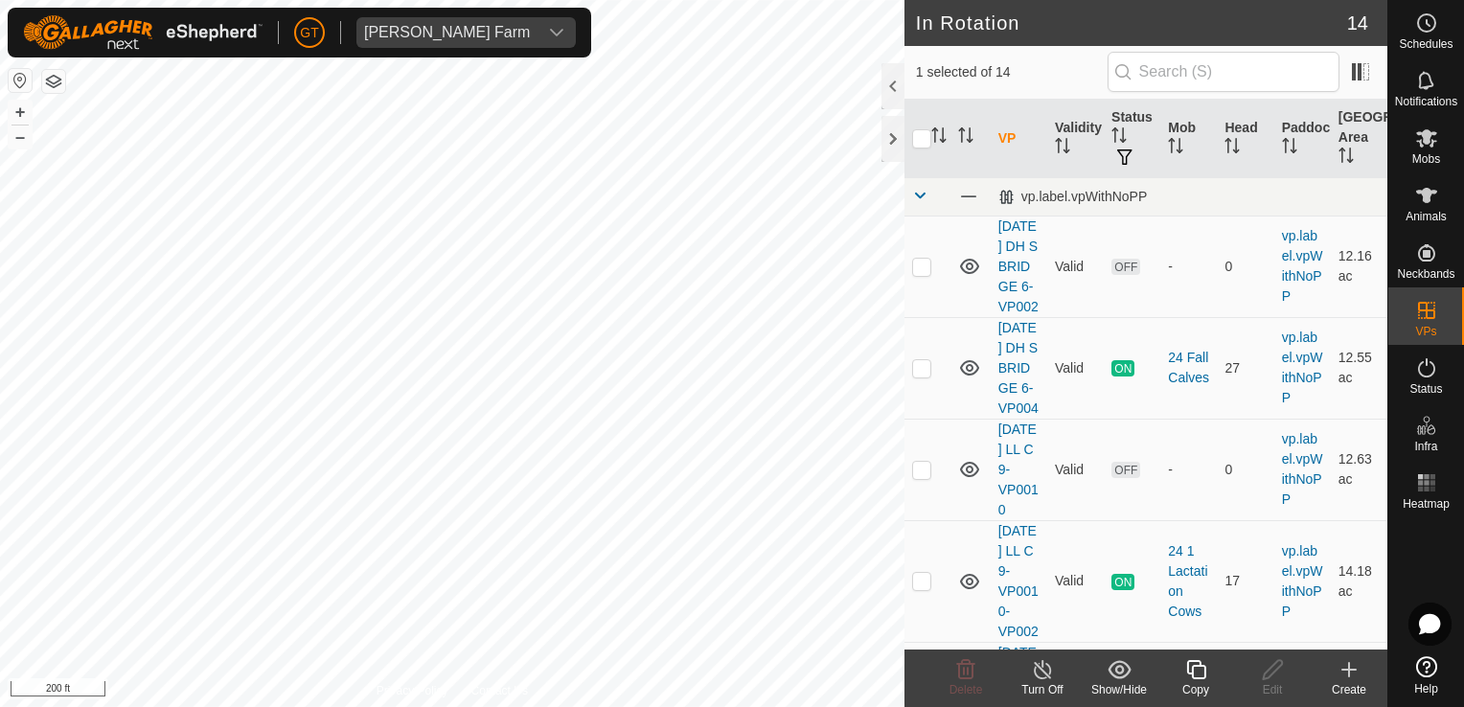
click at [1196, 674] on icon at bounding box center [1196, 669] width 24 height 23
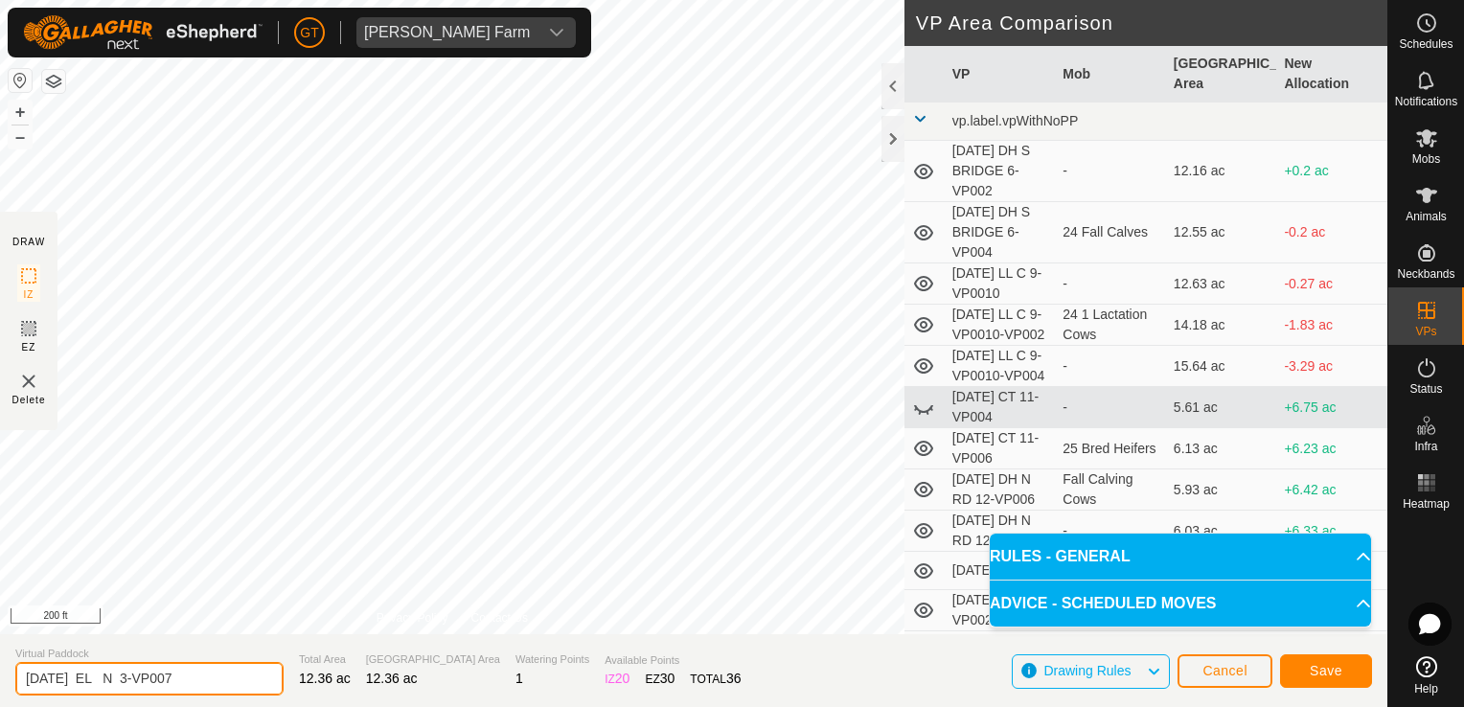
click at [238, 680] on input "[DATE] EL N 3-VP007" at bounding box center [149, 679] width 268 height 34
type input "[DATE] EL N 4"
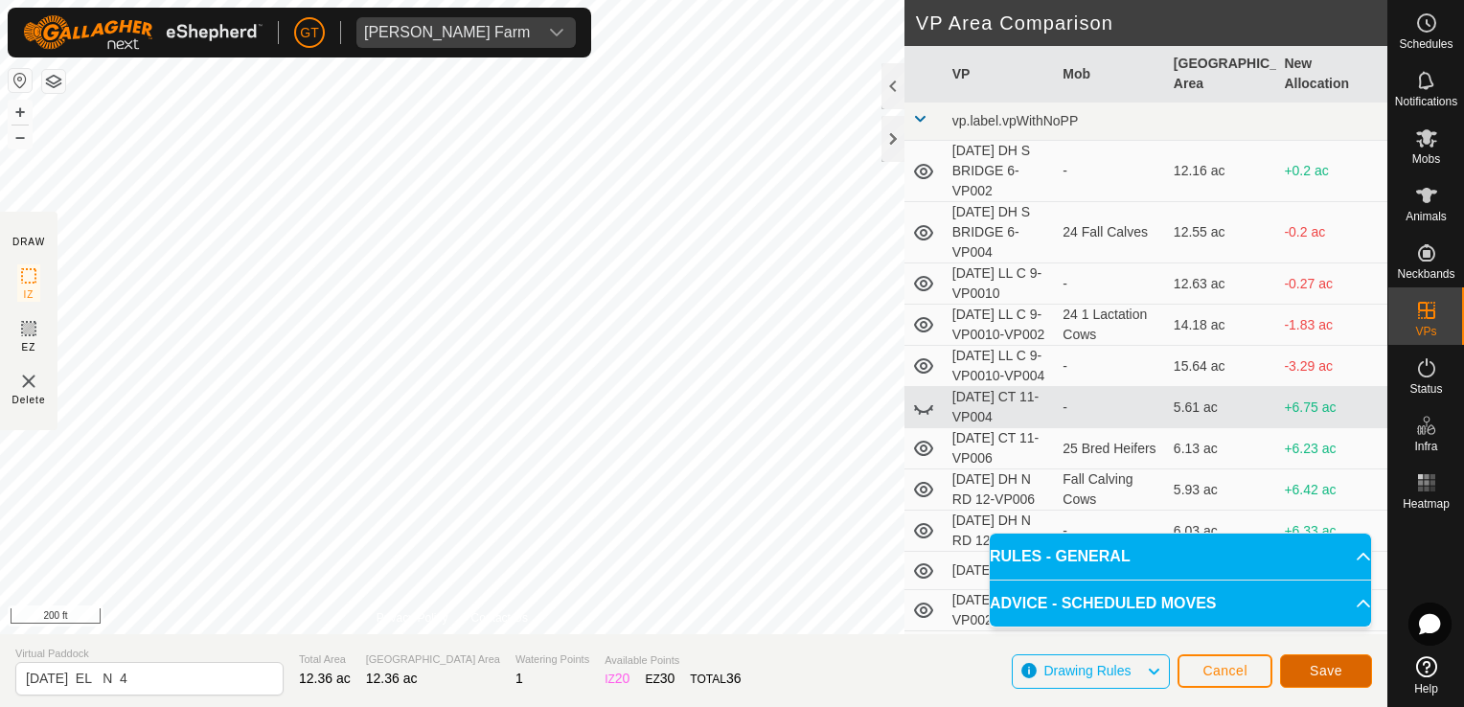
click at [1326, 683] on button "Save" at bounding box center [1326, 671] width 92 height 34
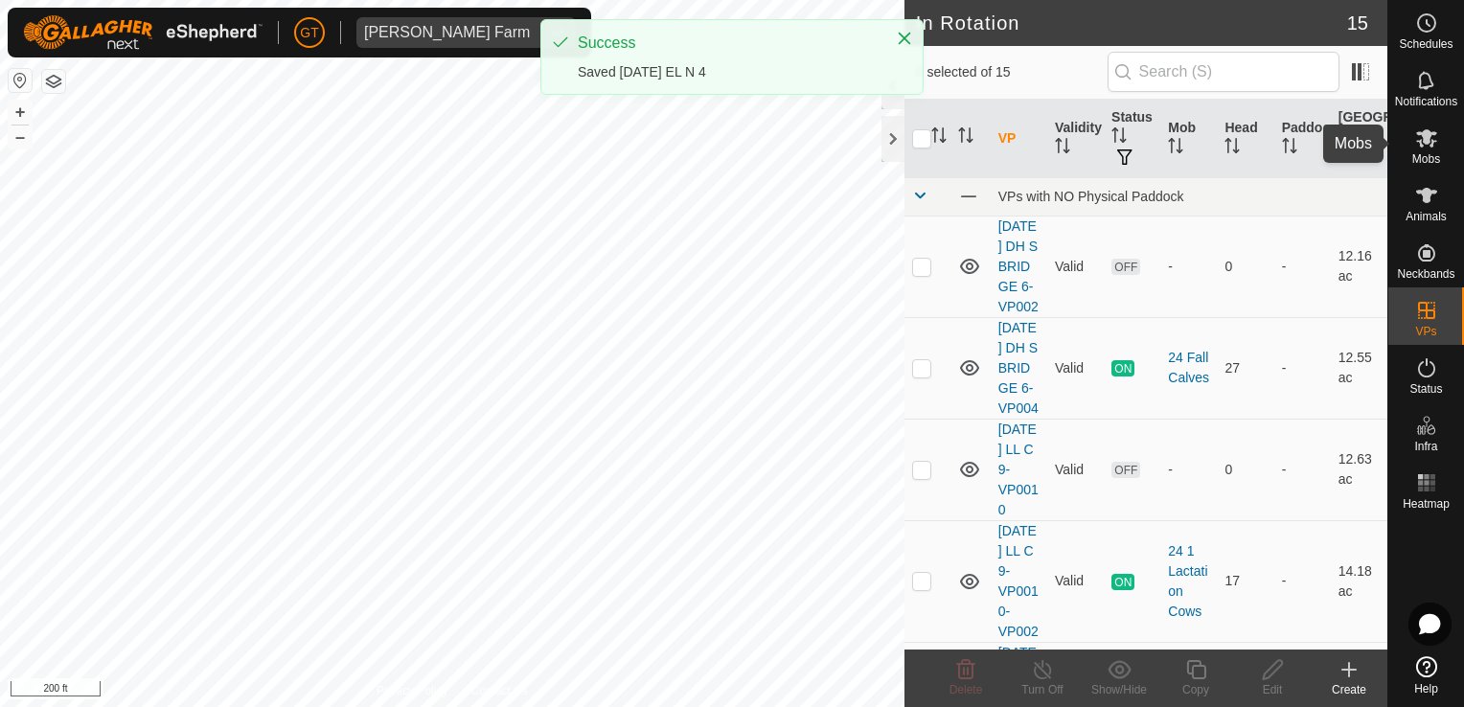
click at [1437, 136] on es-mob-svg-icon at bounding box center [1426, 138] width 34 height 31
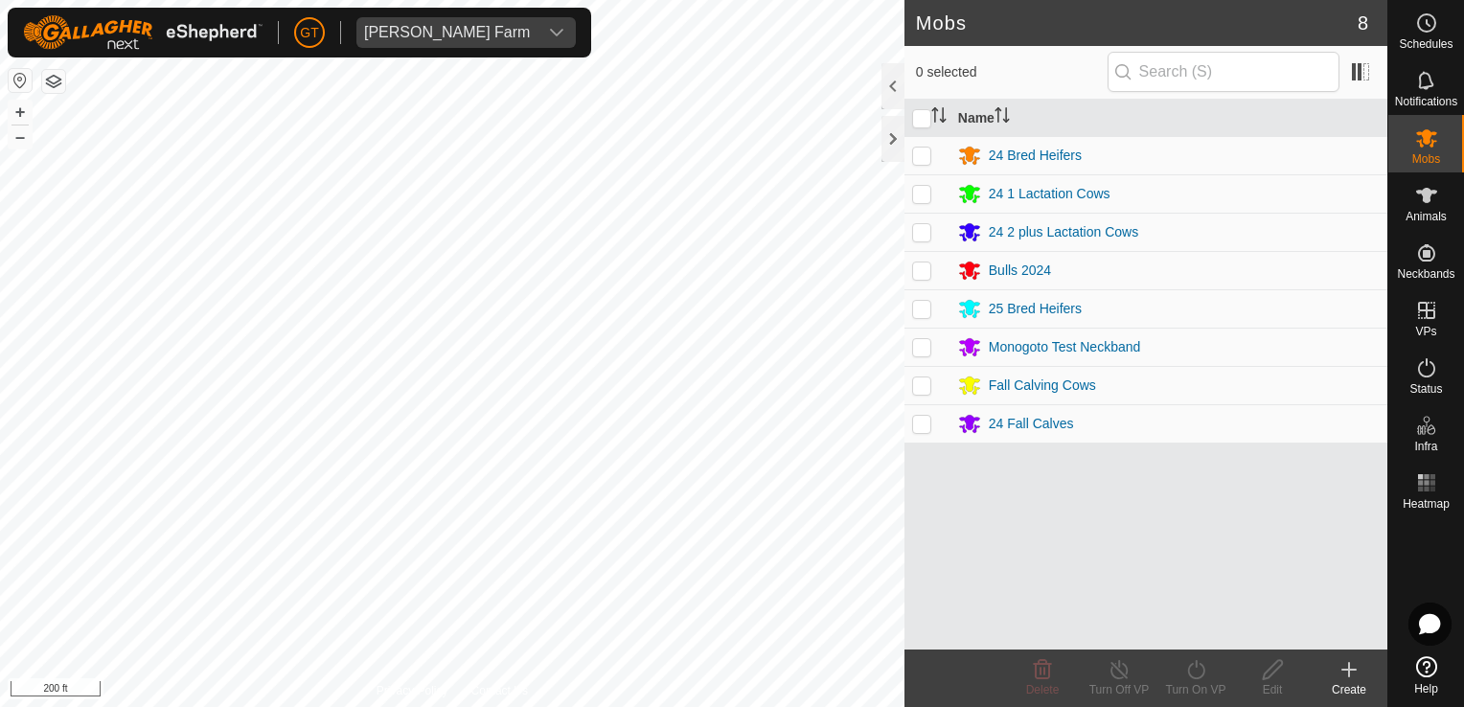
click at [924, 154] on p-checkbox at bounding box center [921, 155] width 19 height 15
checkbox input "true"
click at [1194, 667] on icon at bounding box center [1196, 669] width 24 height 23
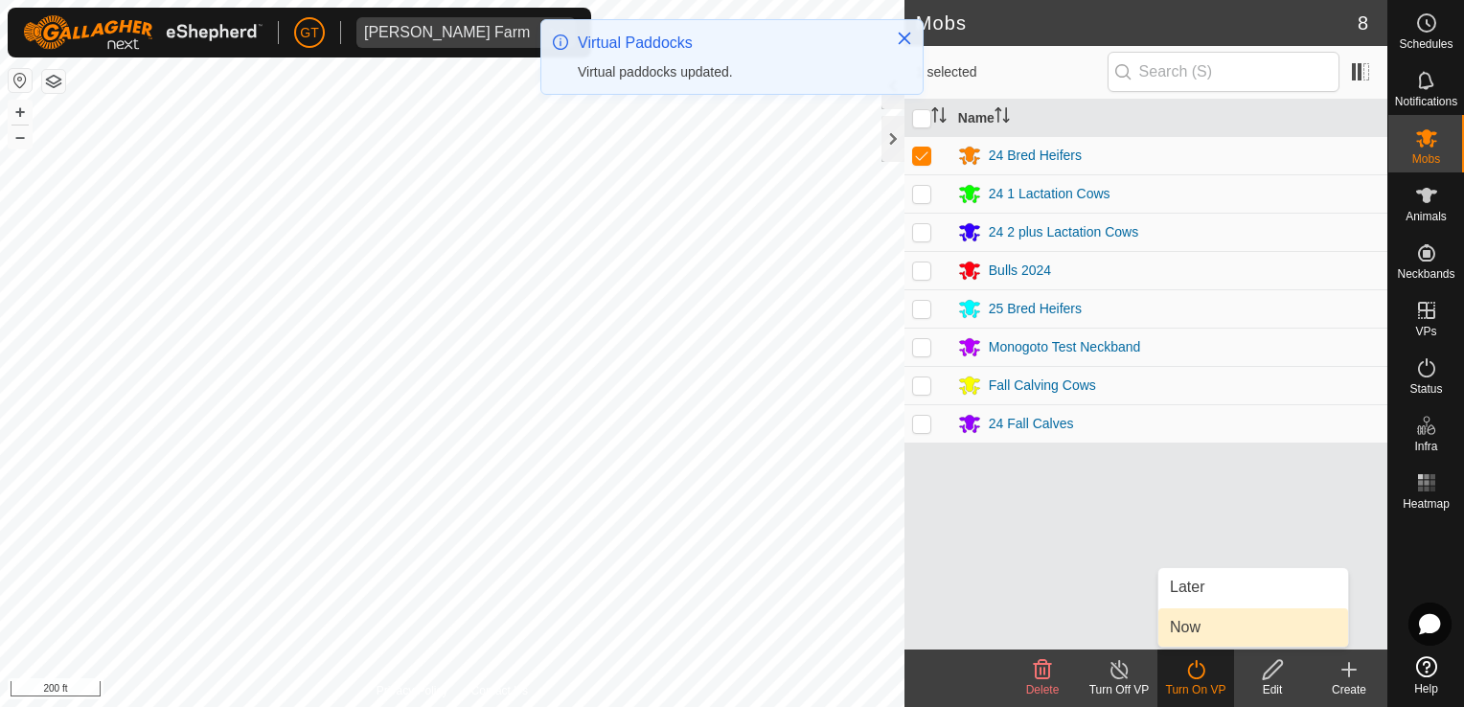
click at [1197, 626] on link "Now" at bounding box center [1253, 627] width 190 height 38
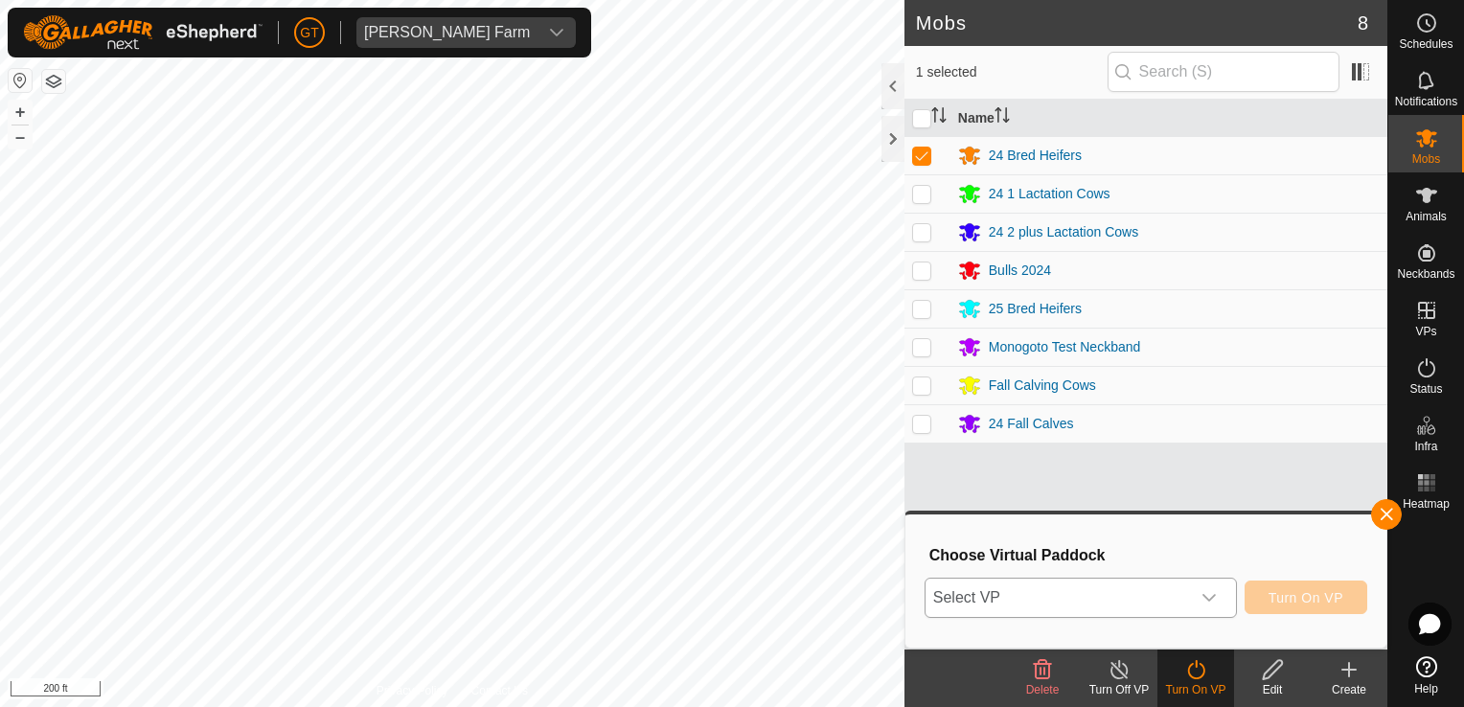
click at [1216, 594] on icon "dropdown trigger" at bounding box center [1208, 597] width 15 height 15
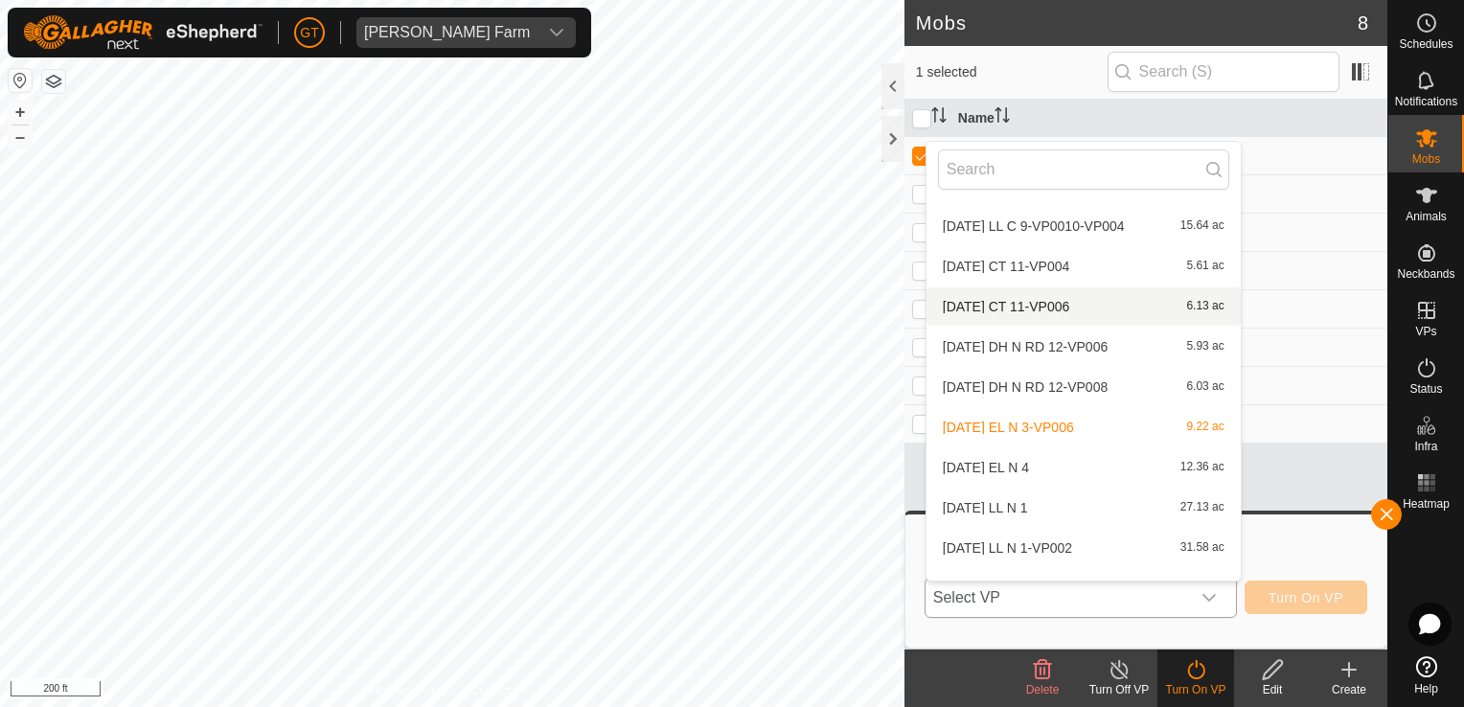
scroll to position [213, 0]
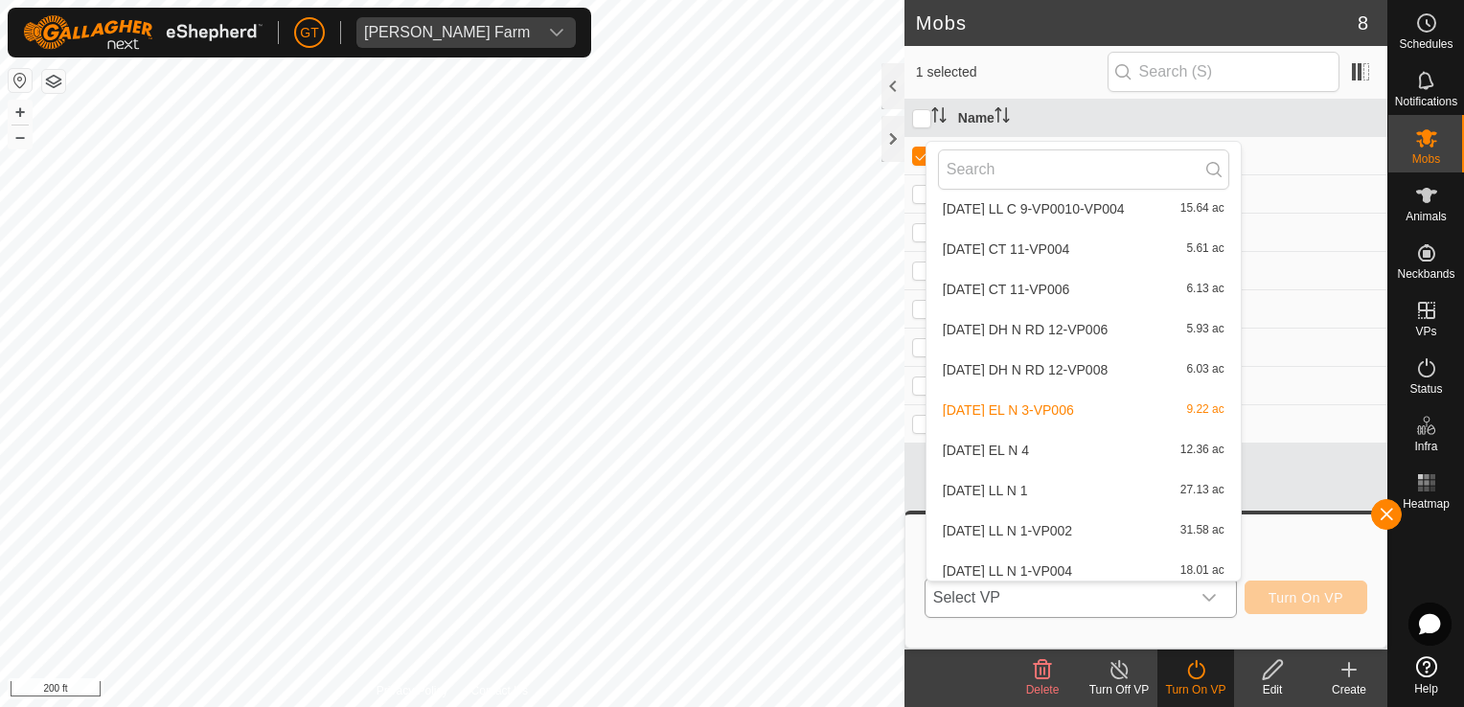
click at [1084, 450] on li "[DATE] EL N 4 12.36 ac" at bounding box center [1083, 450] width 314 height 38
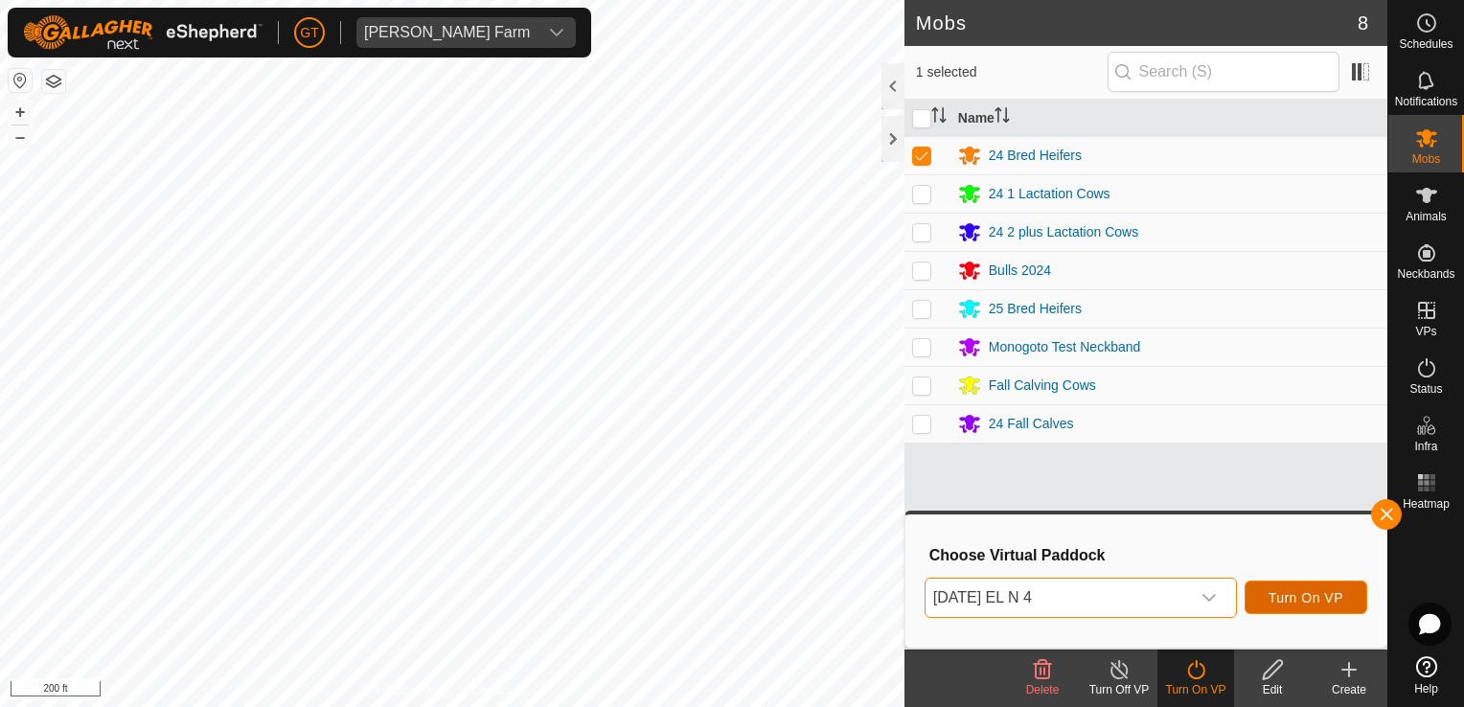
click at [1285, 587] on button "Turn On VP" at bounding box center [1305, 597] width 123 height 34
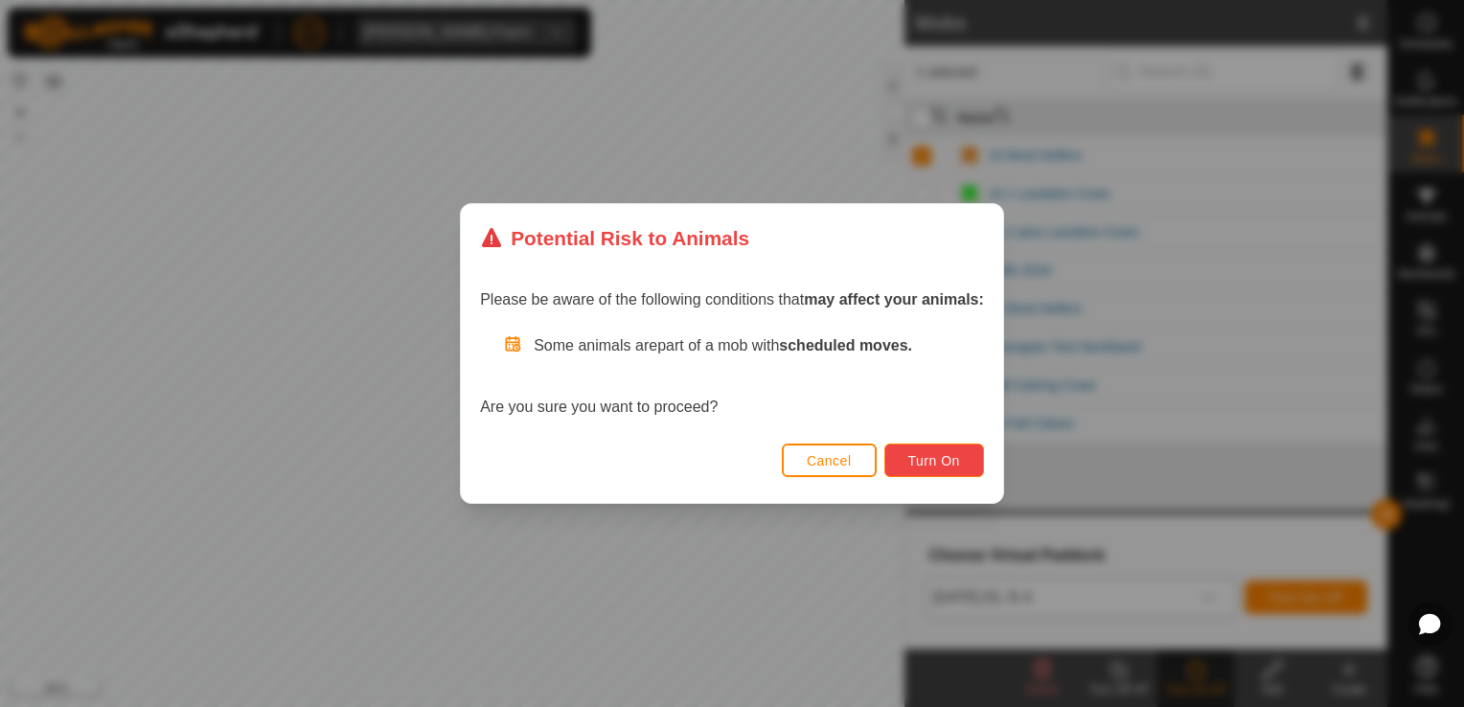
click at [952, 467] on span "Turn On" at bounding box center [934, 460] width 52 height 15
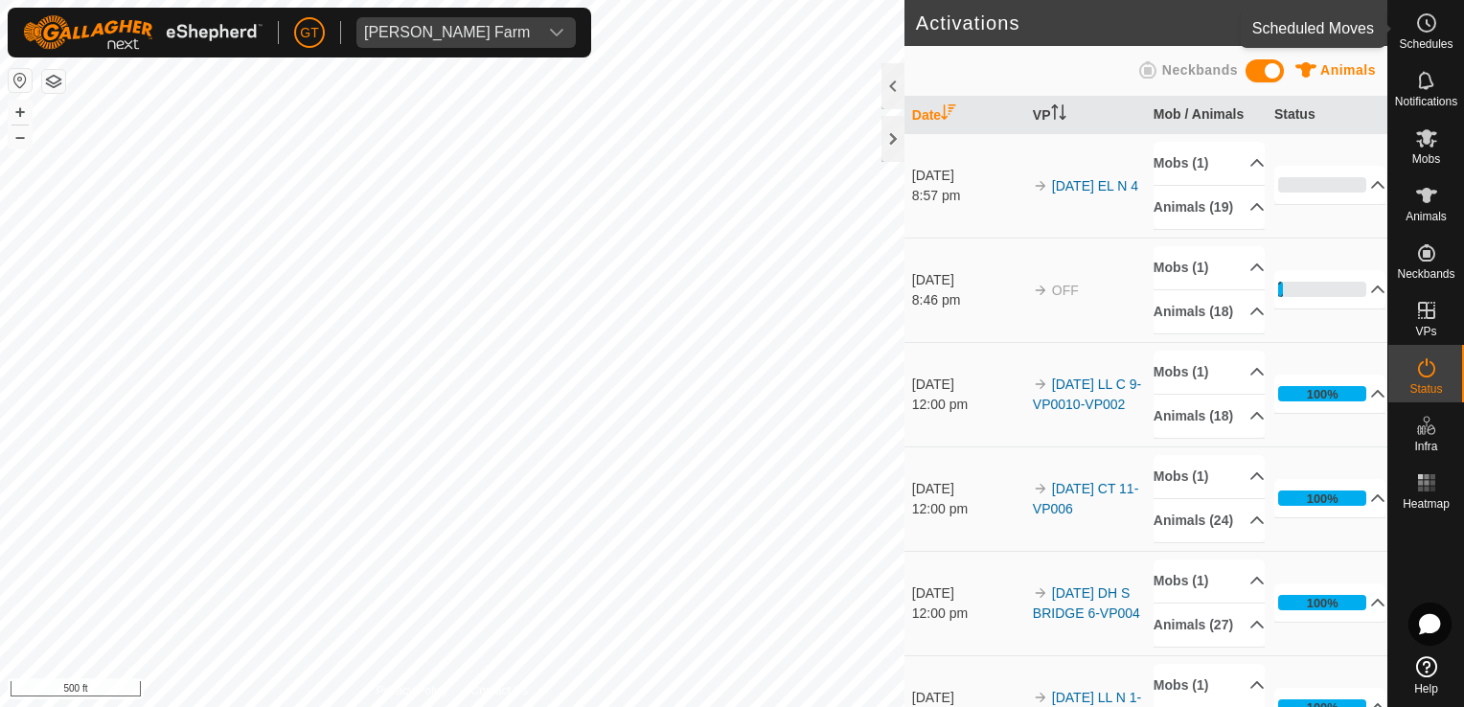
click at [1424, 22] on icon at bounding box center [1426, 22] width 23 height 23
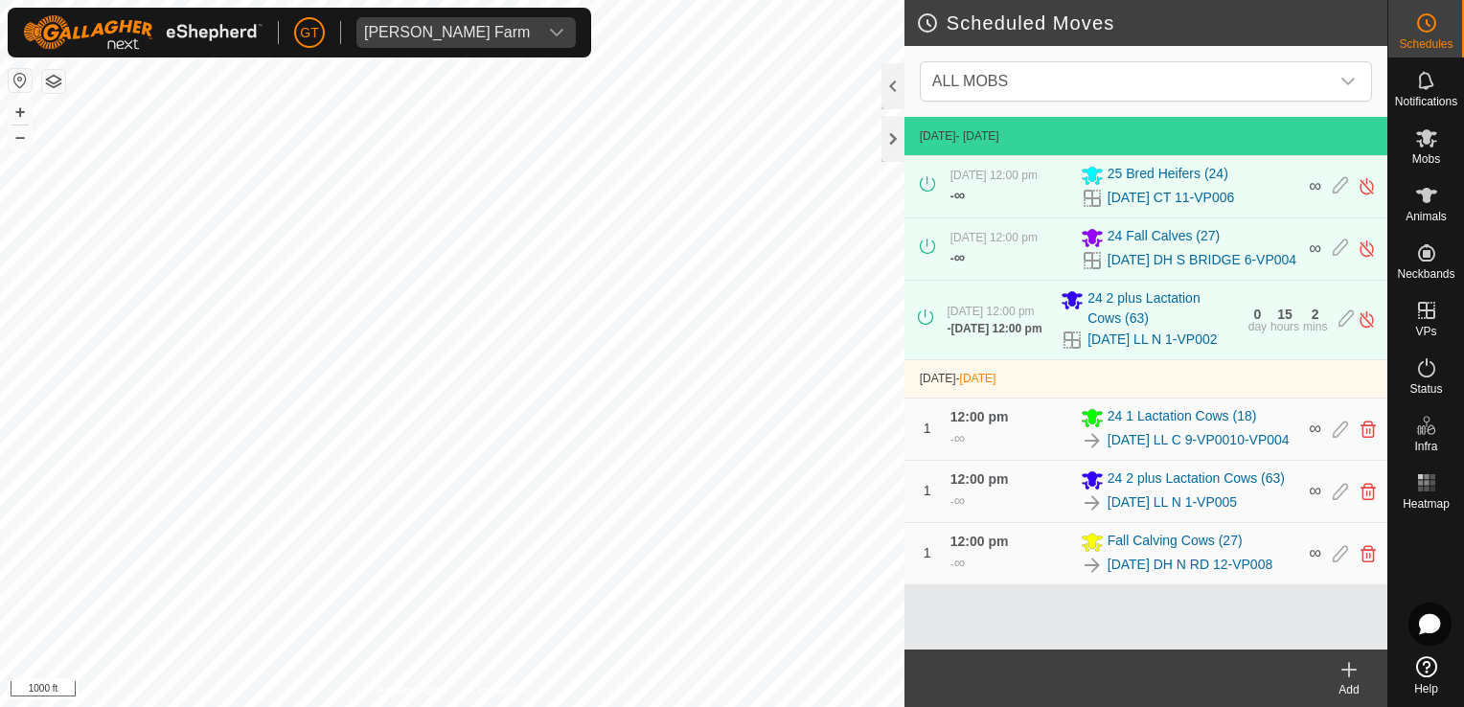
click at [460, 694] on div "Privacy Policy Contact Us [DATE] EL N 4 Type: Inclusion Zone 19 Animals + – ⇧ i…" at bounding box center [452, 353] width 904 height 707
click at [281, 706] on html "[PERSON_NAME] Farm Schedules Notifications Mobs Animals Neckbands VPs Status In…" at bounding box center [732, 353] width 1464 height 707
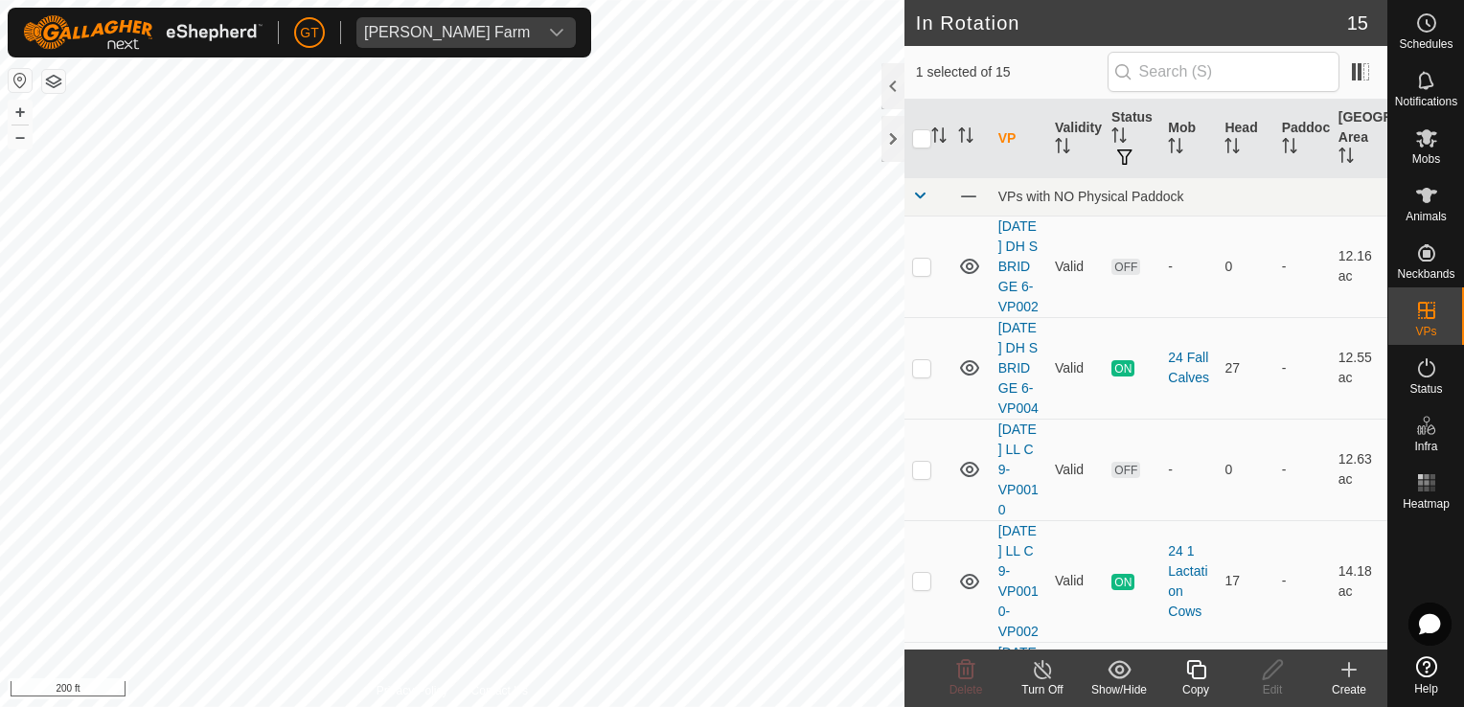
click at [1208, 660] on copy-svg-icon at bounding box center [1195, 669] width 77 height 23
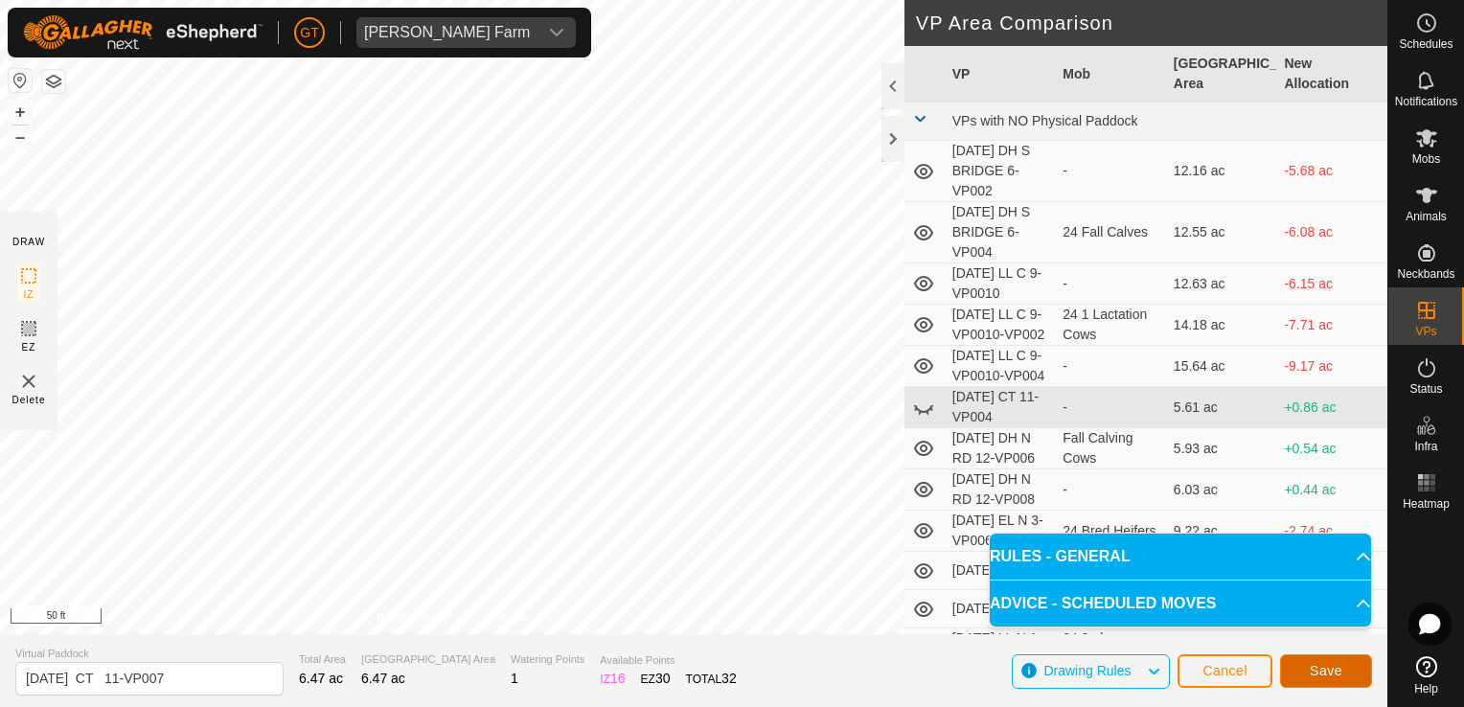
click at [1347, 661] on button "Save" at bounding box center [1326, 671] width 92 height 34
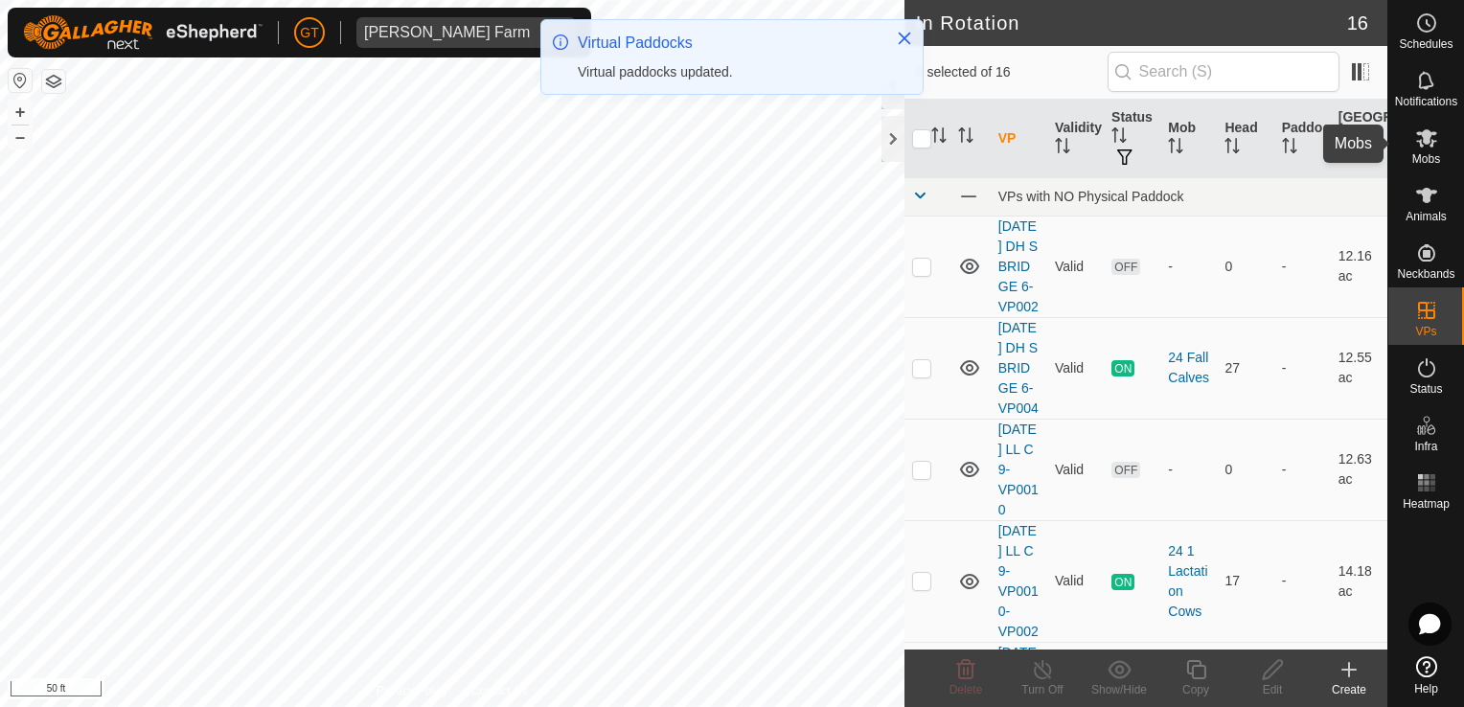
click at [1424, 133] on icon at bounding box center [1426, 138] width 21 height 18
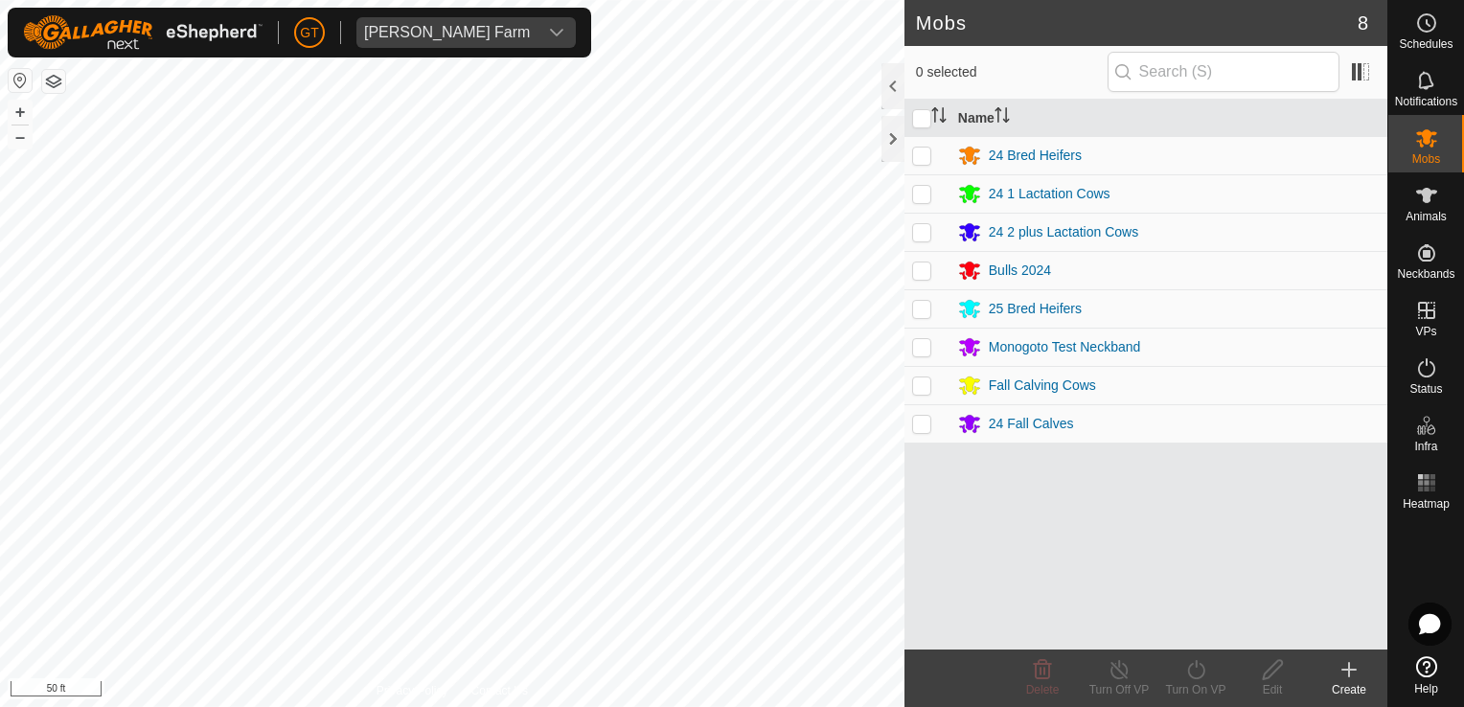
click at [922, 308] on p-checkbox at bounding box center [921, 308] width 19 height 15
checkbox input "true"
click at [1202, 663] on icon at bounding box center [1196, 669] width 24 height 23
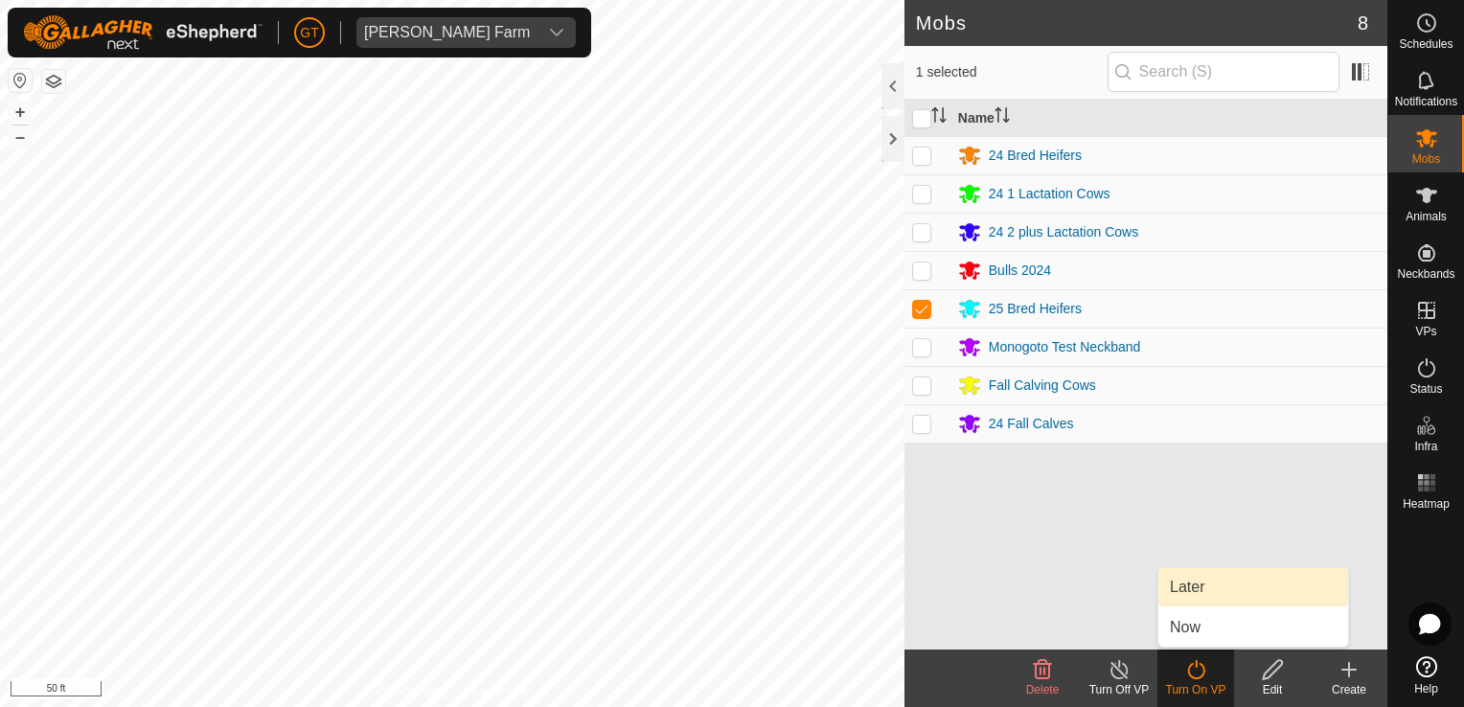
click at [1215, 583] on link "Later" at bounding box center [1253, 587] width 190 height 38
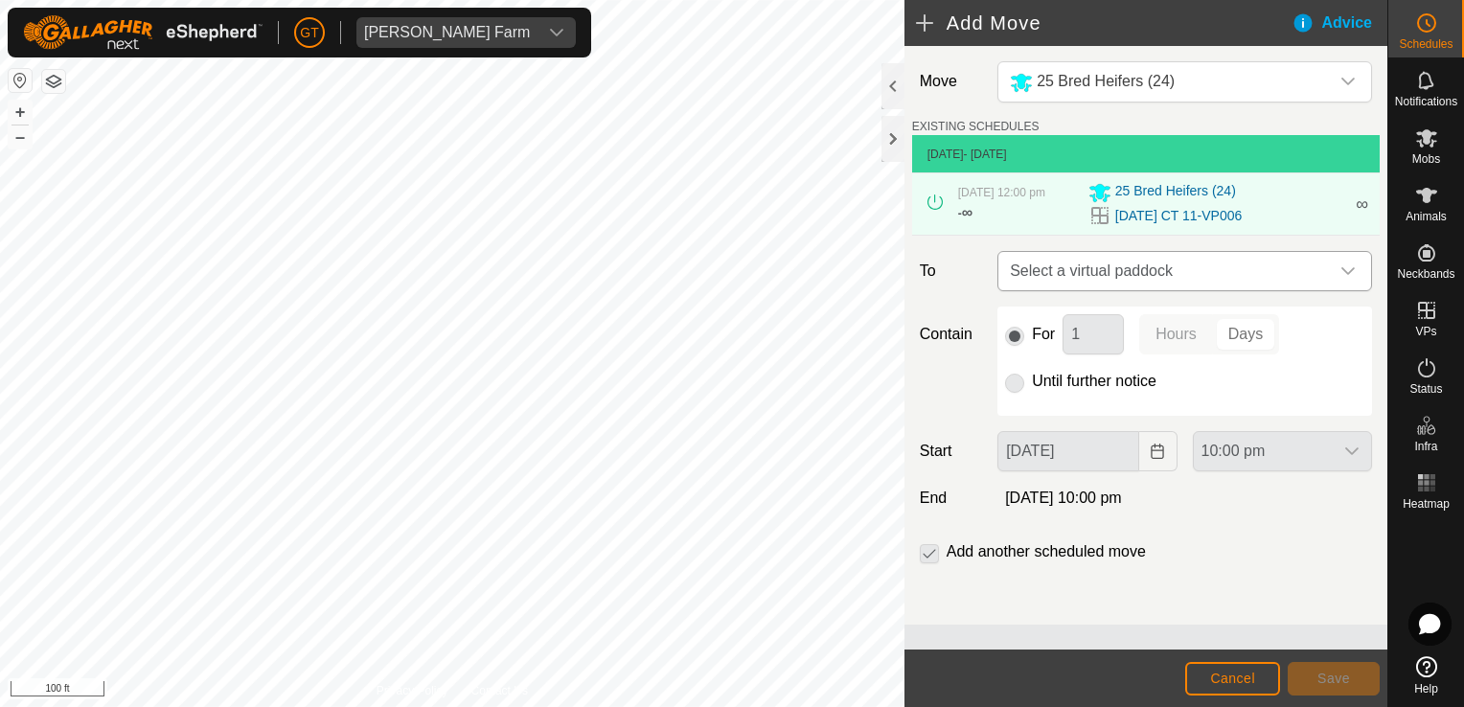
click at [1351, 266] on icon "dropdown trigger" at bounding box center [1347, 270] width 15 height 15
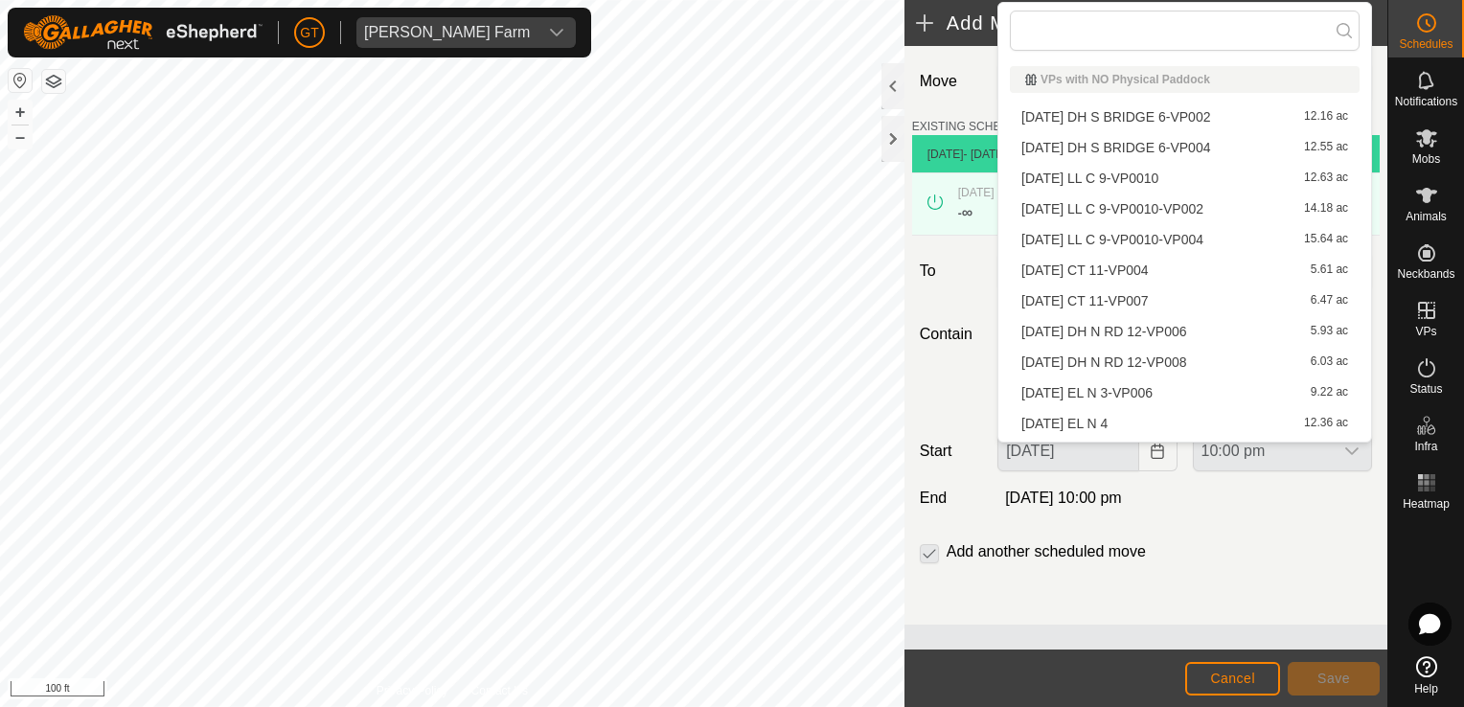
scroll to position [119, 0]
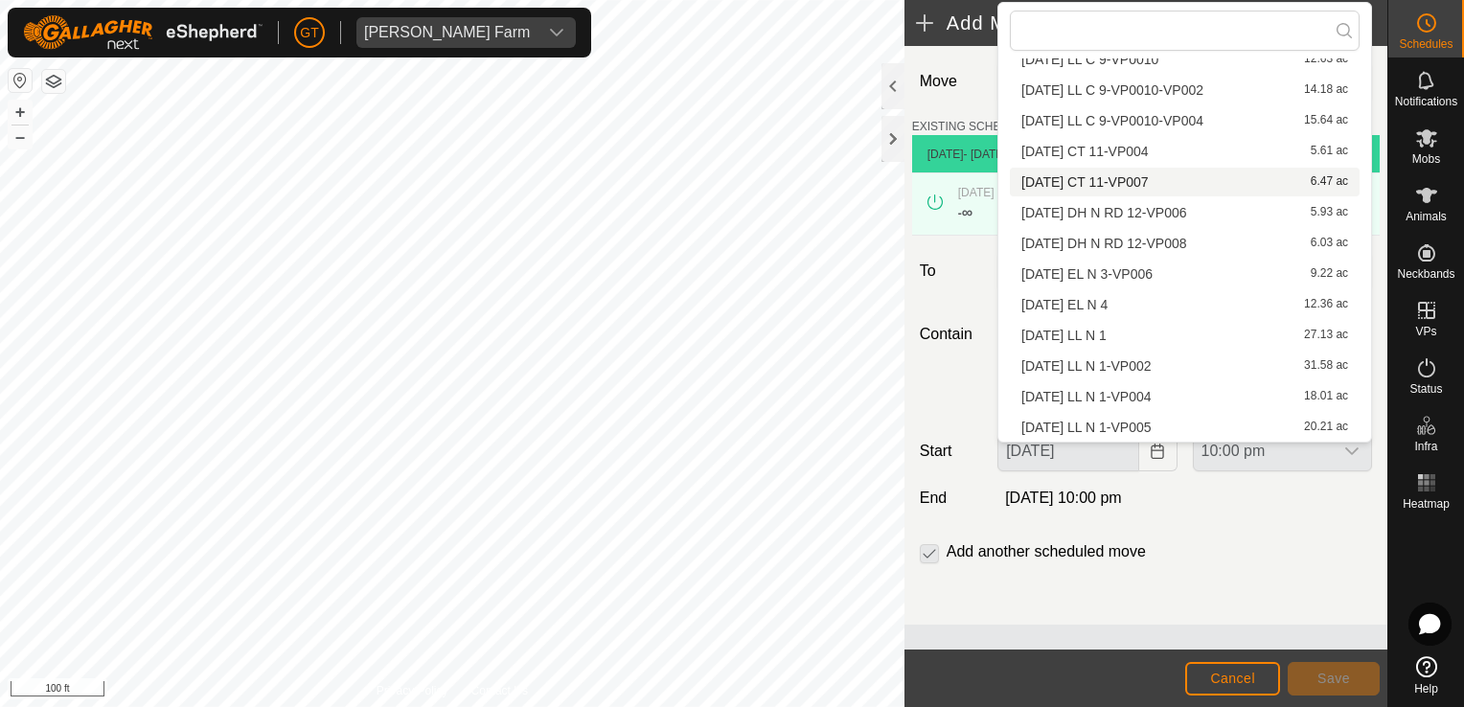
click at [1135, 182] on li "[DATE] CT 11-VP007 6.47 ac" at bounding box center [1185, 182] width 350 height 29
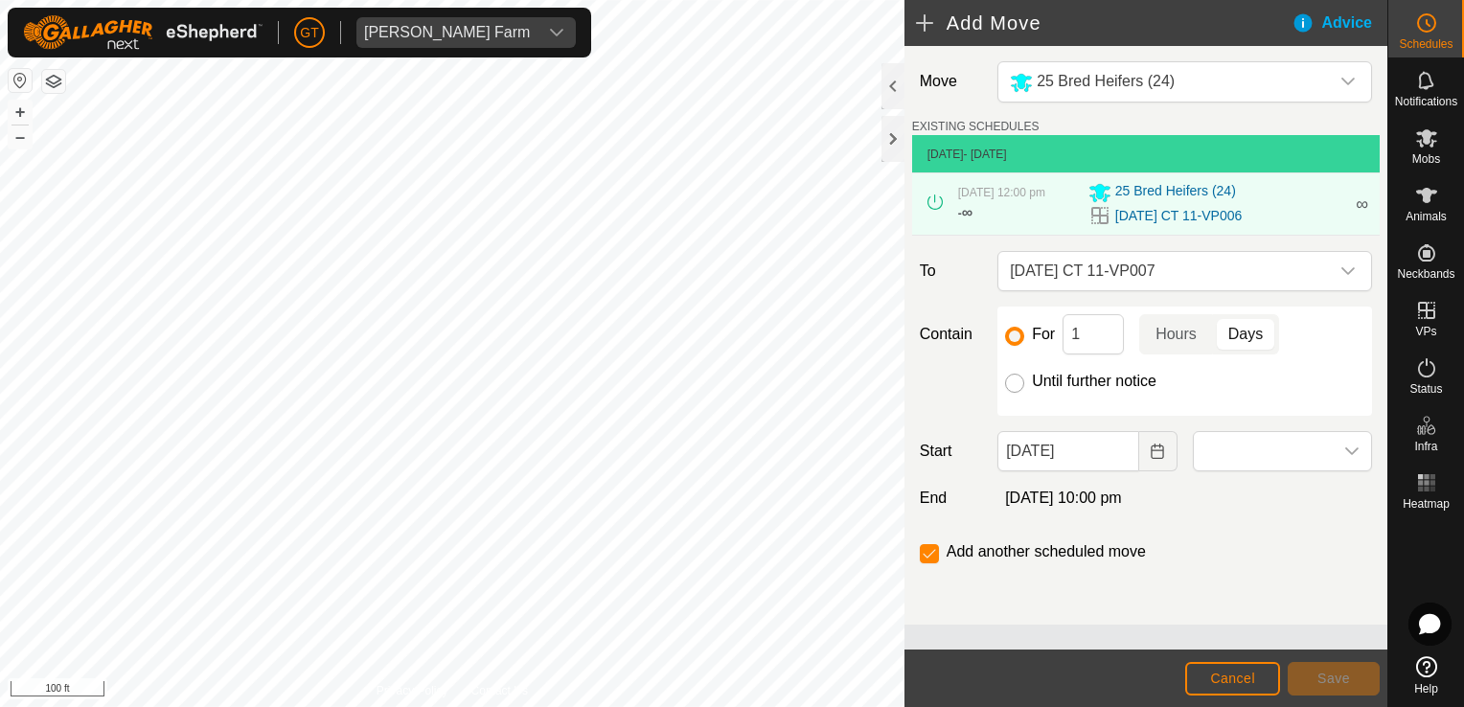
click at [1015, 385] on input "Until further notice" at bounding box center [1014, 383] width 19 height 19
radio input "true"
checkbox input "false"
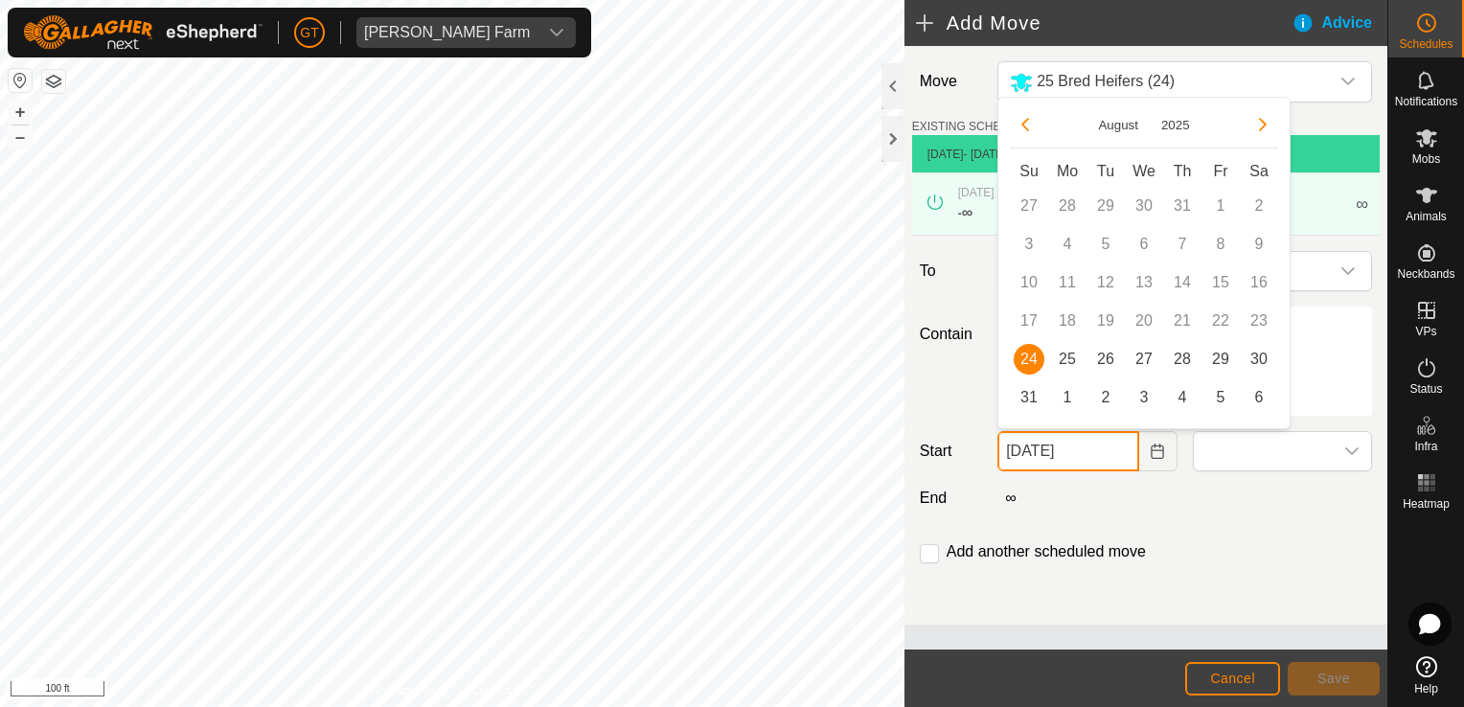
click at [1123, 452] on input "[DATE]" at bounding box center [1067, 451] width 141 height 40
click at [1065, 358] on span "25" at bounding box center [1067, 359] width 31 height 31
type input "[DATE]"
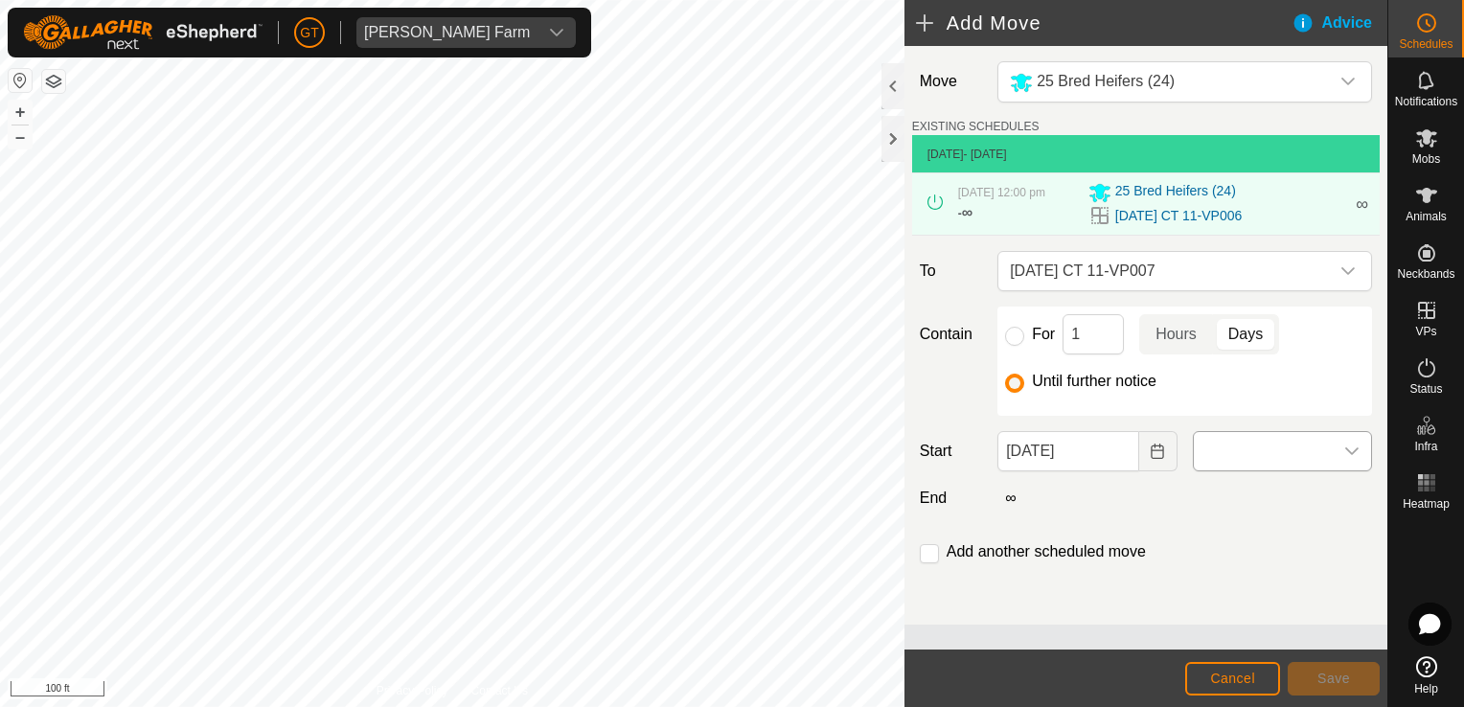
click at [1356, 440] on div "dropdown trigger" at bounding box center [1351, 451] width 38 height 38
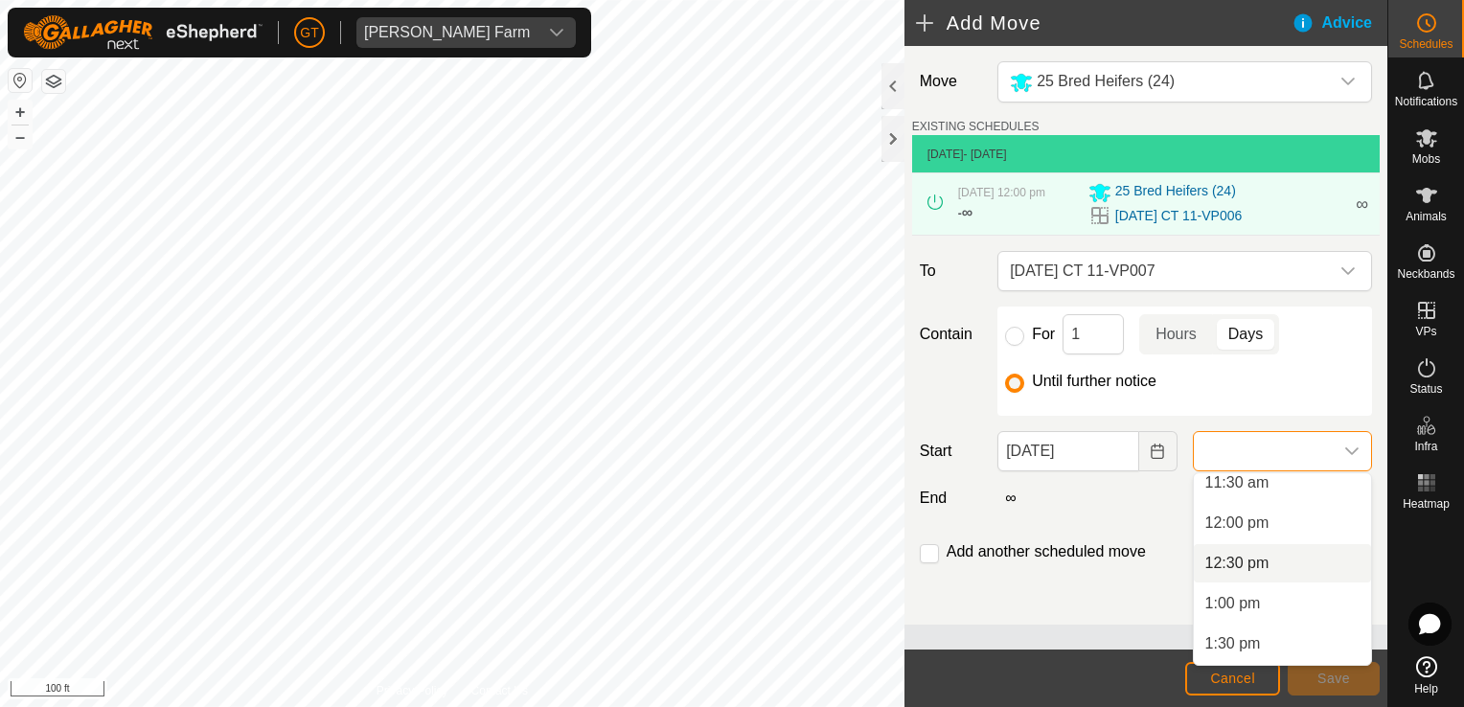
scroll to position [902, 0]
click at [1292, 564] on li "12:00 pm" at bounding box center [1281, 555] width 177 height 38
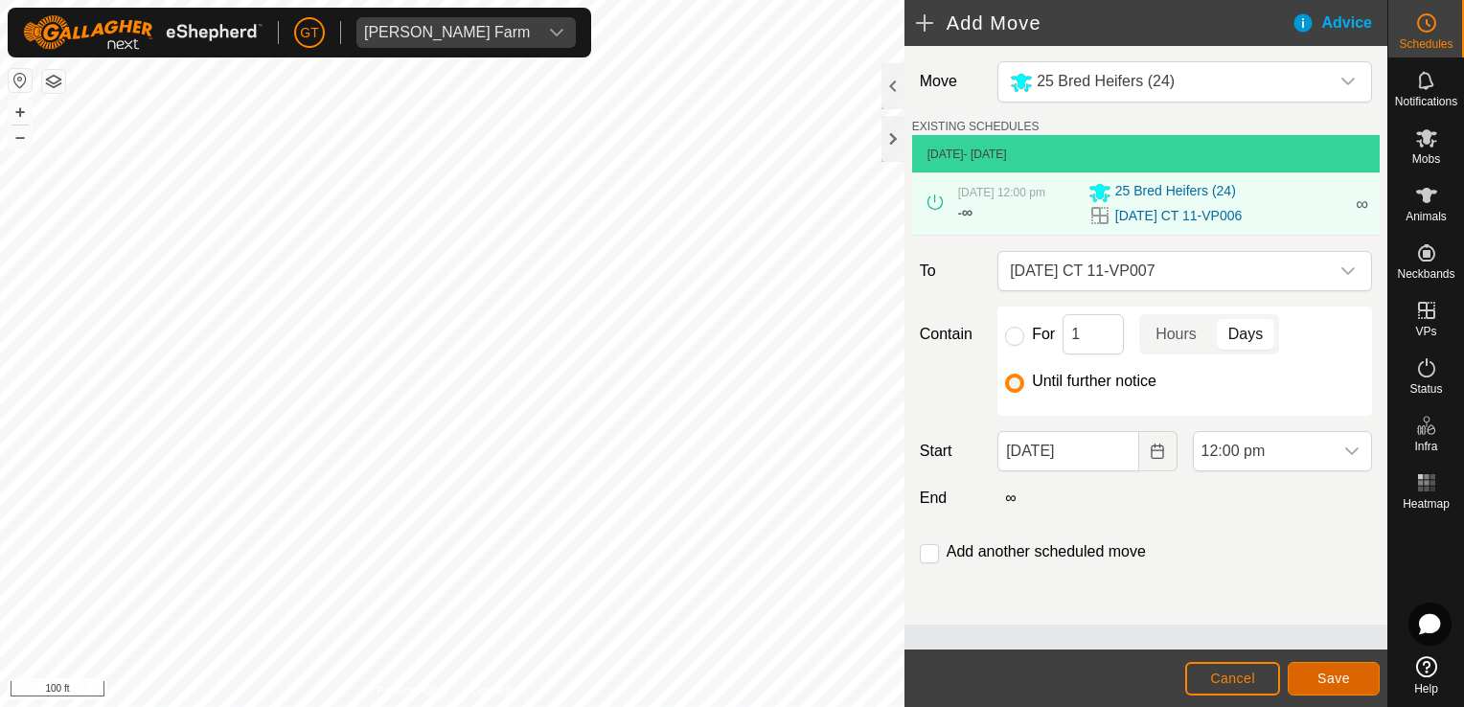
click at [1348, 682] on span "Save" at bounding box center [1333, 678] width 33 height 15
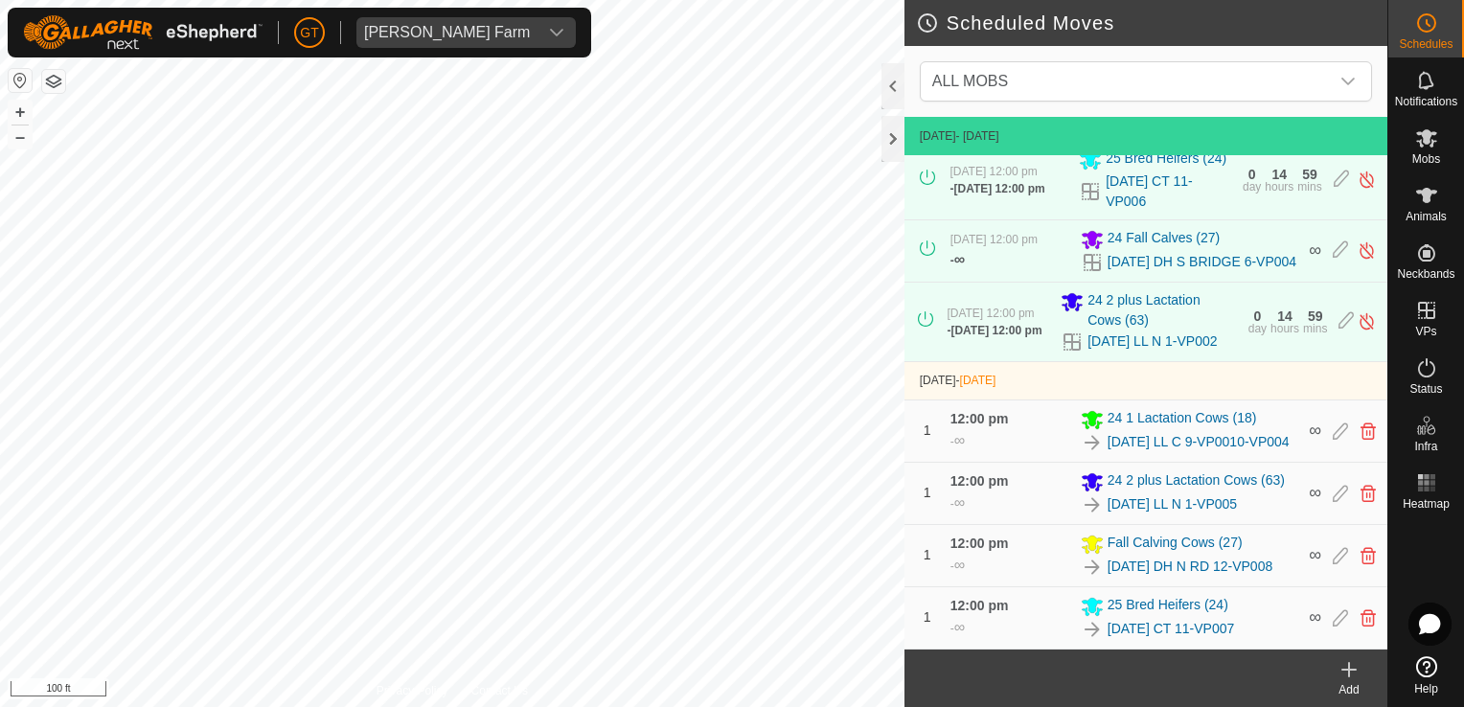
scroll to position [104, 0]
click at [537, 29] on div "dropdown trigger" at bounding box center [556, 32] width 38 height 31
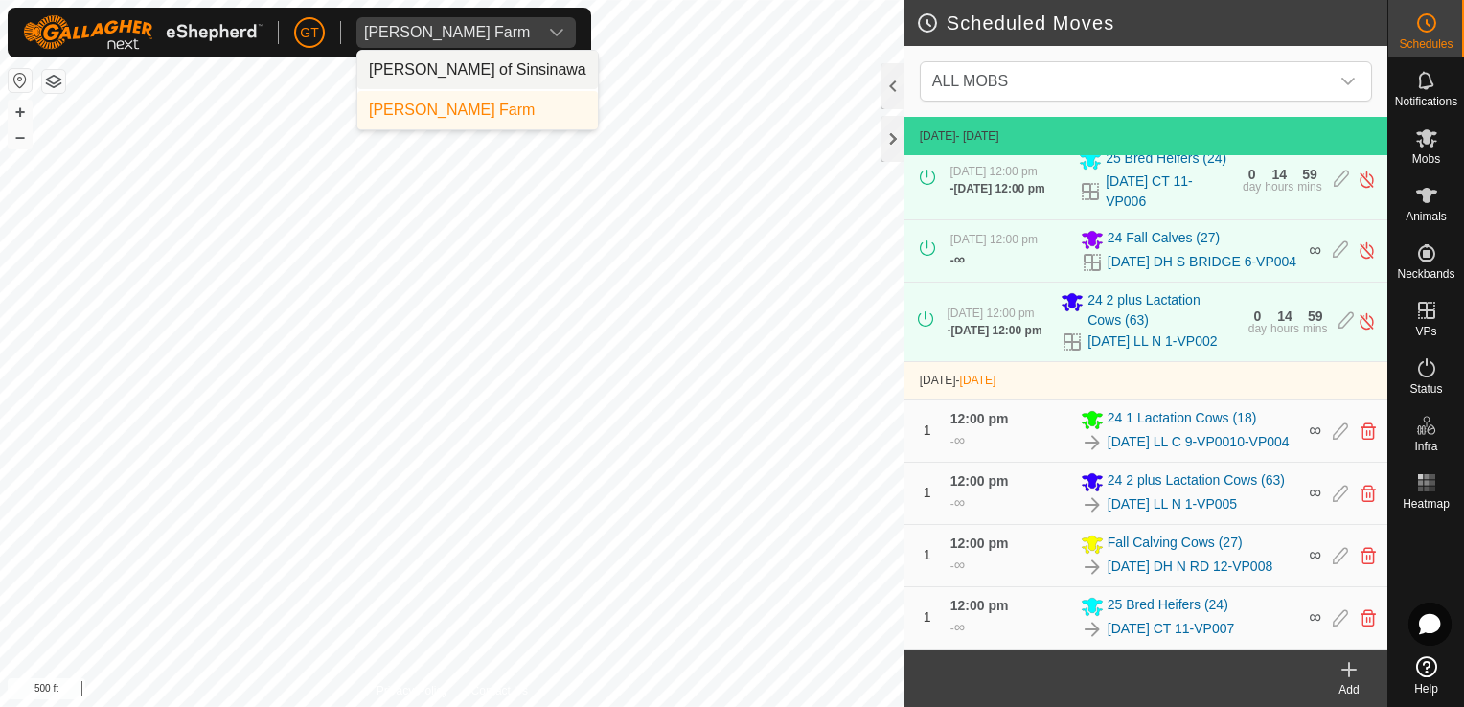
click at [520, 68] on li "[PERSON_NAME] of Sinsinawa" at bounding box center [477, 70] width 240 height 38
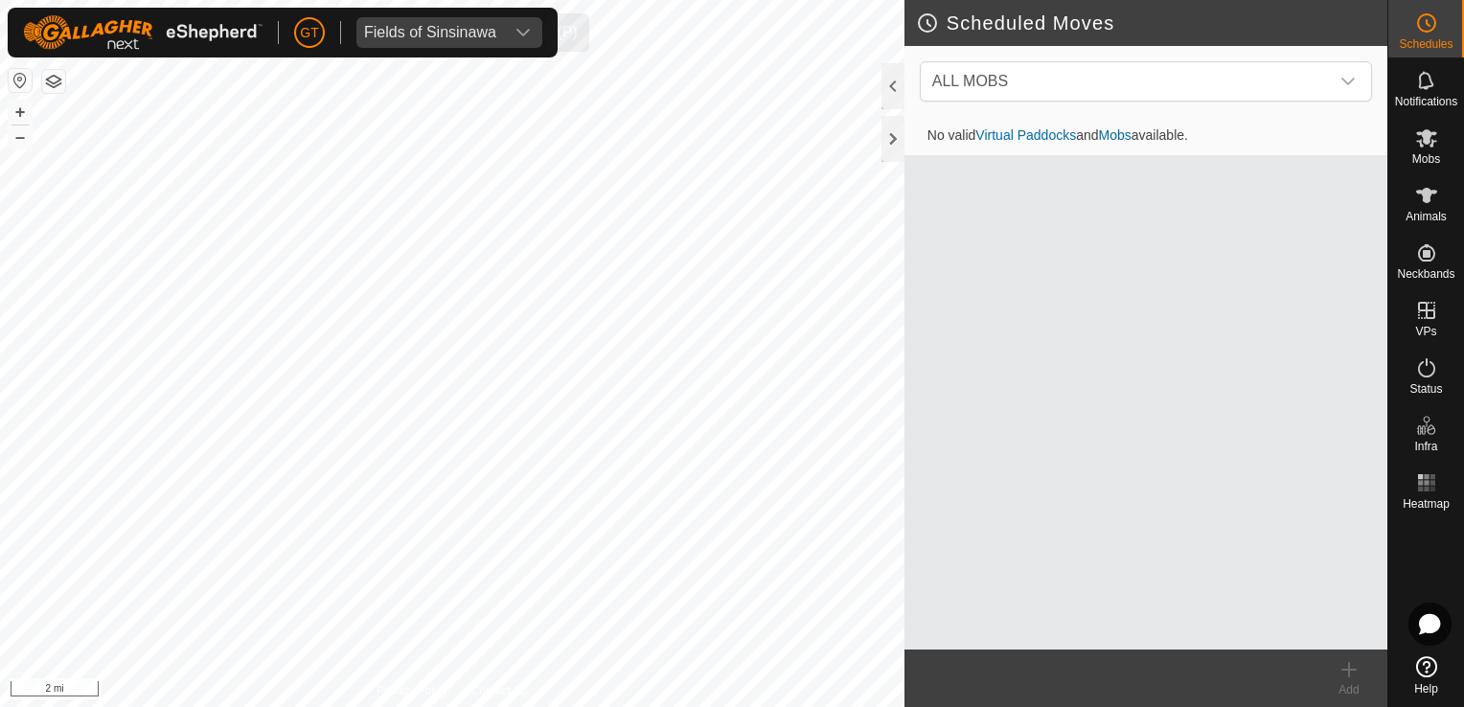
scroll to position [0, 0]
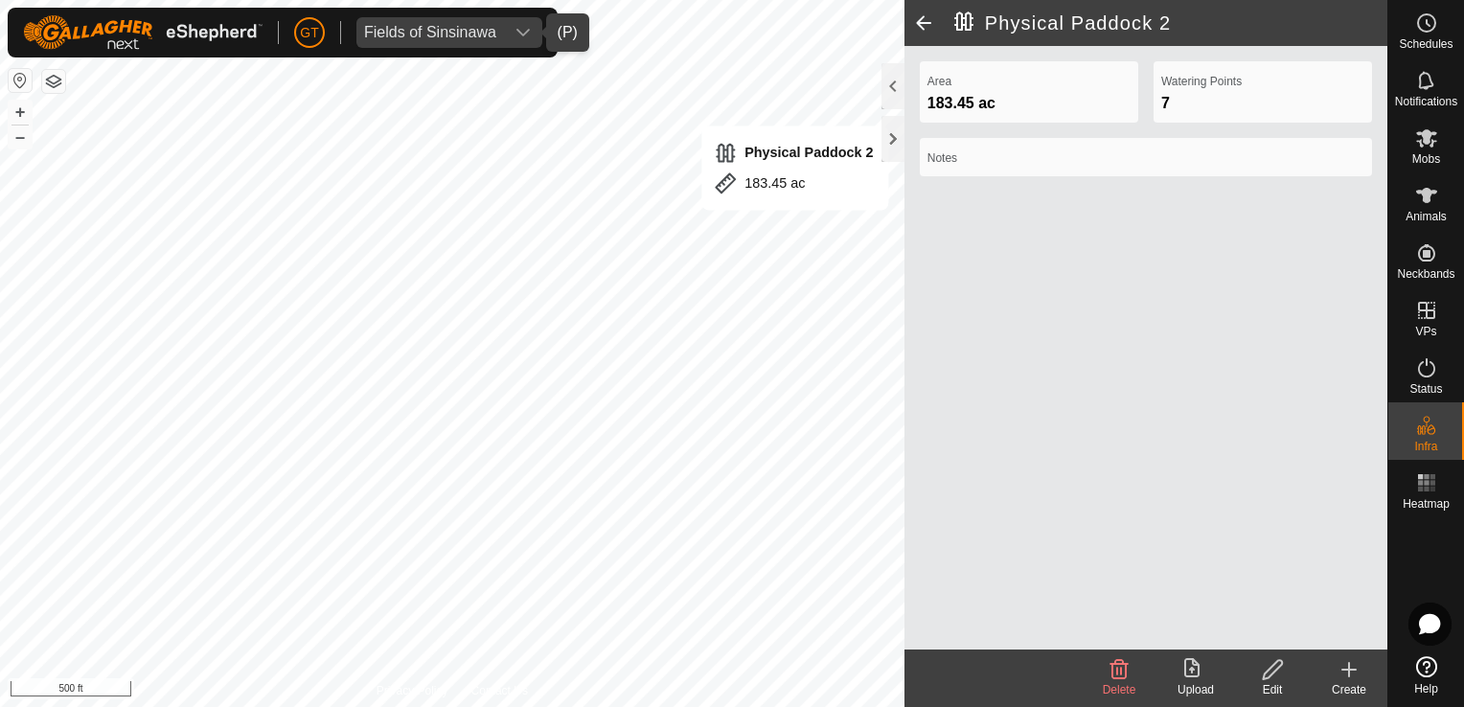
click at [921, 14] on span at bounding box center [923, 23] width 38 height 46
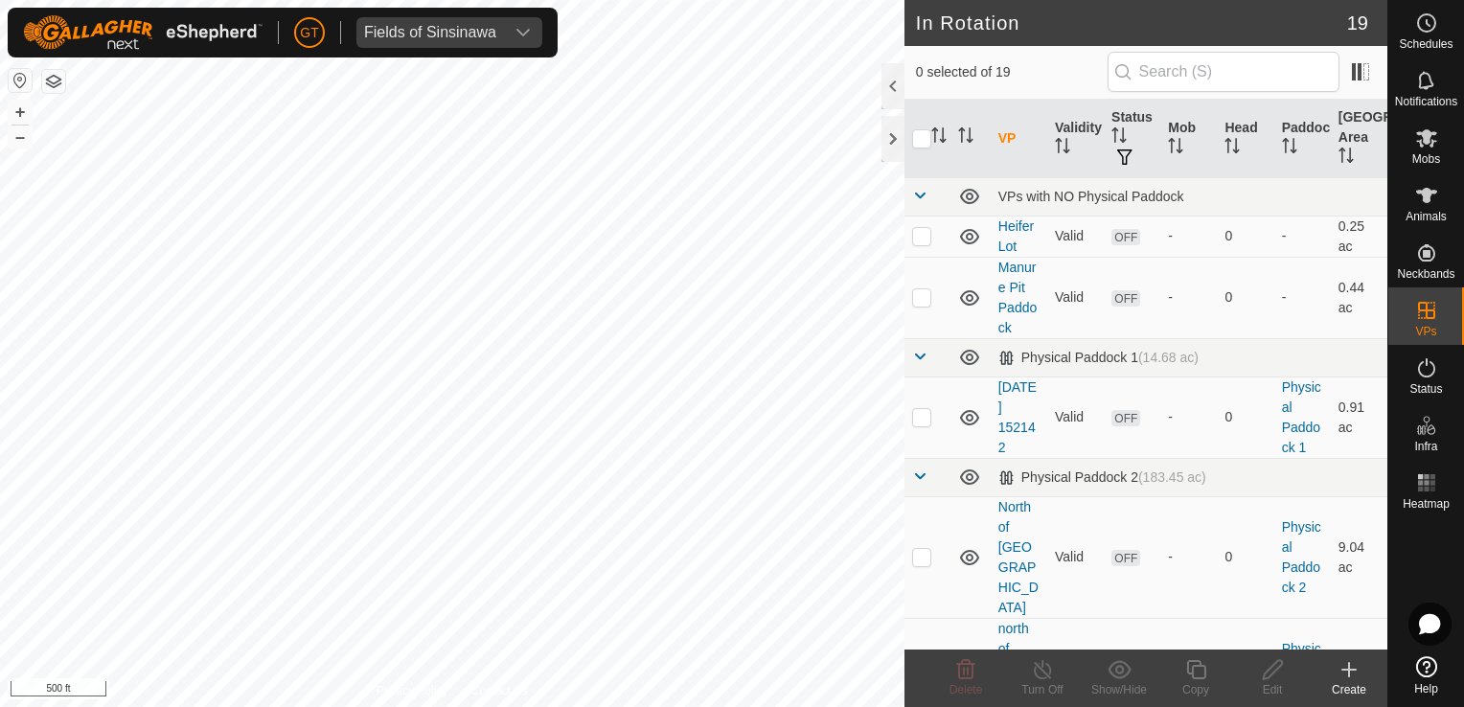
click at [555, 706] on html "GT Fields of Sinsinawa Schedules Notifications Mobs Animals Neckbands VPs Statu…" at bounding box center [732, 353] width 1464 height 707
click at [517, 31] on icon "dropdown trigger" at bounding box center [522, 33] width 13 height 8
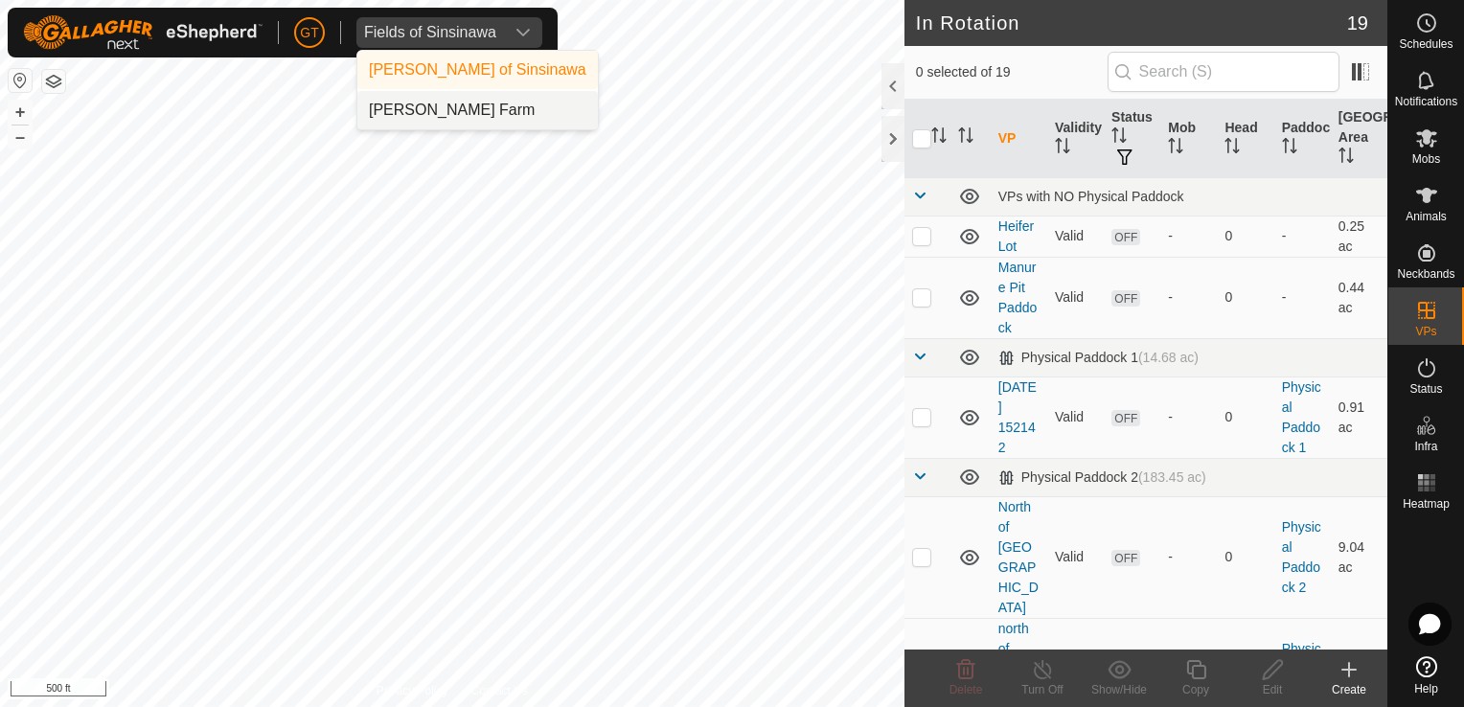
click at [509, 109] on li "[PERSON_NAME] Farm" at bounding box center [477, 110] width 240 height 38
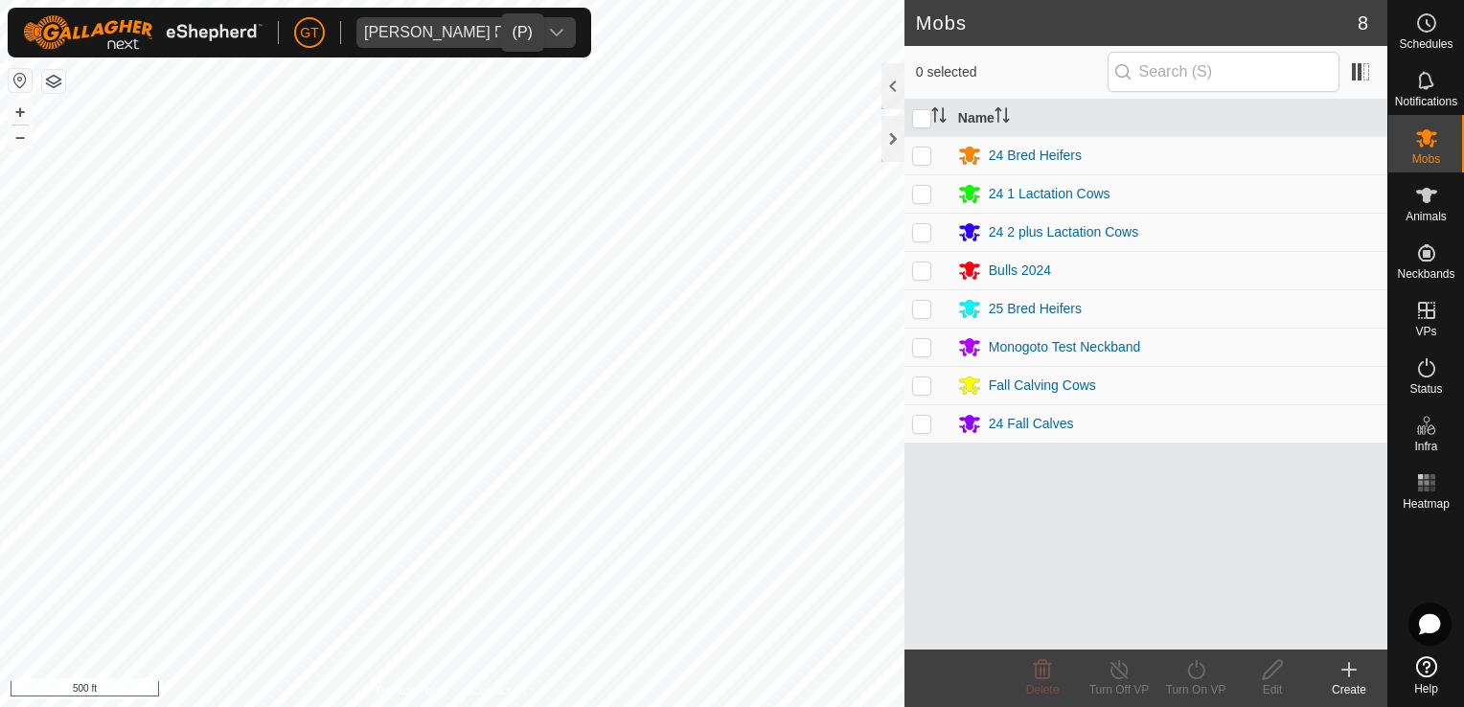
click at [705, 706] on html "GT Thoren Farm Schedules Notifications Mobs Animals Neckbands VPs Status Infra …" at bounding box center [732, 353] width 1464 height 707
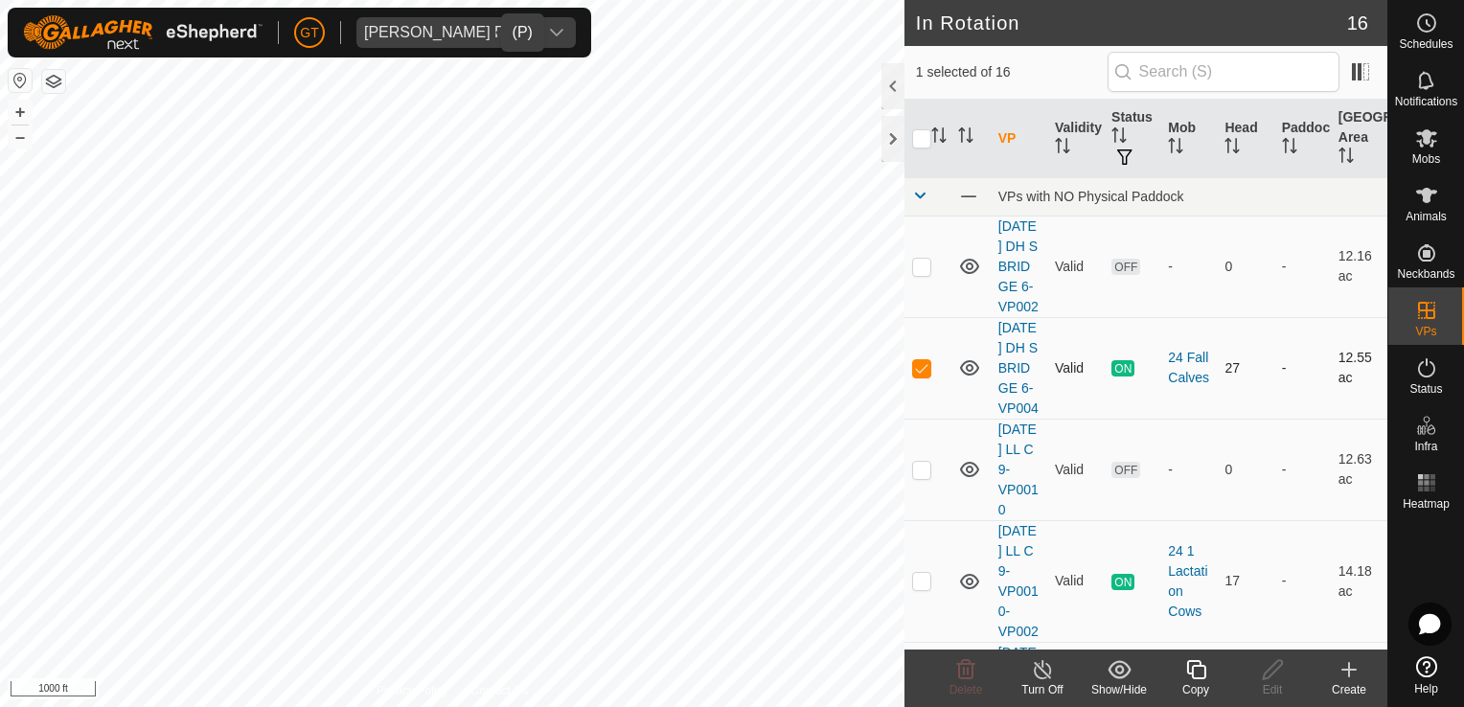
click at [925, 375] on p-checkbox at bounding box center [921, 367] width 19 height 15
checkbox input "false"
click at [768, 706] on html "GT Thoren Farm Schedules Notifications Mobs Animals Neckbands VPs Status Infra …" at bounding box center [732, 353] width 1464 height 707
click at [551, 706] on html "GT Thoren Farm Schedules Notifications Mobs Animals Neckbands VPs Status Infra …" at bounding box center [732, 353] width 1464 height 707
